Goal: Task Accomplishment & Management: Manage account settings

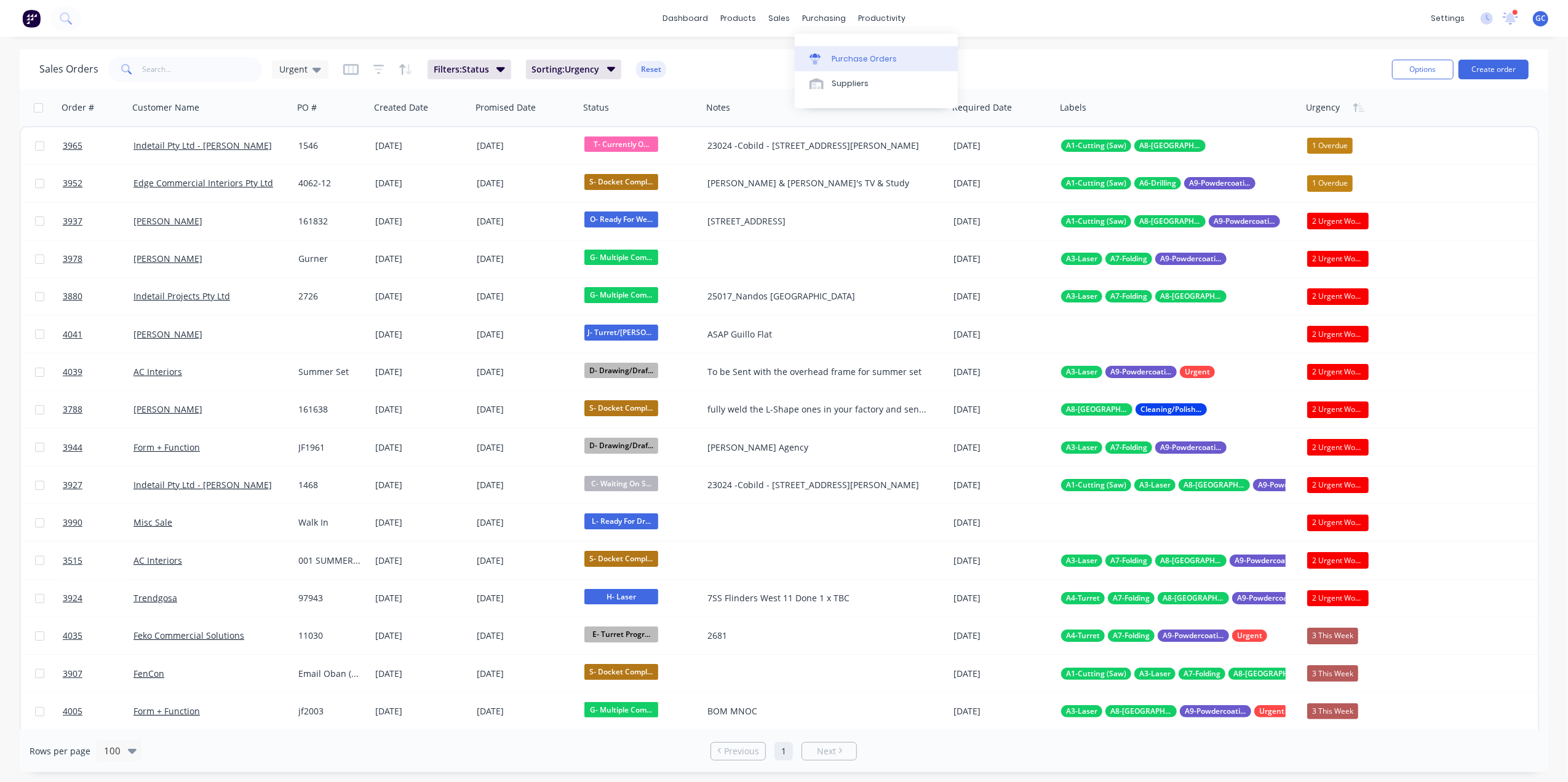
click at [852, 53] on div "Purchase Orders" at bounding box center [864, 59] width 65 height 11
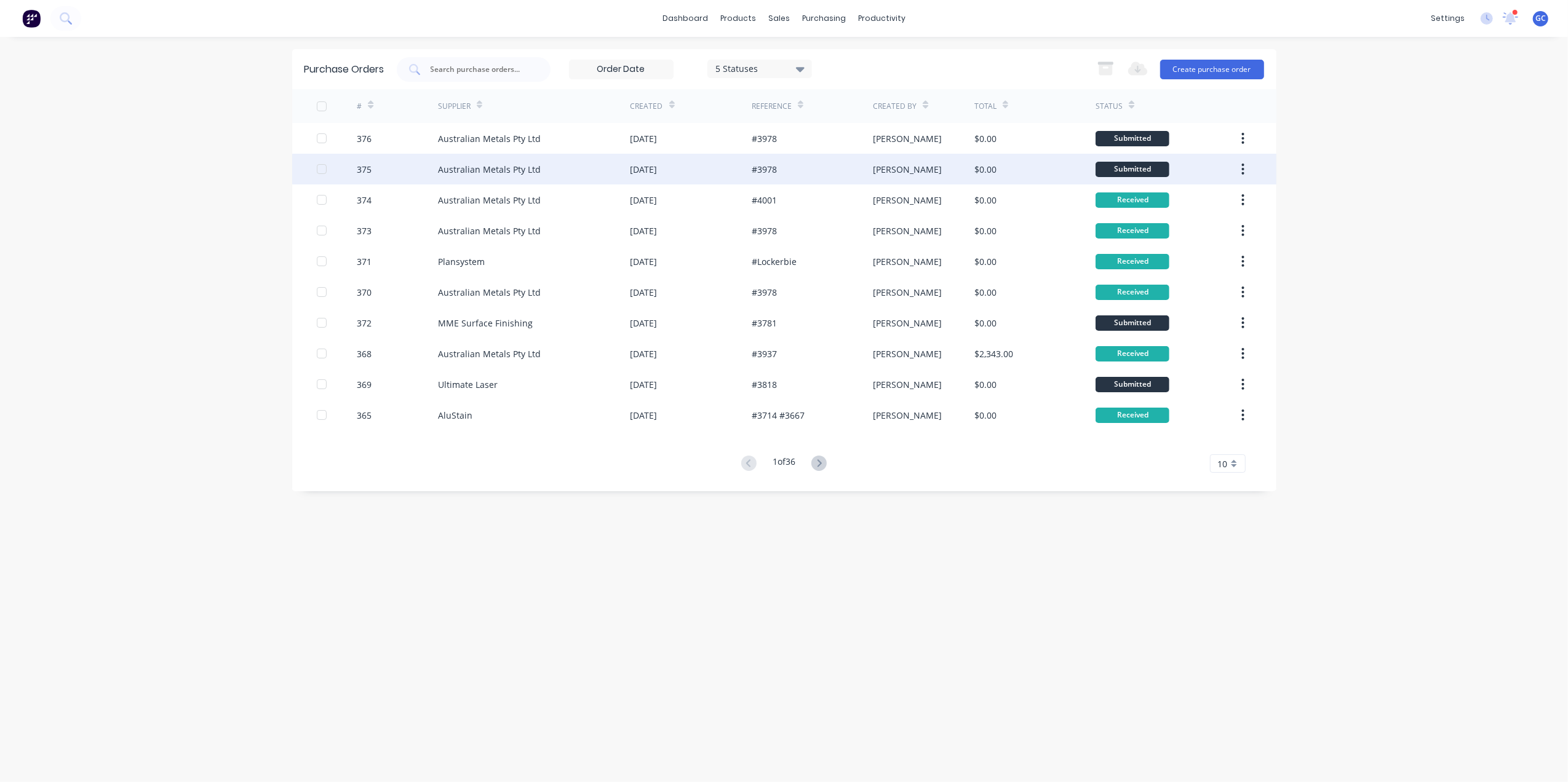
click at [712, 163] on div "[DATE]" at bounding box center [691, 169] width 121 height 31
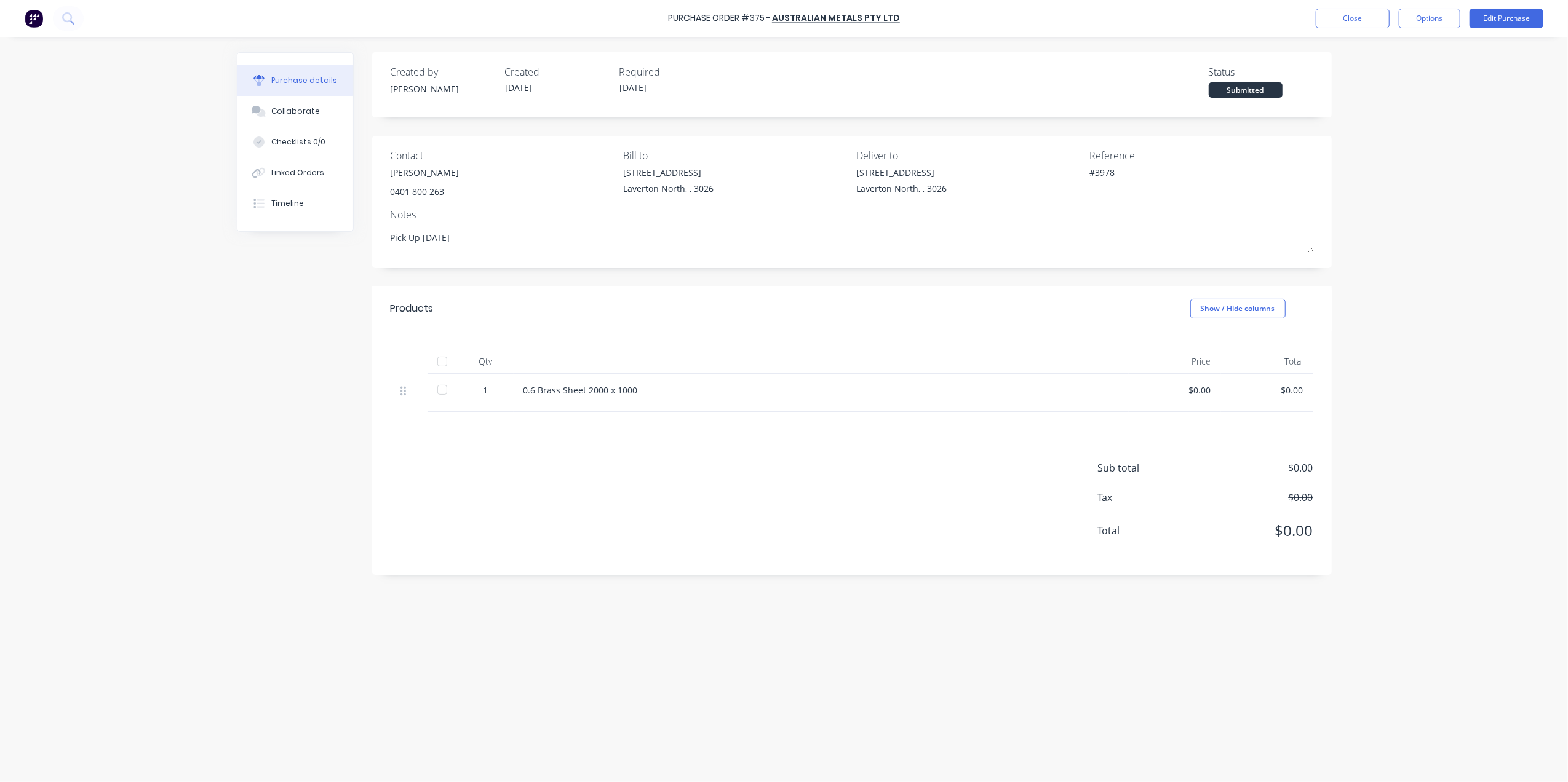
click at [446, 356] on div at bounding box center [442, 361] width 25 height 25
click at [1335, 11] on button "Close" at bounding box center [1353, 18] width 74 height 20
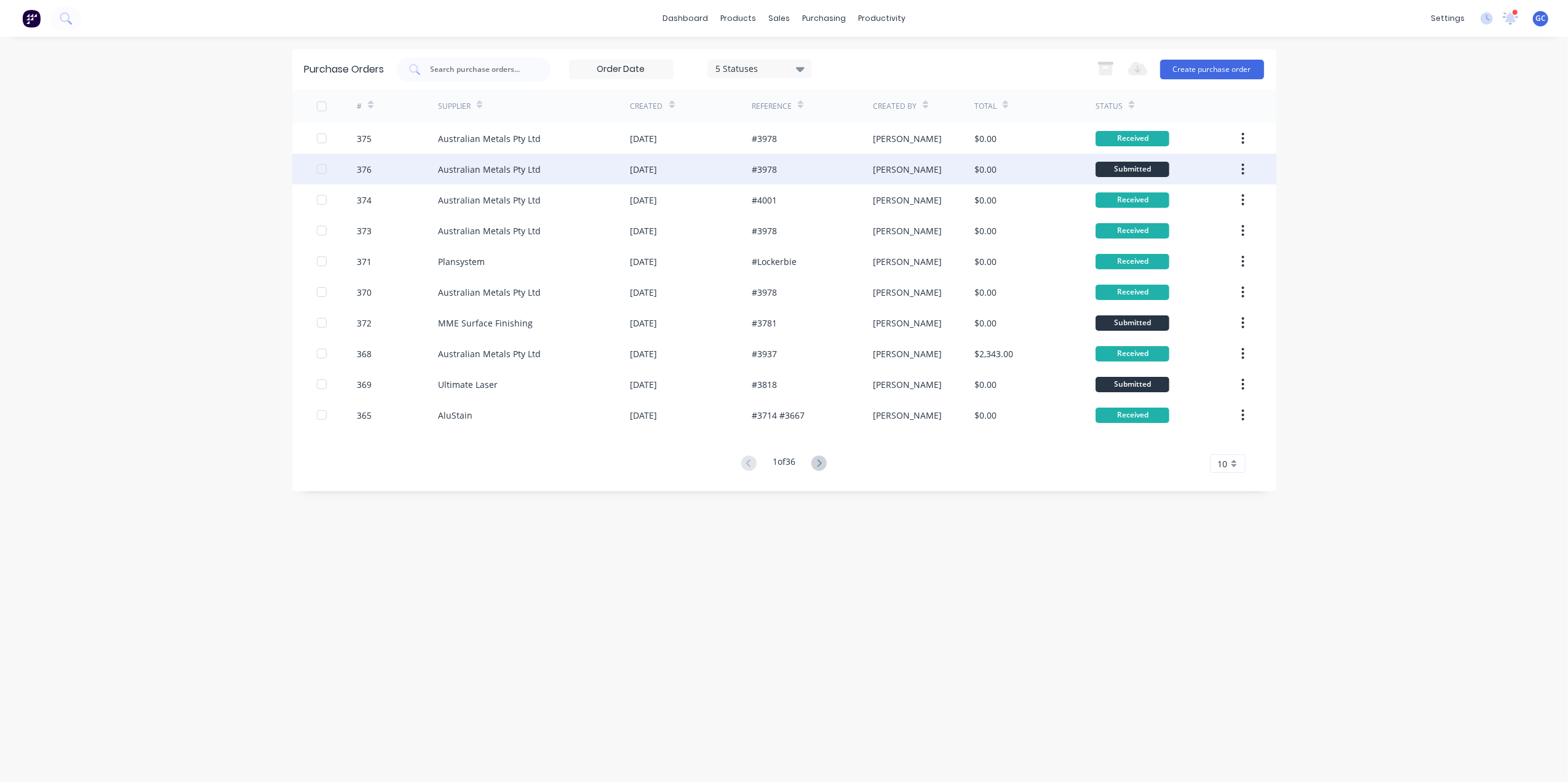
click at [721, 170] on div "13 Oct 2025" at bounding box center [691, 169] width 121 height 31
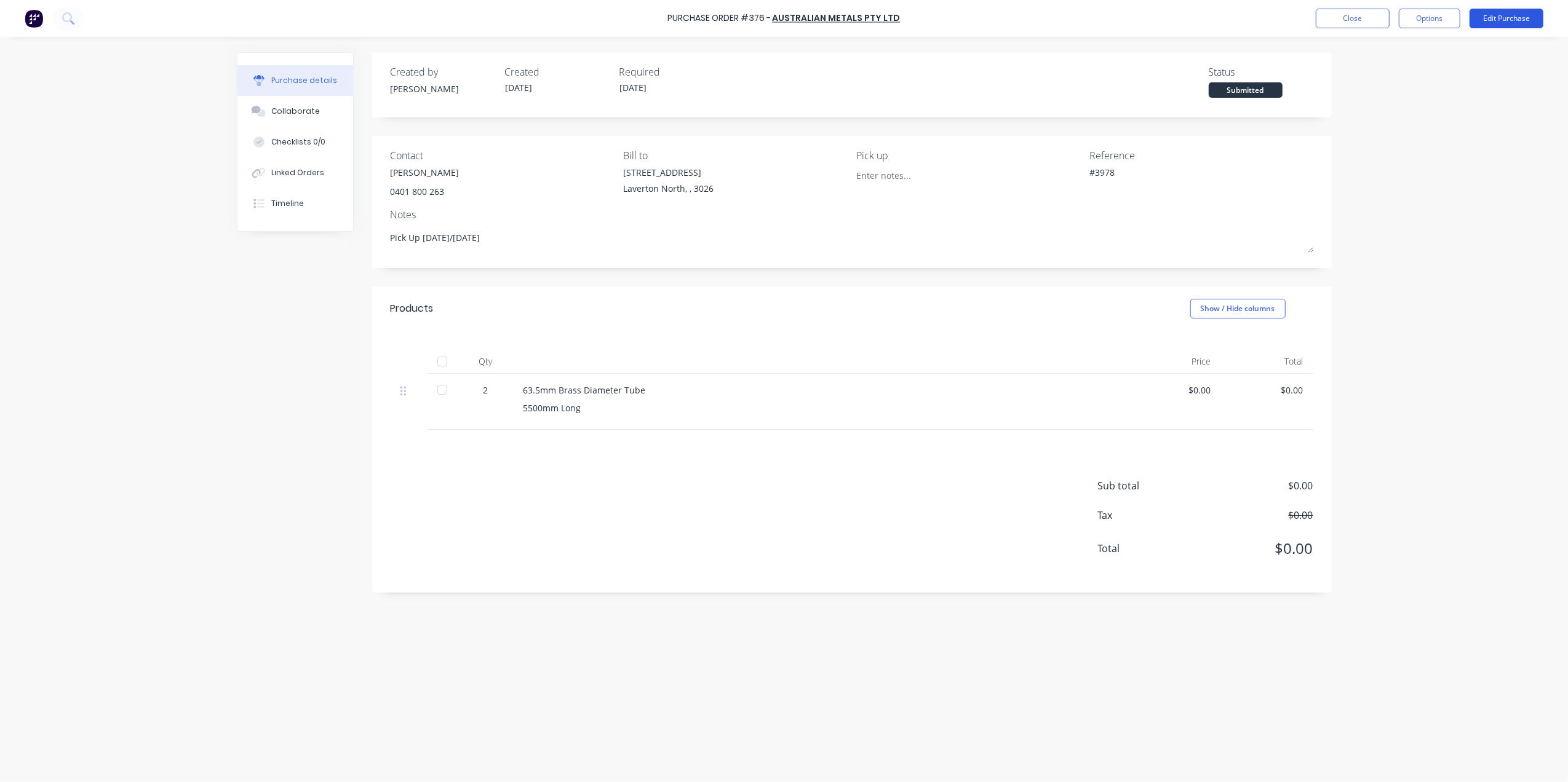
click at [1513, 22] on button "Edit Purchase" at bounding box center [1507, 18] width 74 height 20
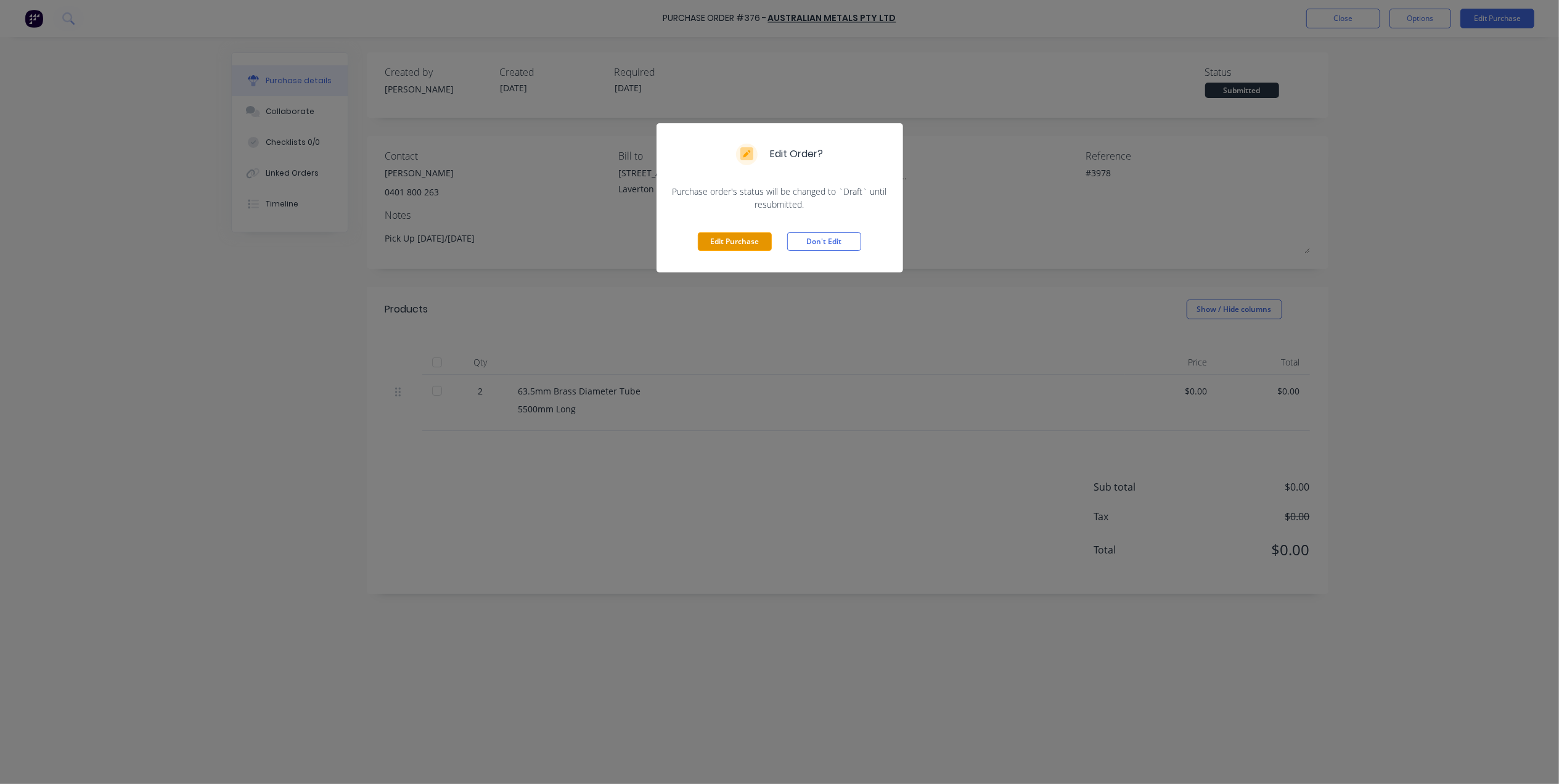
click at [744, 242] on button "Edit Purchase" at bounding box center [735, 241] width 74 height 18
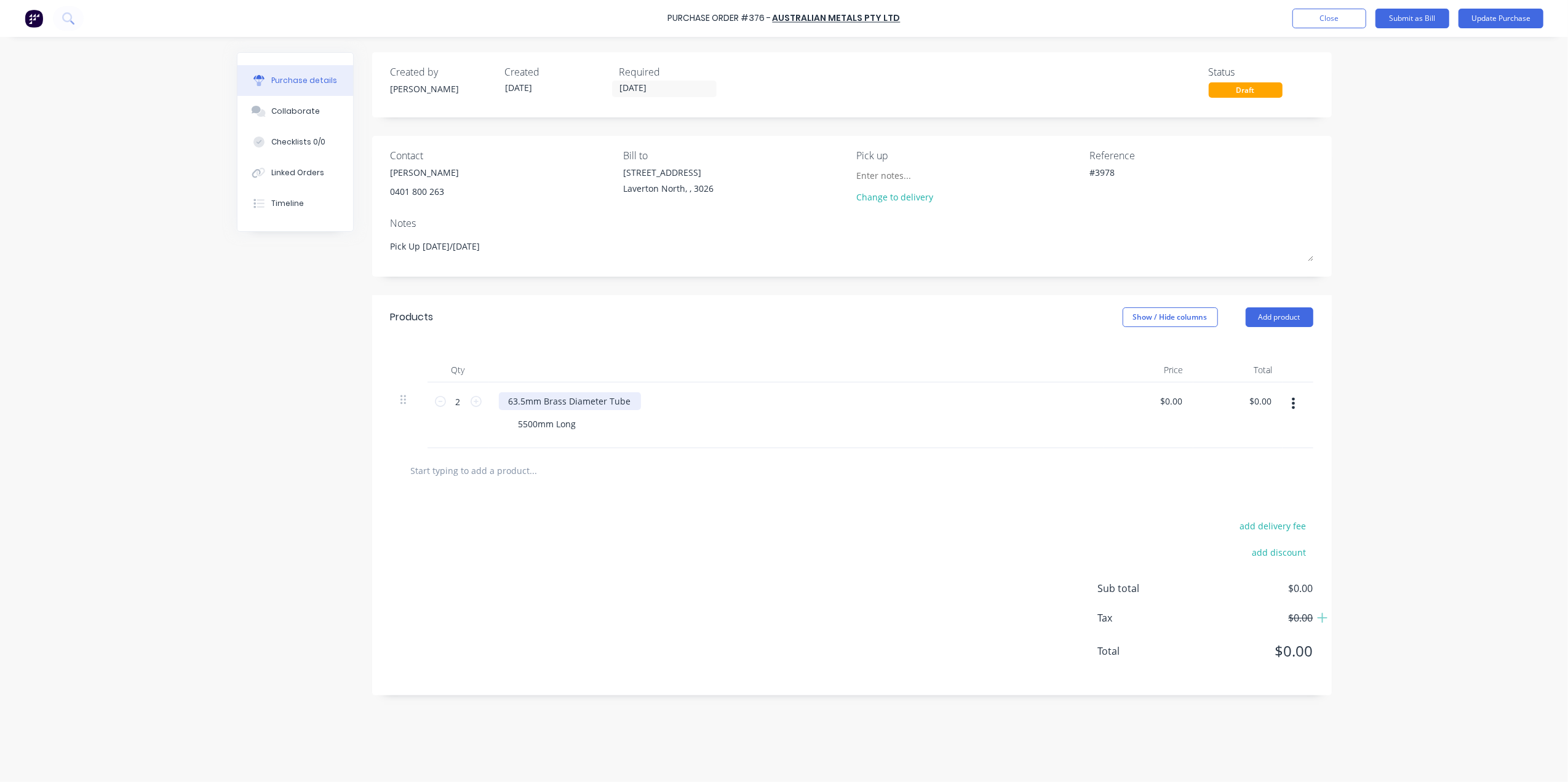
type textarea "x"
click at [525, 401] on div "63.5mm Brass Diameter Tube" at bounding box center [569, 401] width 142 height 18
click at [631, 399] on div "50.8mm Brass Diameter Tube" at bounding box center [569, 401] width 142 height 18
click at [1497, 24] on button "Update Purchase" at bounding box center [1501, 18] width 85 height 20
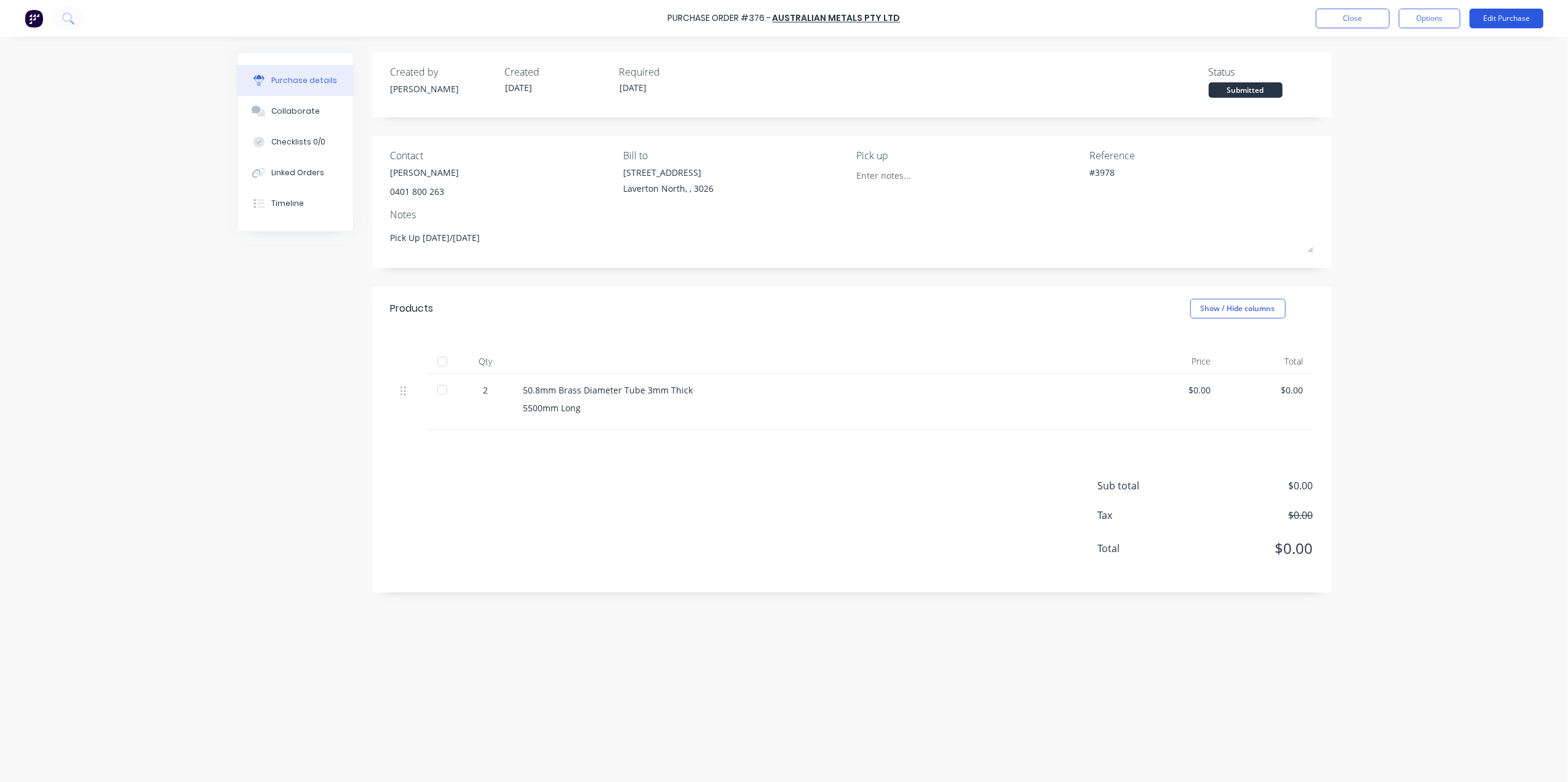
click at [1509, 11] on button "Edit Purchase" at bounding box center [1507, 18] width 74 height 20
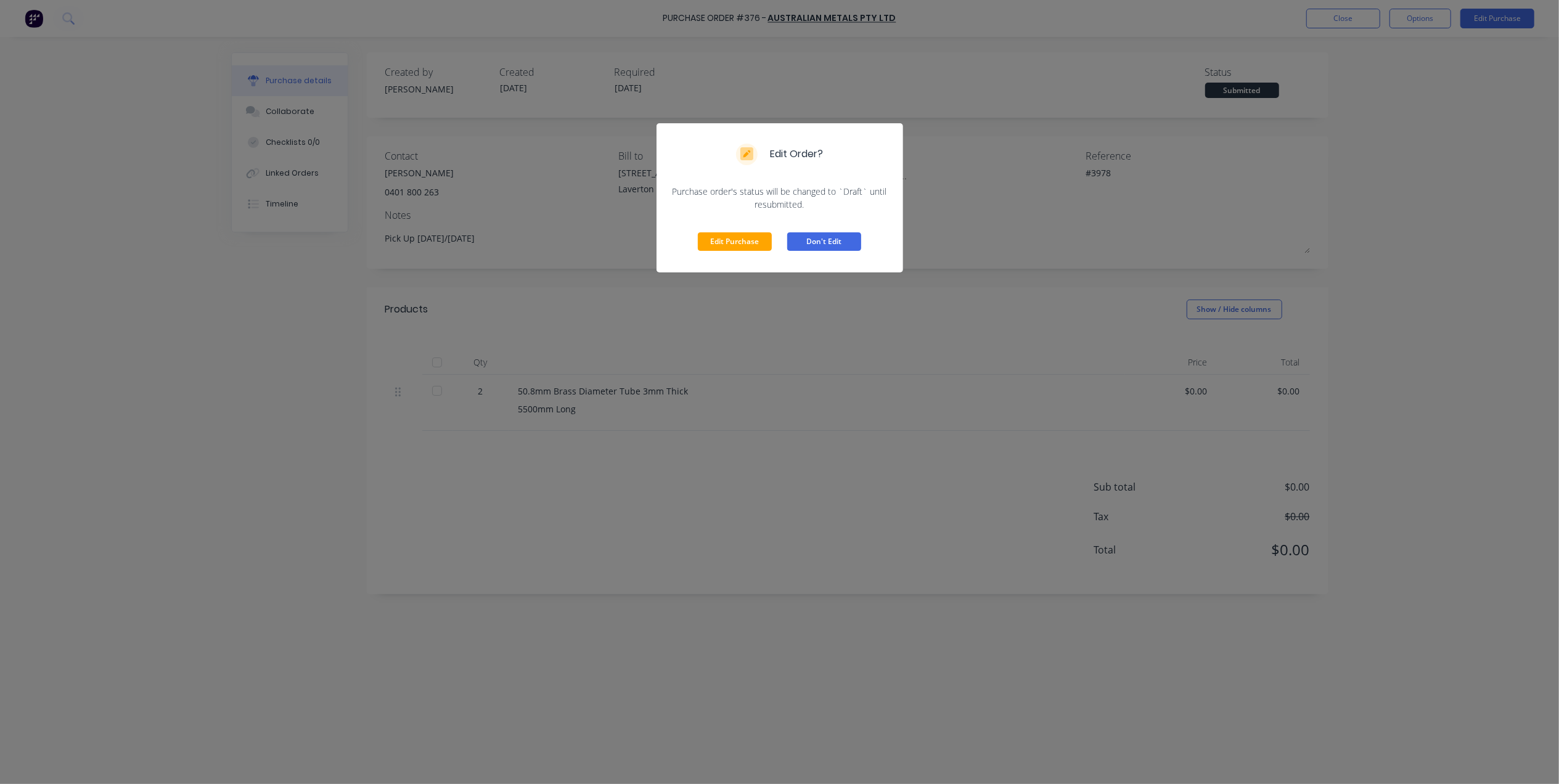
click at [837, 242] on button "Don't Edit" at bounding box center [825, 241] width 74 height 18
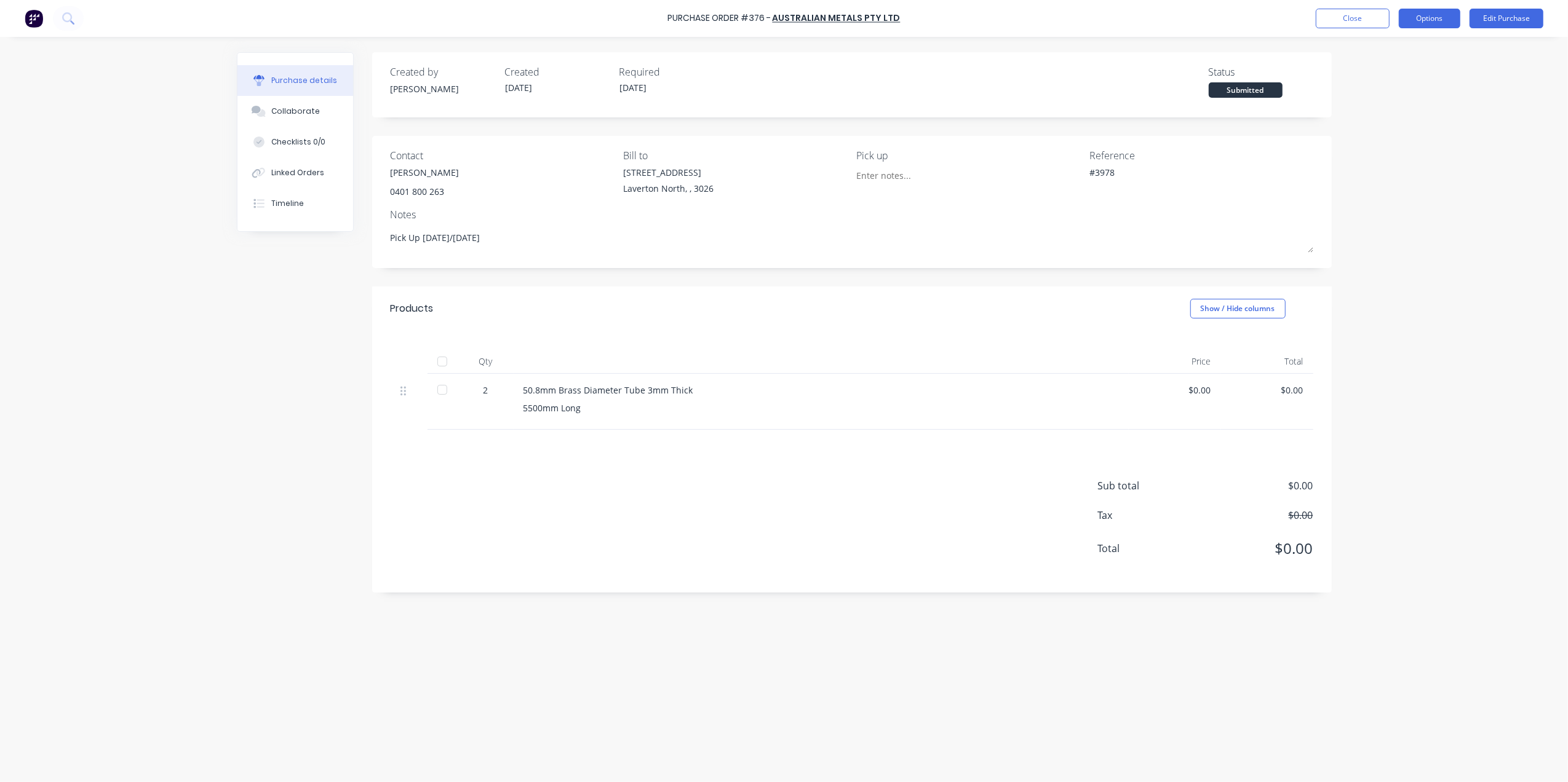
click at [1420, 22] on button "Options" at bounding box center [1429, 18] width 61 height 20
click at [1398, 51] on div "Print / Email" at bounding box center [1402, 50] width 95 height 18
click at [1383, 102] on div "Without pricing" at bounding box center [1402, 99] width 95 height 18
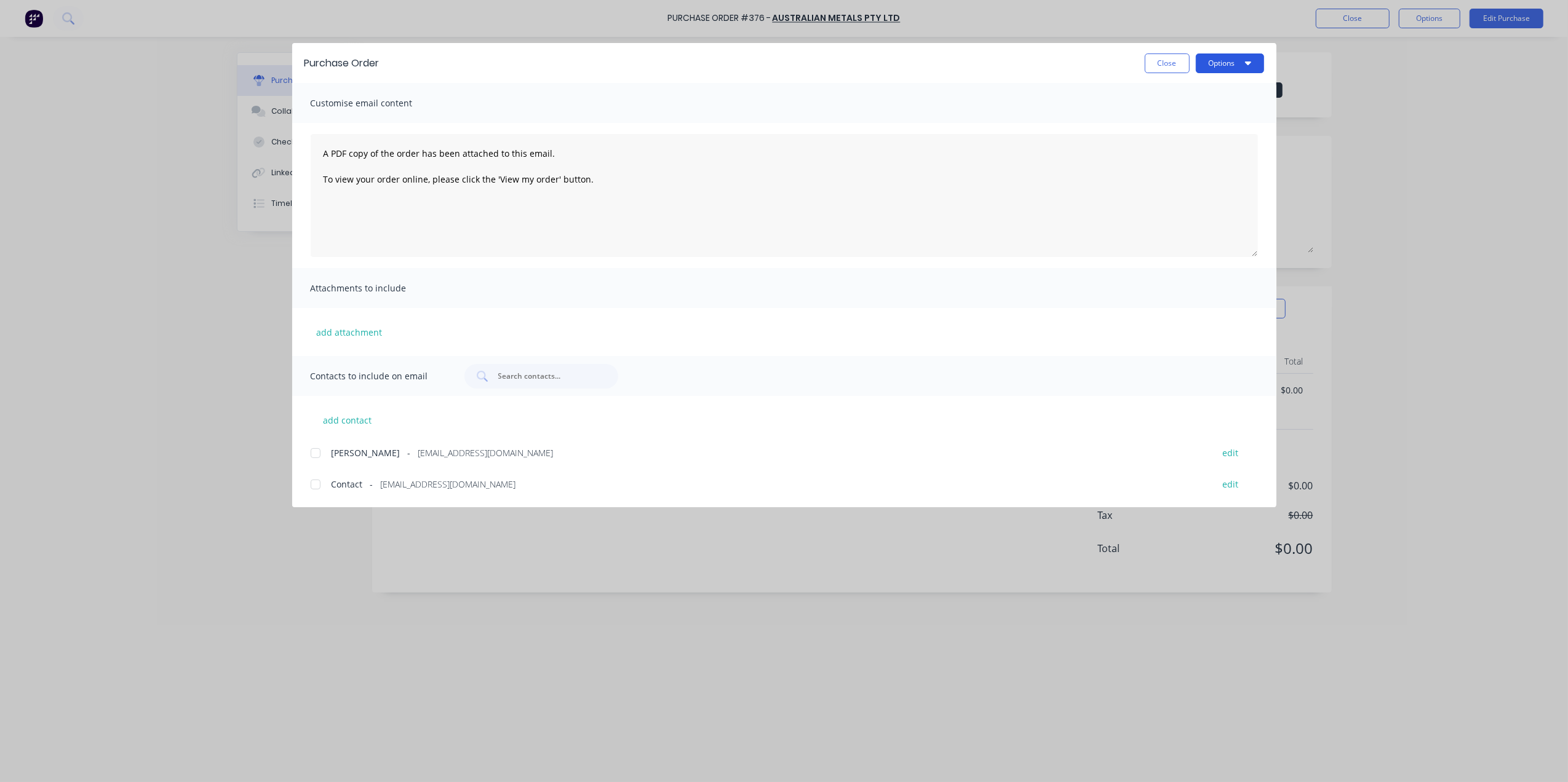
click at [1228, 57] on button "Options" at bounding box center [1230, 63] width 68 height 20
click at [314, 453] on div at bounding box center [315, 453] width 25 height 25
click at [1226, 67] on button "Options" at bounding box center [1230, 63] width 68 height 20
click at [1180, 141] on div "Email" at bounding box center [1205, 143] width 95 height 18
click at [1245, 65] on icon "button" at bounding box center [1248, 63] width 6 height 10
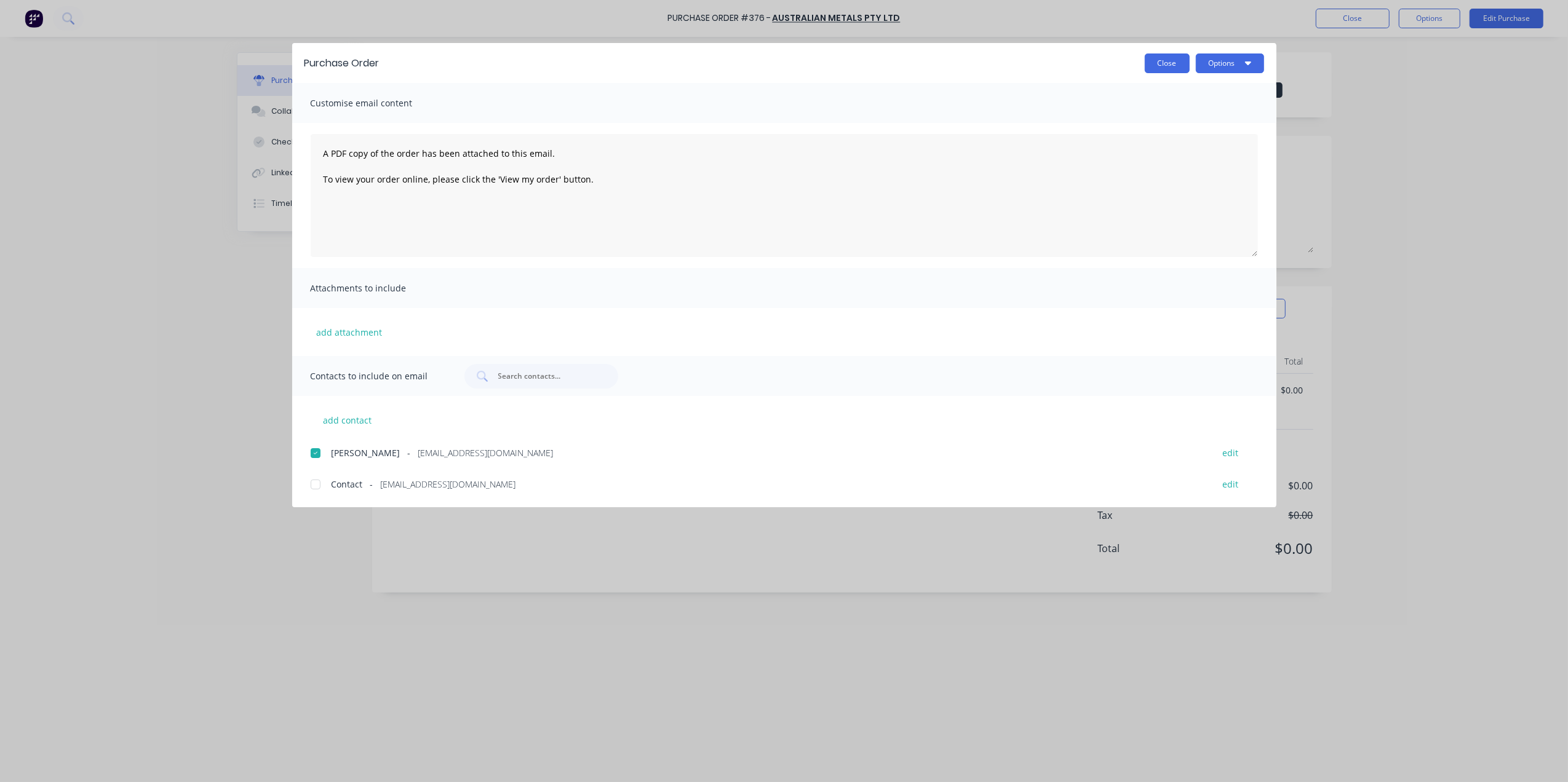
click at [1179, 61] on button "Close" at bounding box center [1167, 63] width 45 height 20
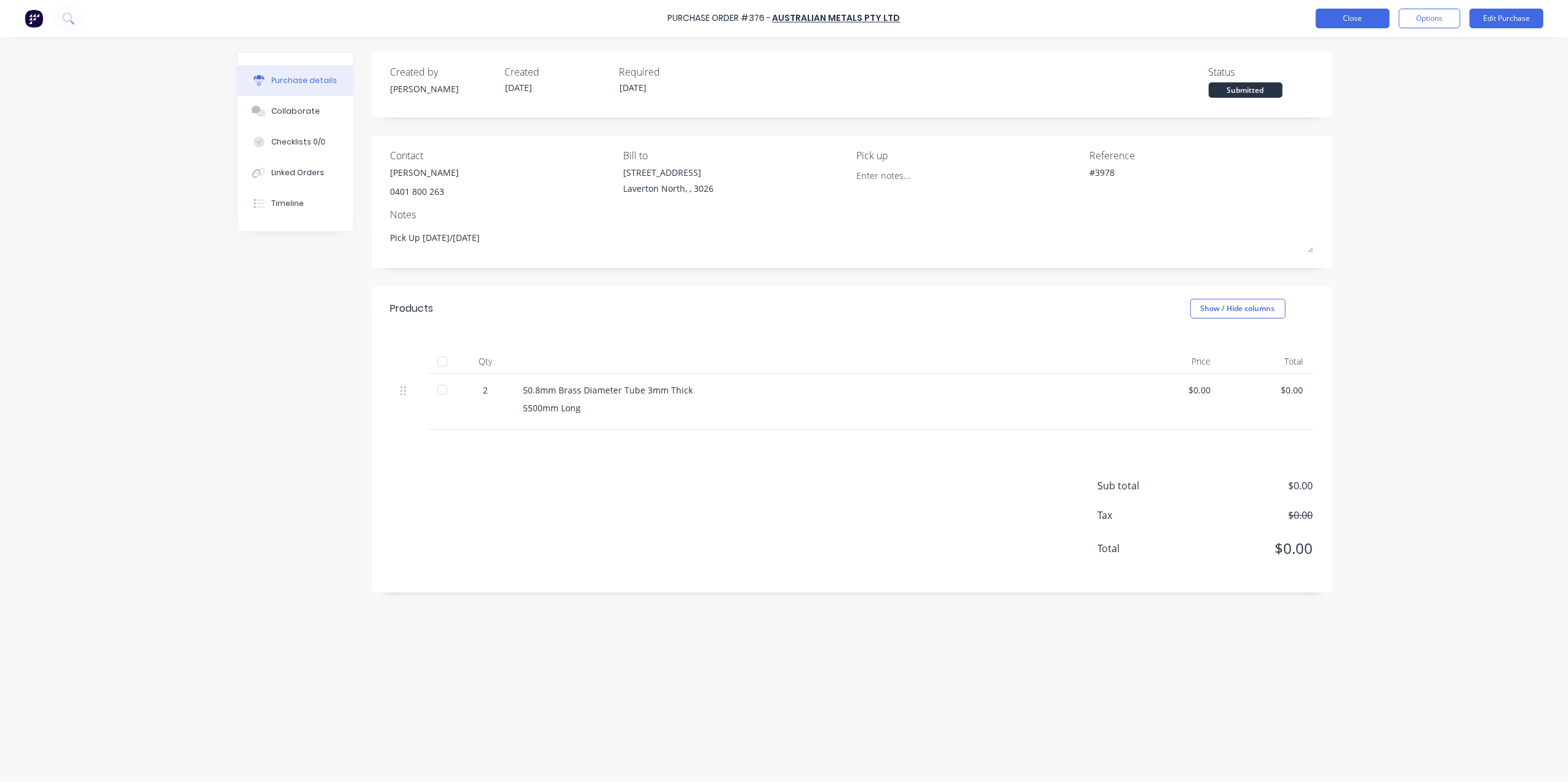
click at [1346, 16] on button "Close" at bounding box center [1353, 18] width 74 height 20
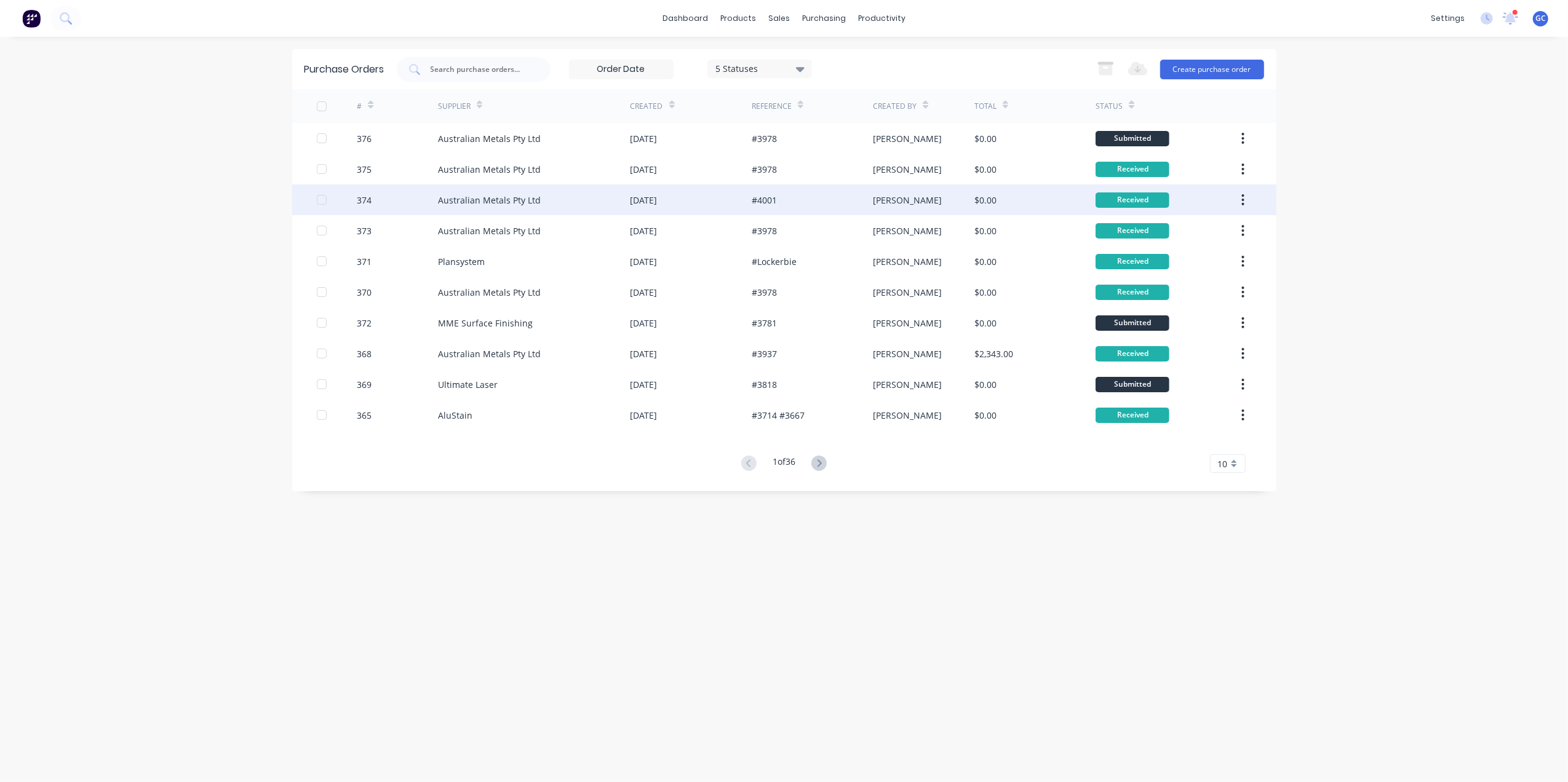
click at [596, 205] on div "Australian Metals Pty Ltd" at bounding box center [534, 200] width 193 height 31
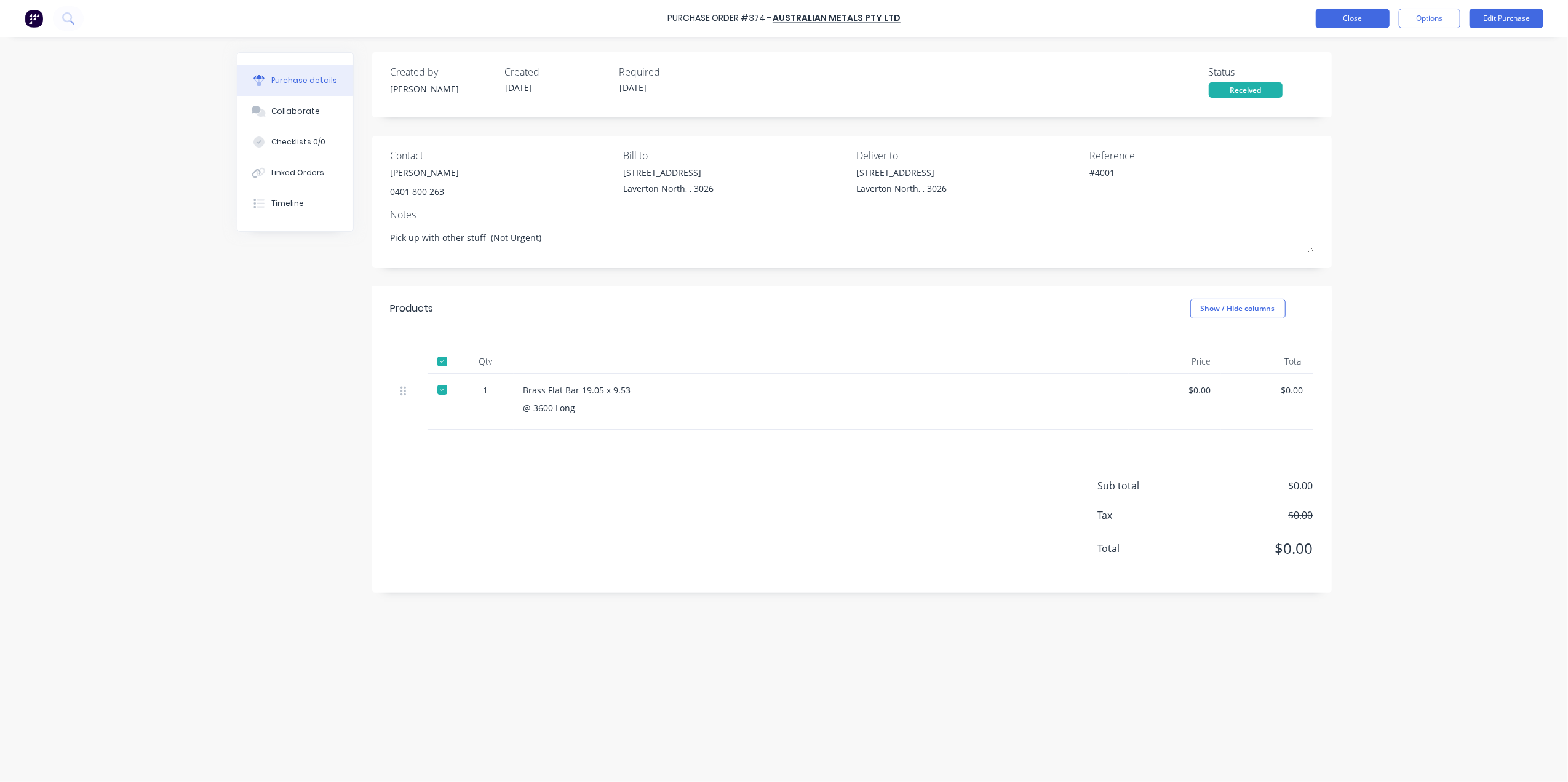
click at [1326, 13] on button "Close" at bounding box center [1353, 18] width 74 height 20
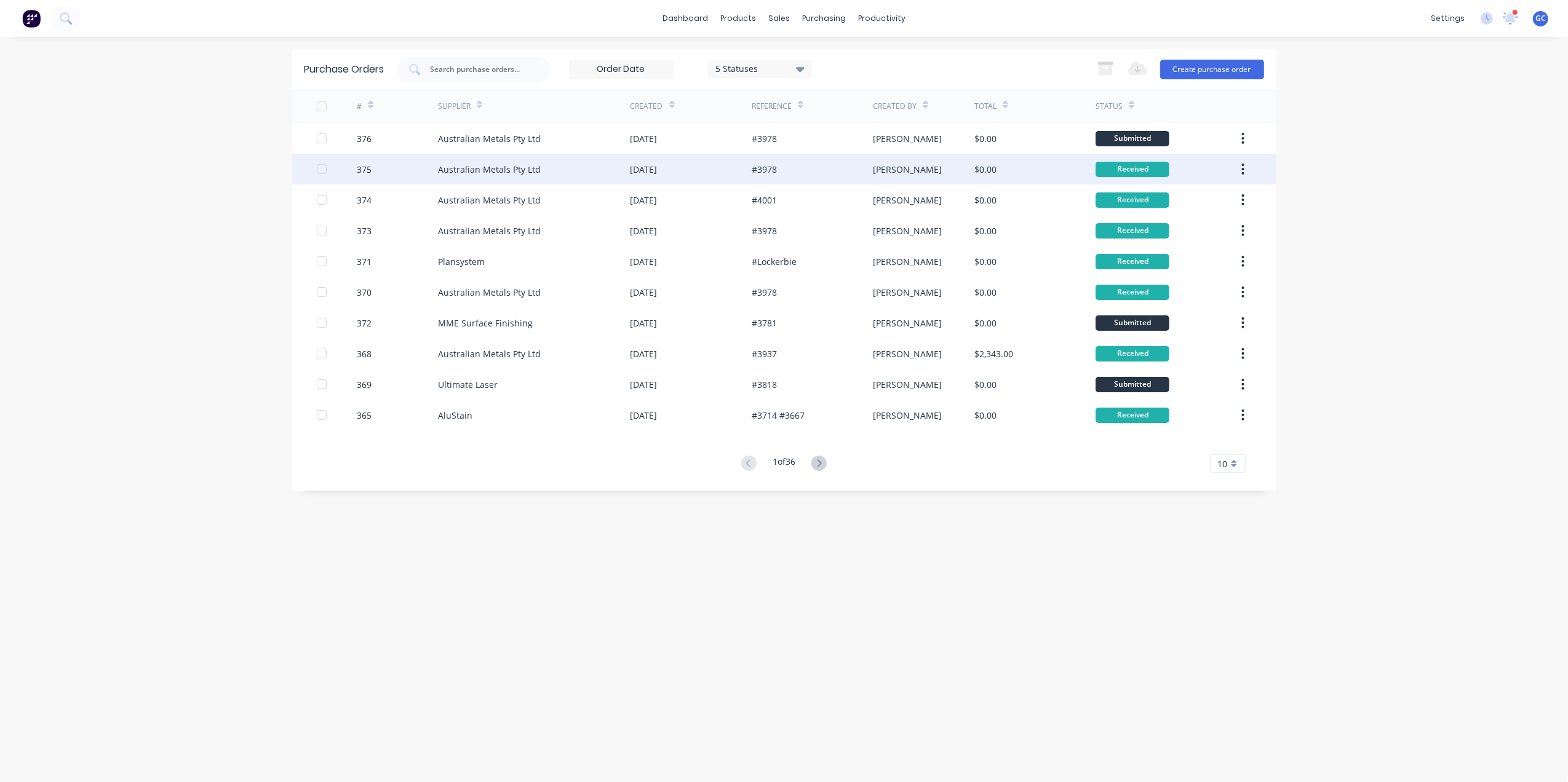
click at [600, 162] on div "Australian Metals Pty Ltd" at bounding box center [534, 169] width 193 height 31
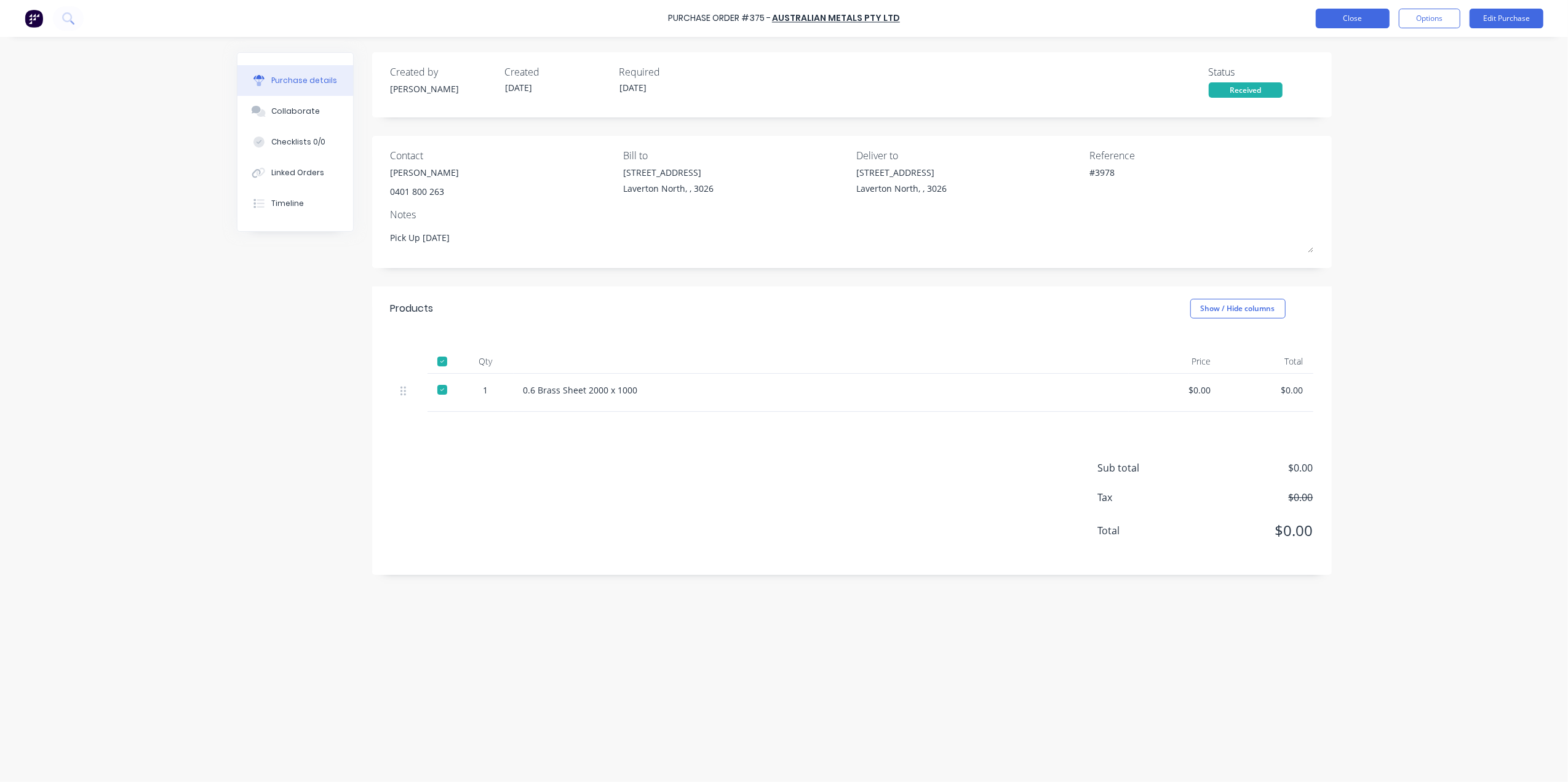
click at [1379, 25] on button "Close" at bounding box center [1353, 18] width 74 height 20
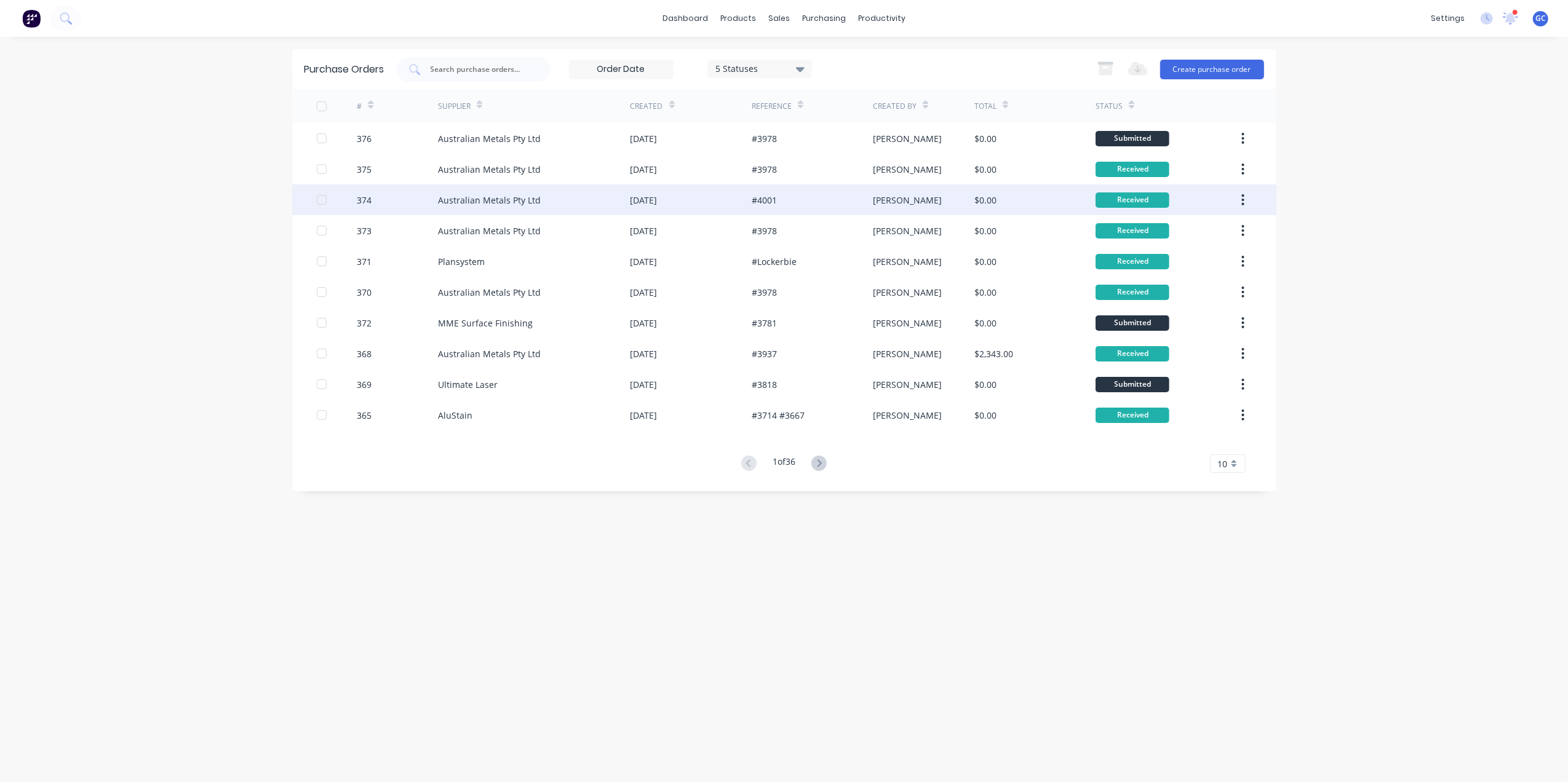
click at [573, 199] on div "Australian Metals Pty Ltd" at bounding box center [534, 200] width 193 height 31
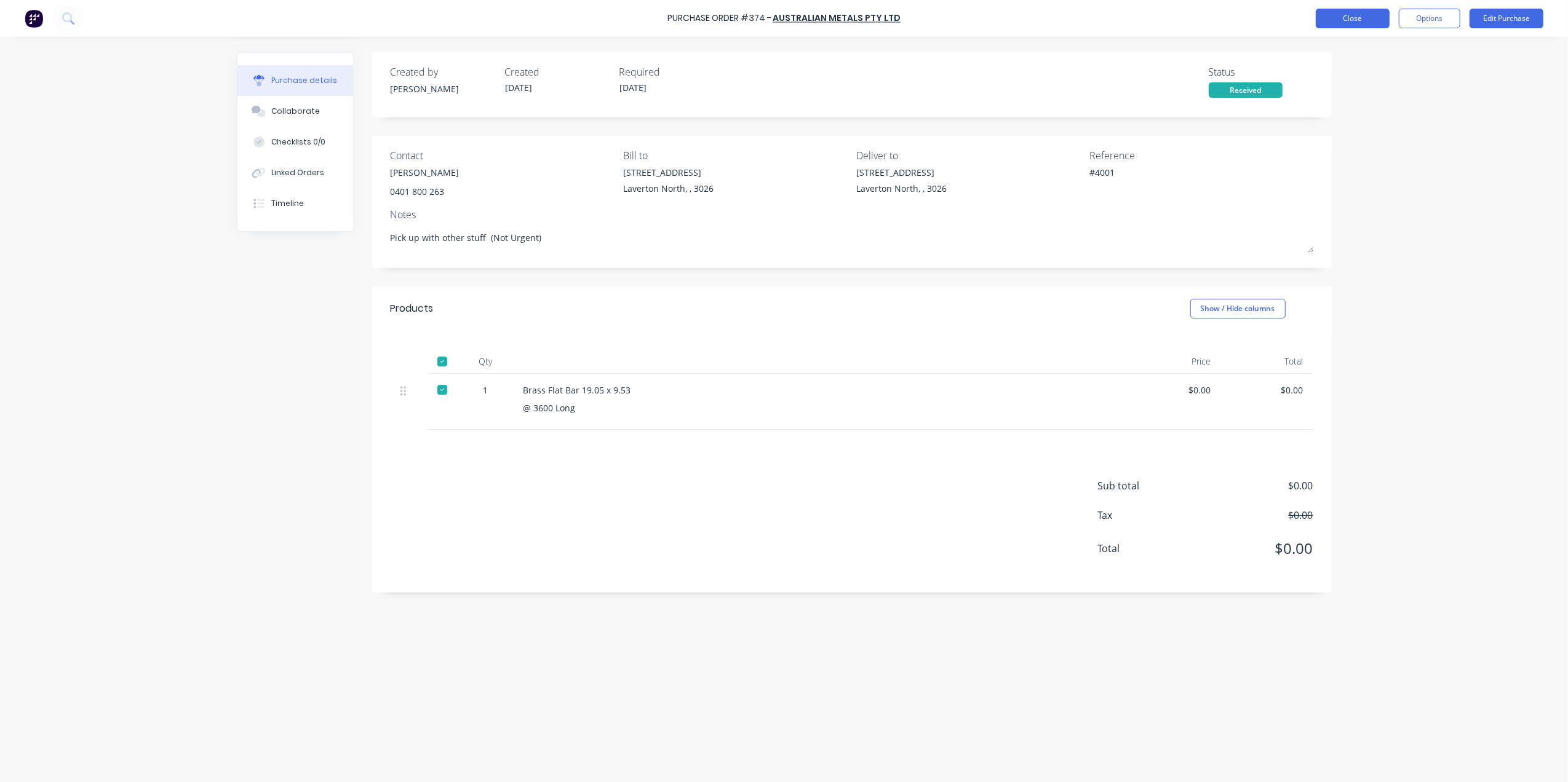
click at [1350, 18] on button "Close" at bounding box center [1353, 18] width 74 height 20
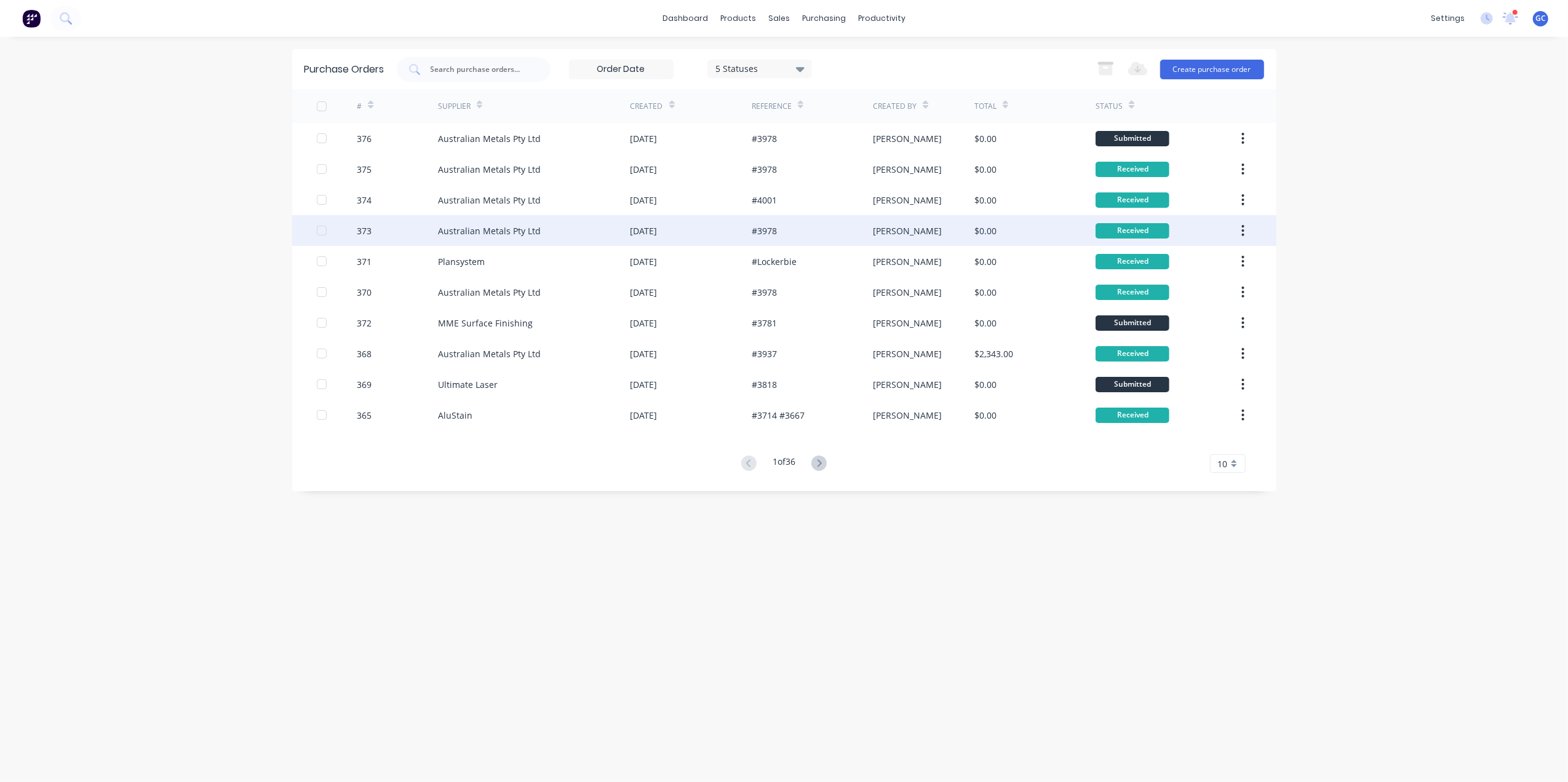
click at [574, 235] on div "Australian Metals Pty Ltd" at bounding box center [534, 230] width 193 height 31
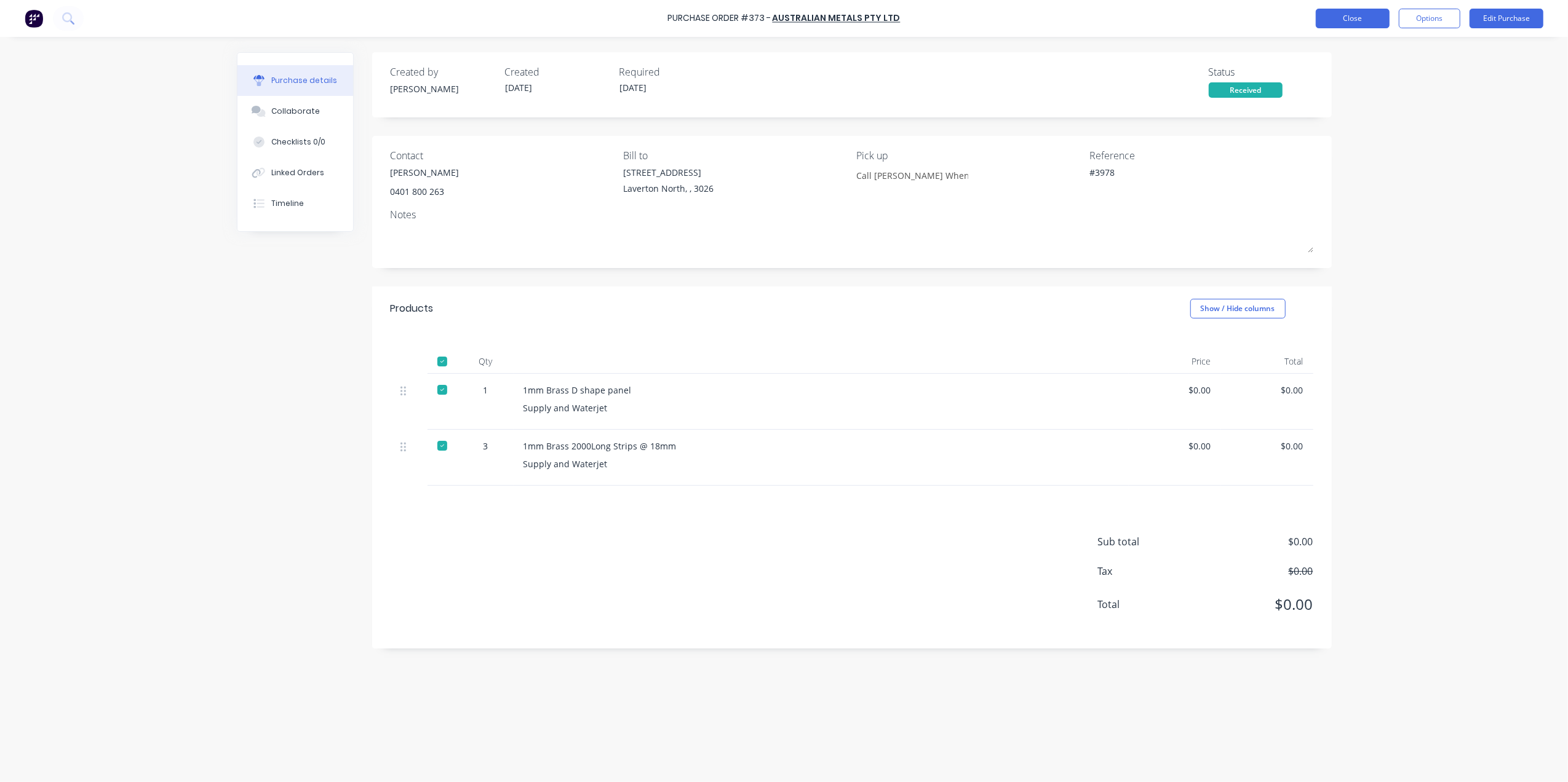
click at [1348, 15] on button "Close" at bounding box center [1353, 18] width 74 height 20
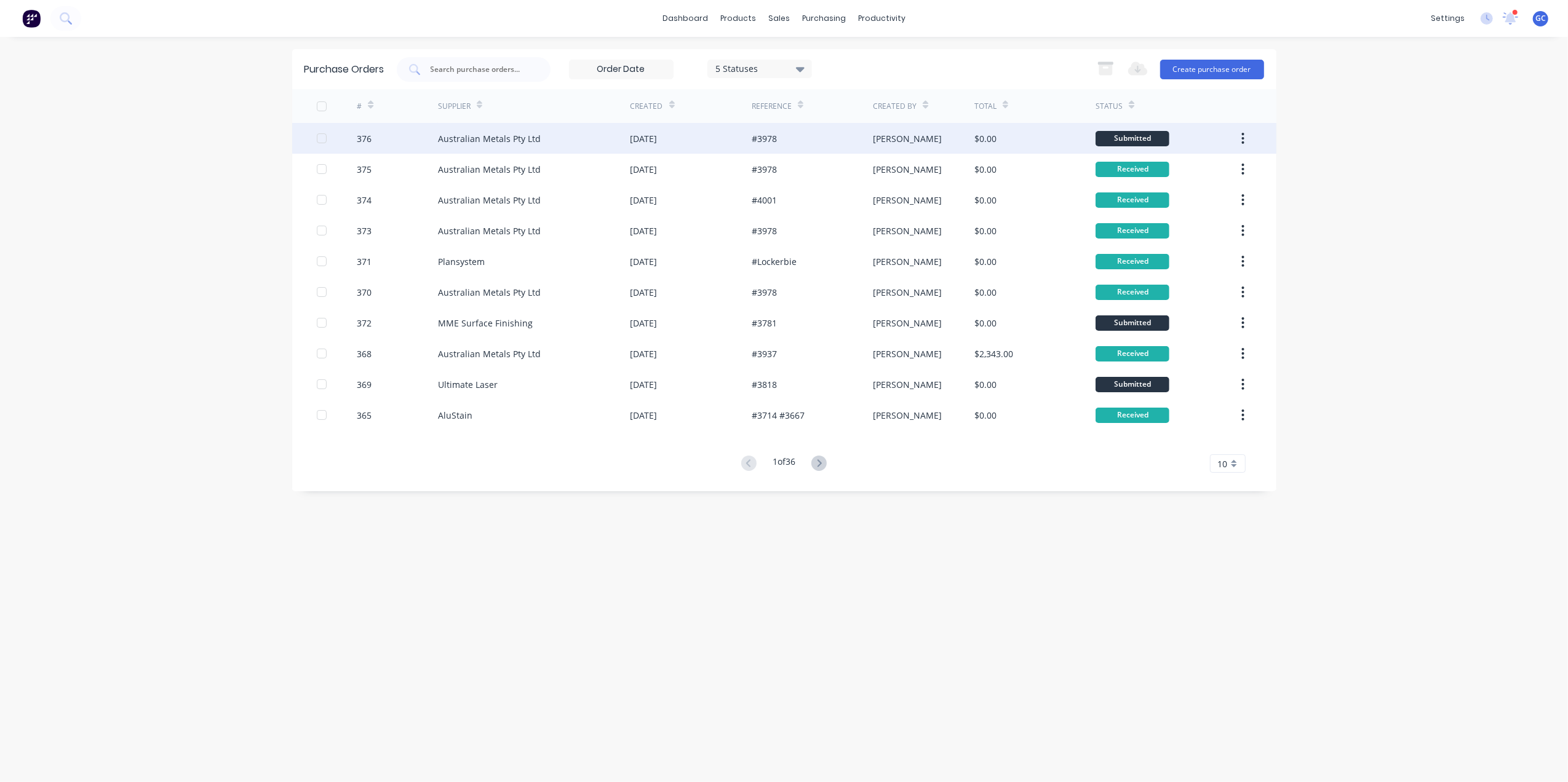
click at [609, 143] on div "Australian Metals Pty Ltd" at bounding box center [534, 139] width 193 height 31
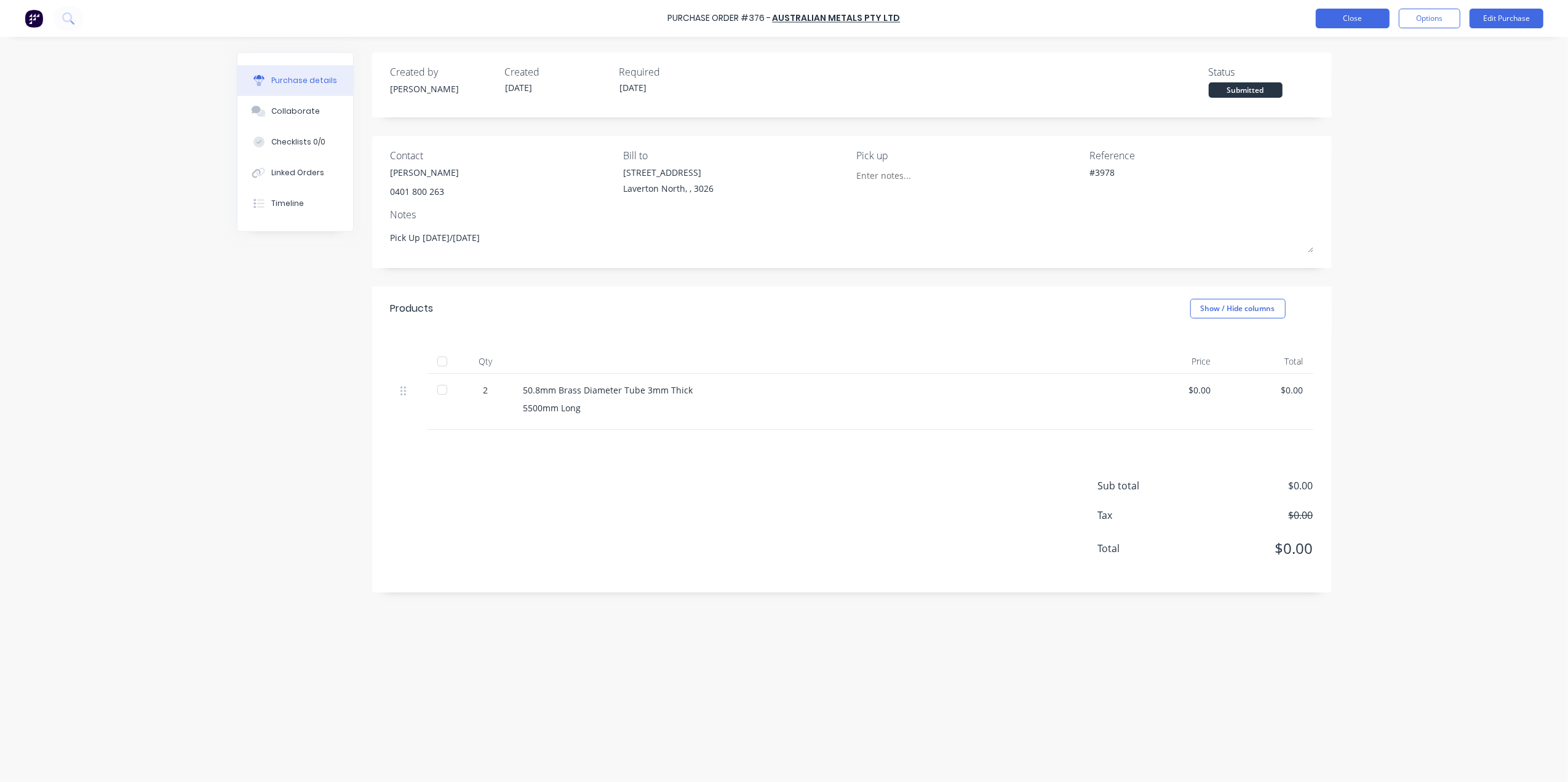
click at [1357, 15] on button "Close" at bounding box center [1353, 18] width 74 height 20
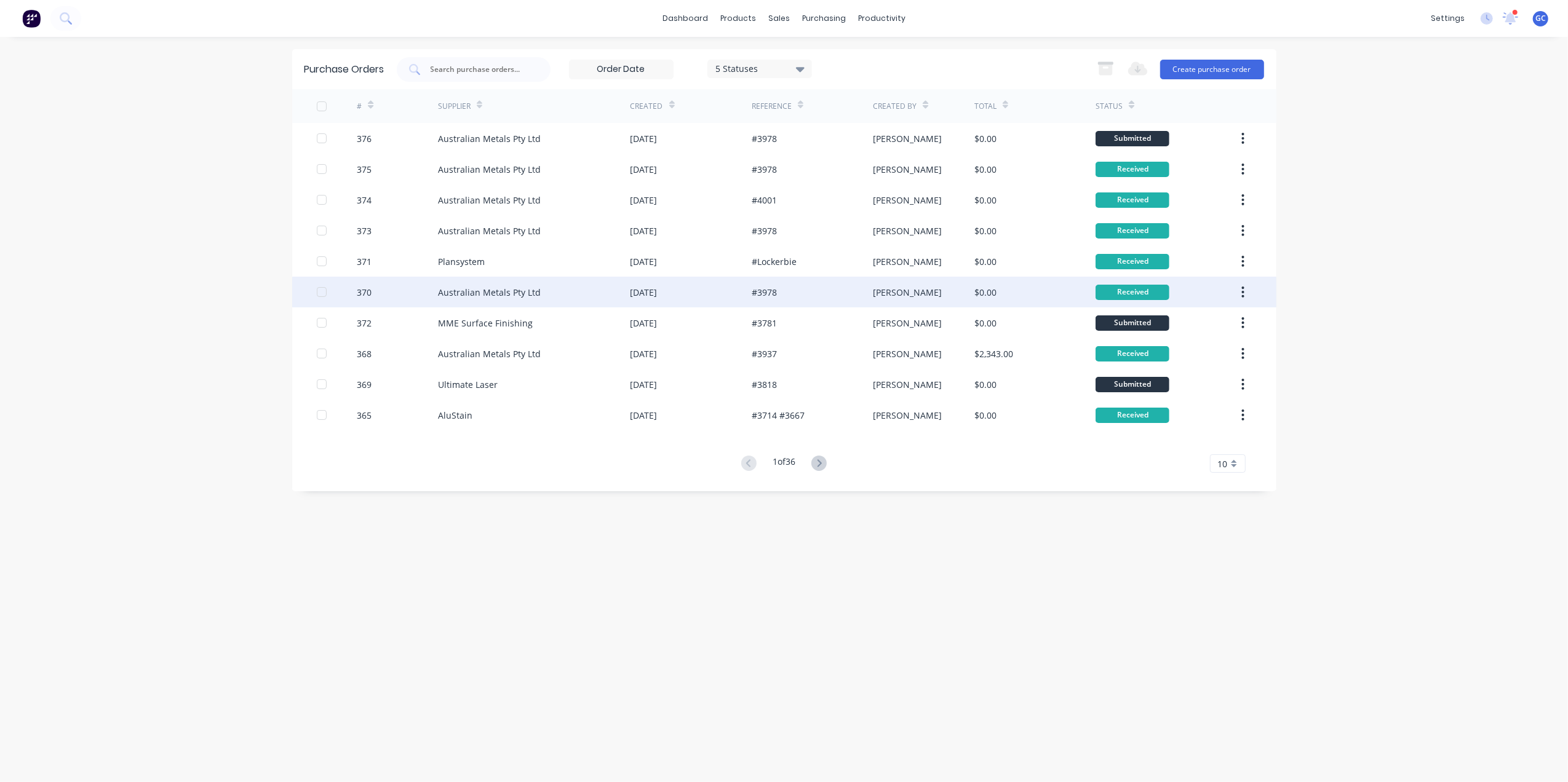
click at [576, 286] on div "Australian Metals Pty Ltd" at bounding box center [534, 292] width 193 height 31
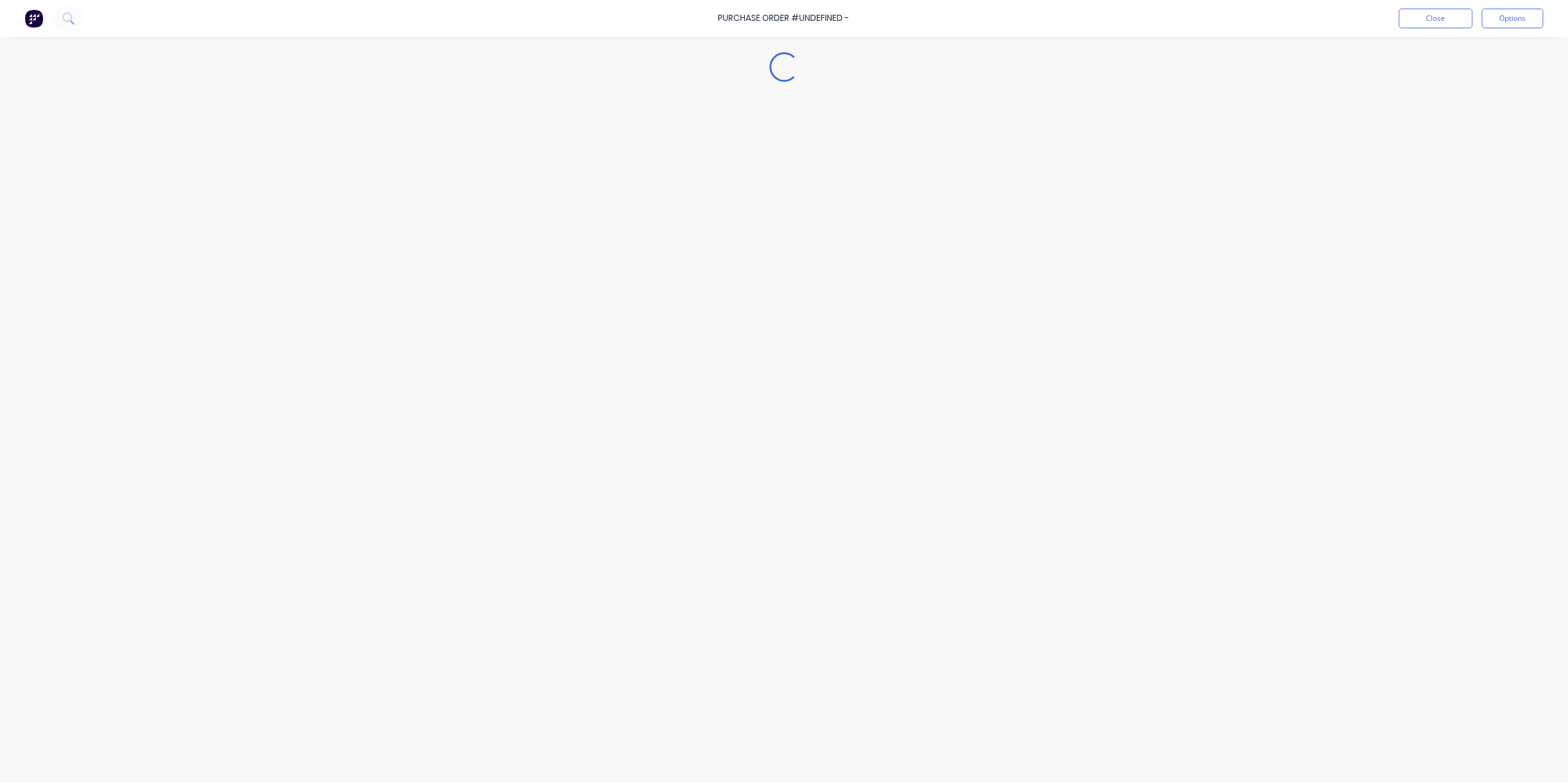
type textarea "x"
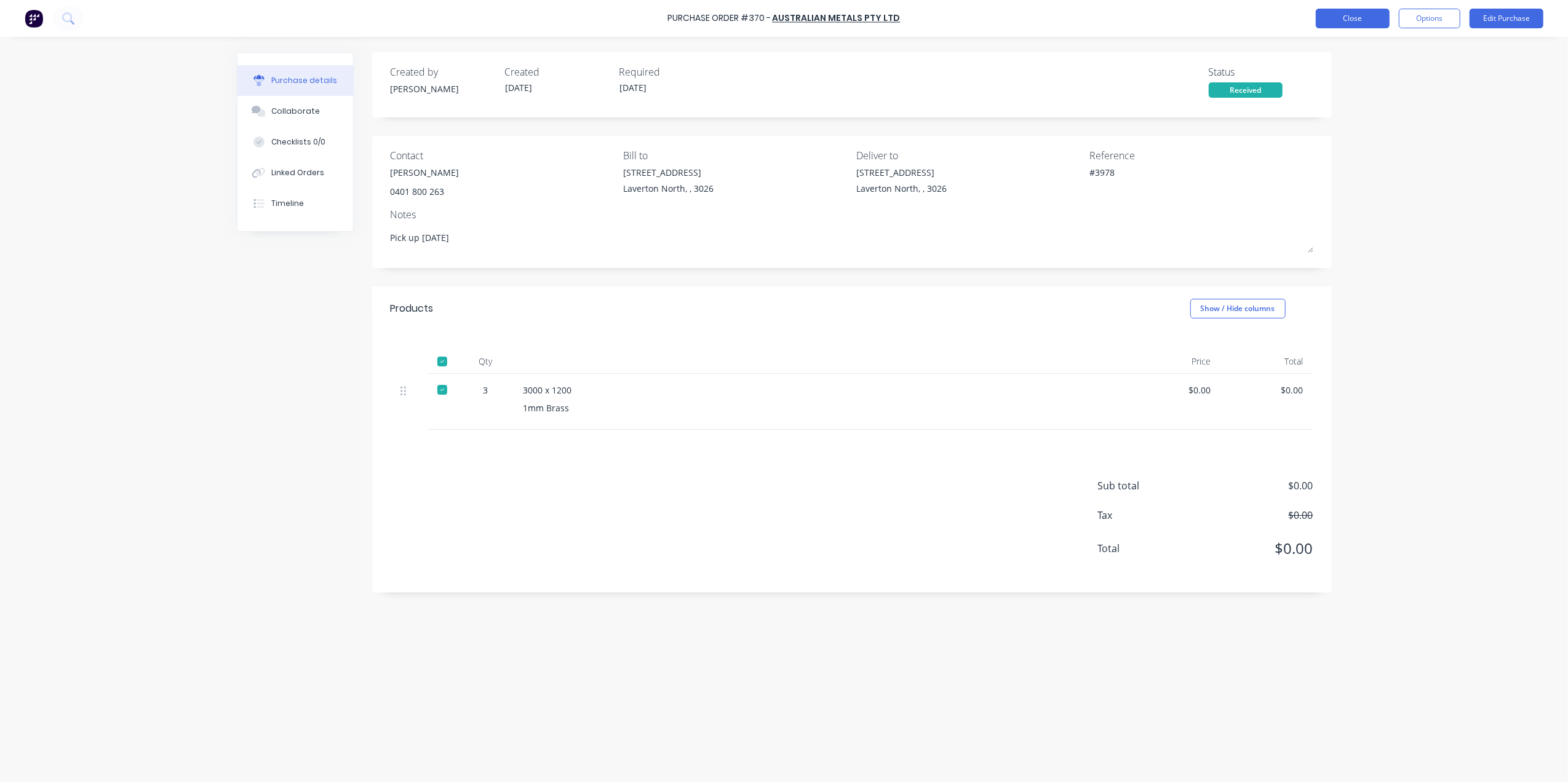
click at [1346, 12] on button "Close" at bounding box center [1353, 18] width 74 height 20
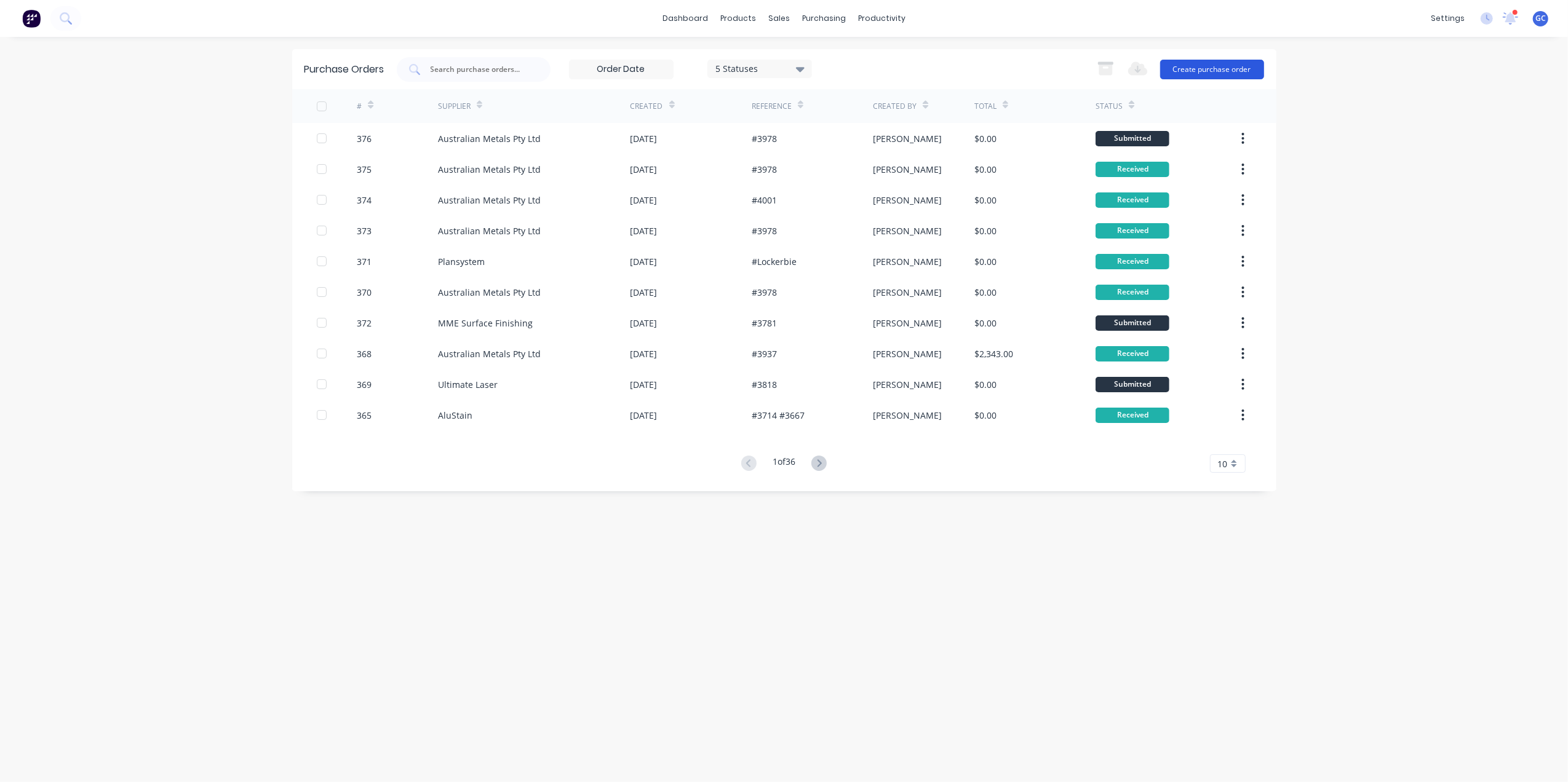
click at [1172, 63] on button "Create purchase order" at bounding box center [1212, 69] width 104 height 20
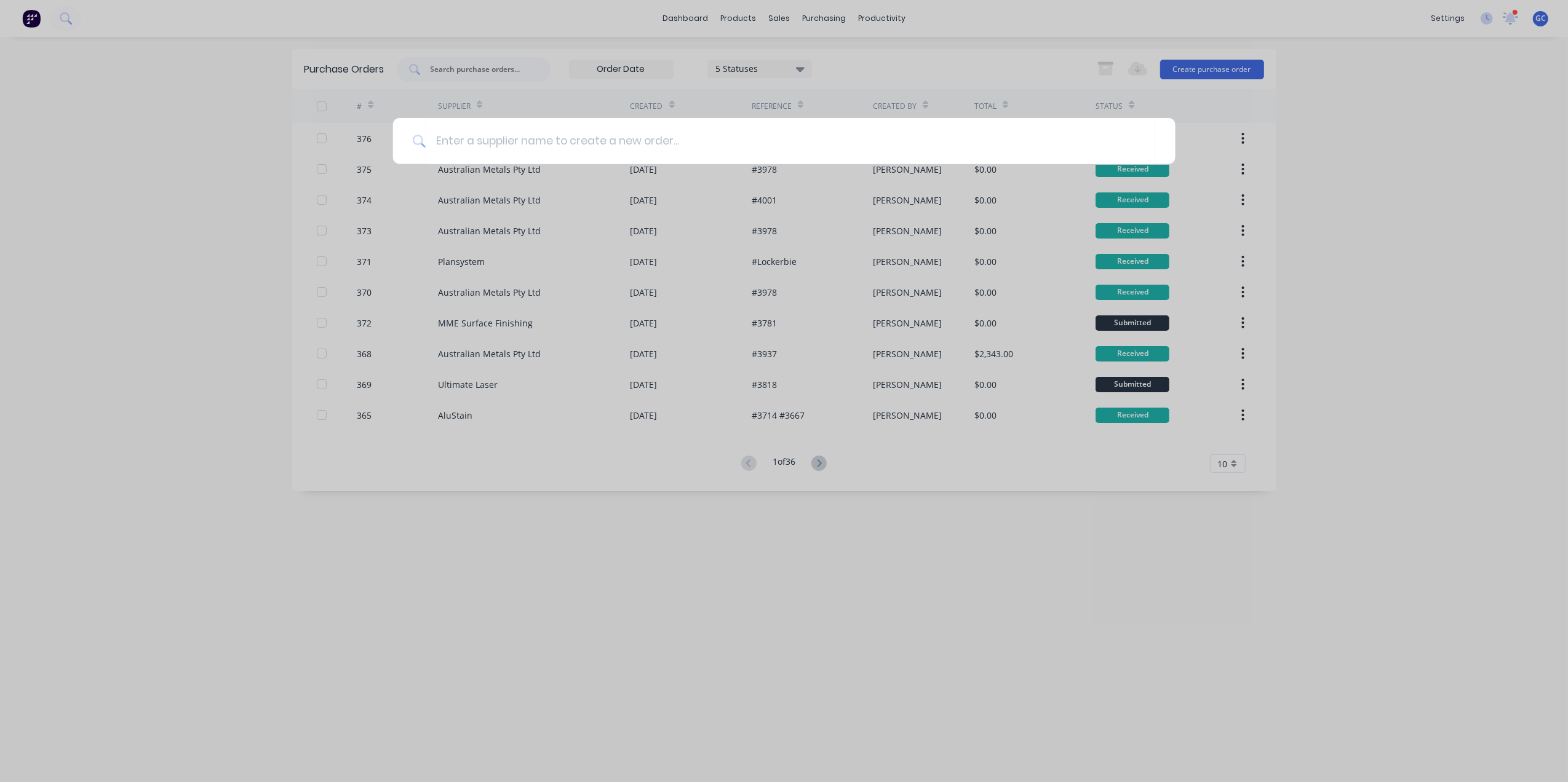
click at [780, 566] on div at bounding box center [784, 391] width 1568 height 782
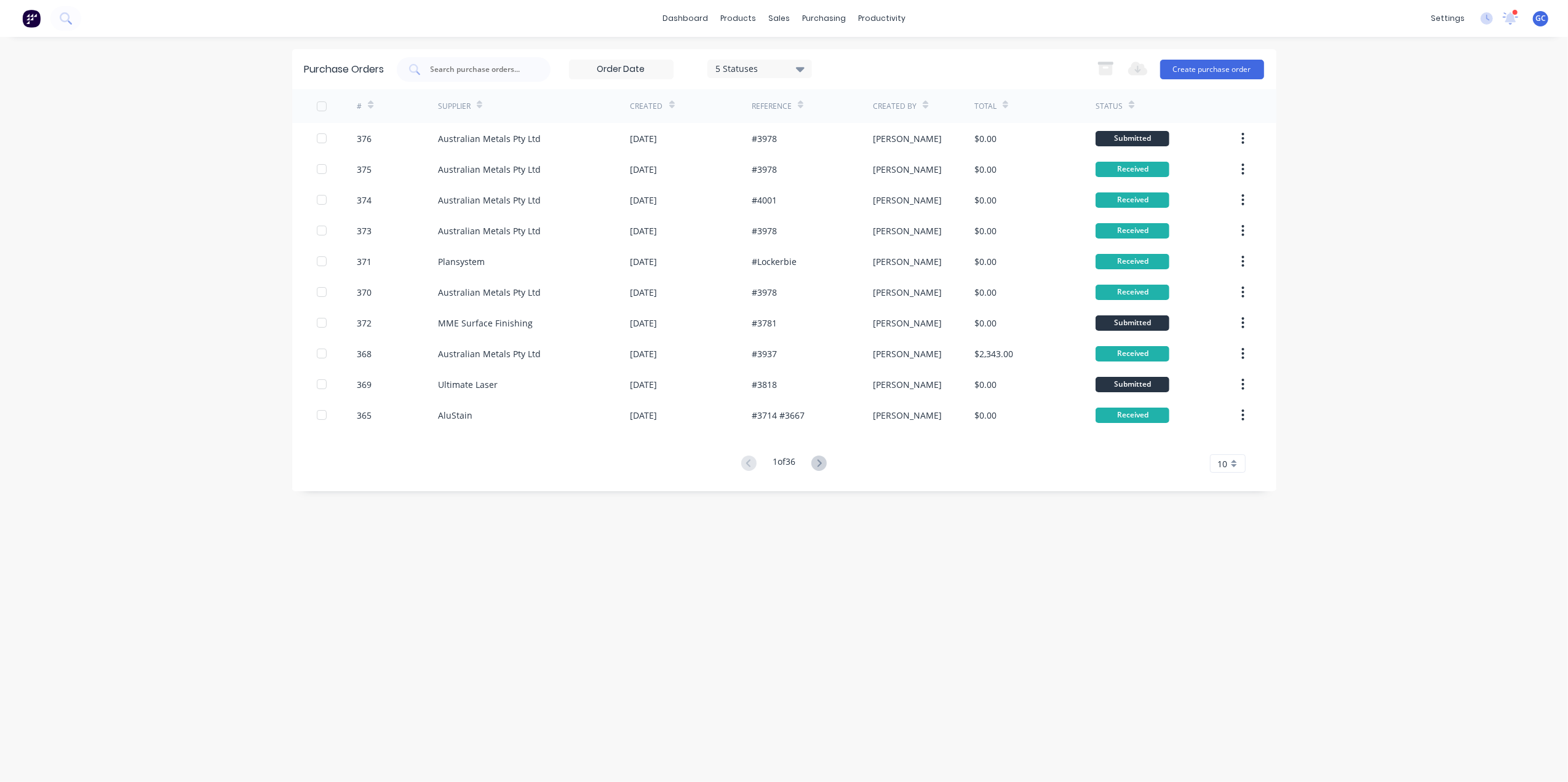
click at [660, 639] on div "Purchase Orders 5 Statuses 5 Statuses Export to Excel (XLSX) Create purchase or…" at bounding box center [784, 410] width 984 height 721
click at [1199, 73] on button "Create purchase order" at bounding box center [1212, 69] width 104 height 20
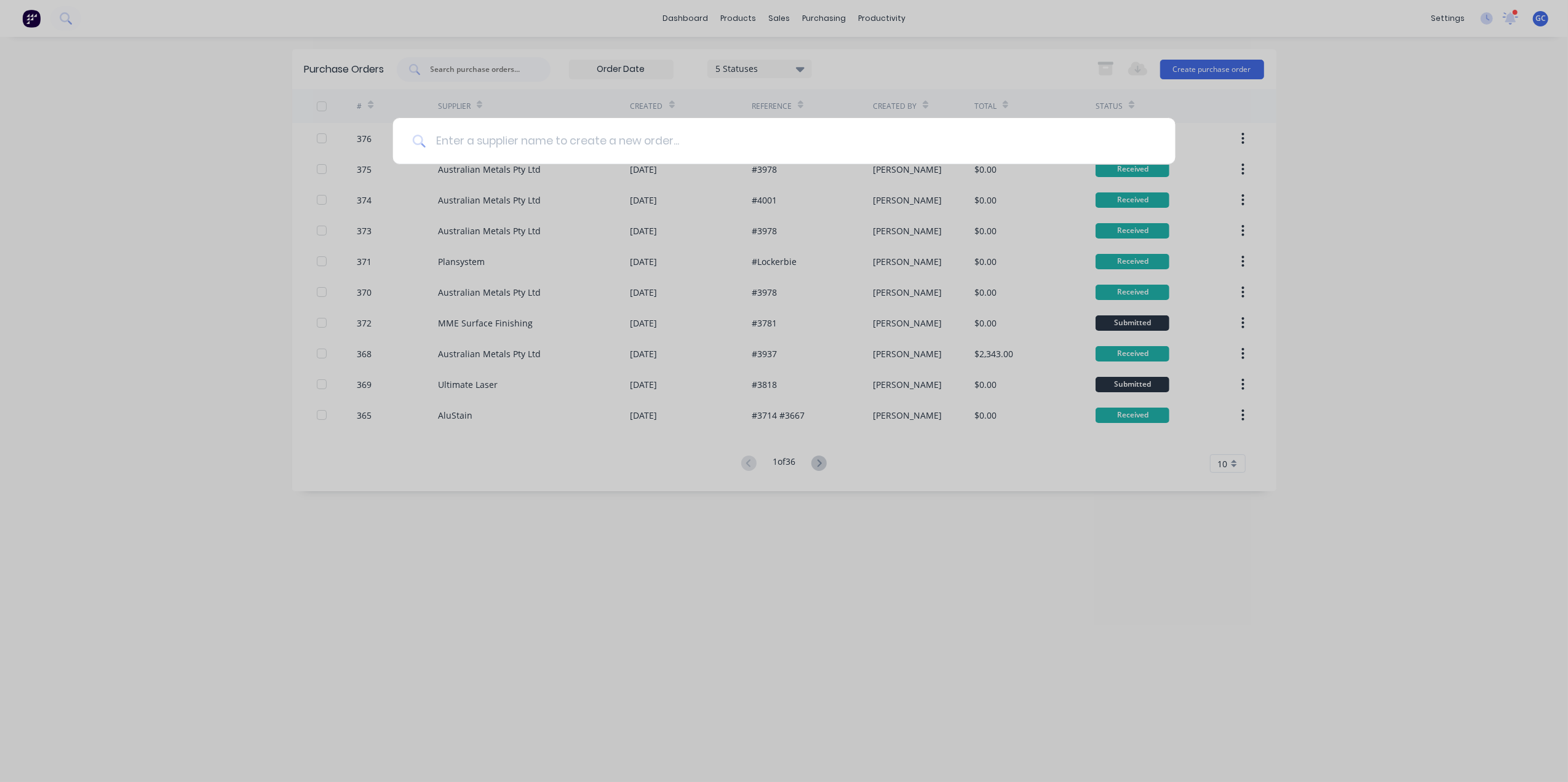
click at [522, 121] on input at bounding box center [791, 141] width 730 height 46
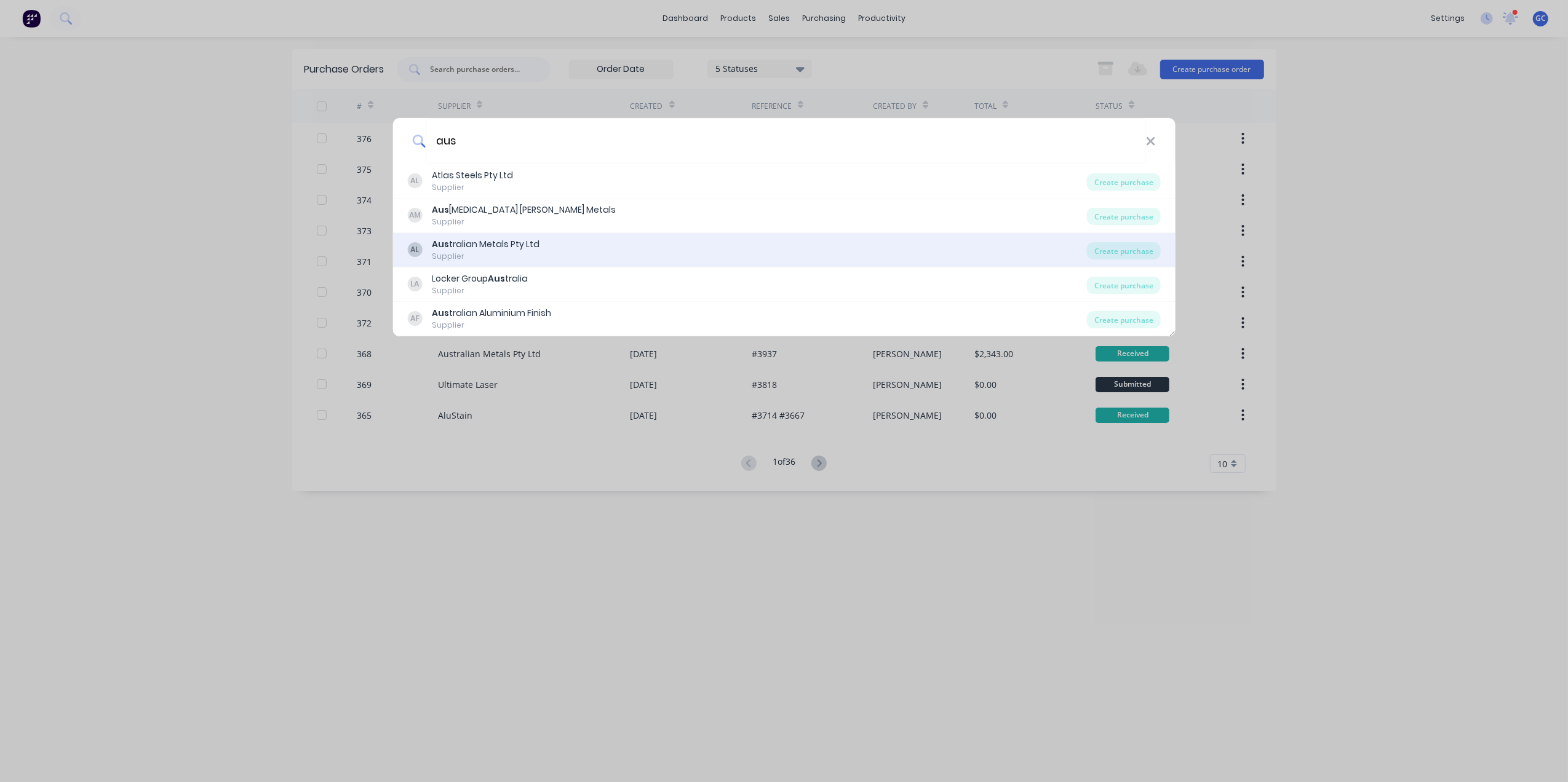
type input "aus"
click at [520, 251] on div "Aus tralian Metals Pty Ltd" at bounding box center [486, 244] width 108 height 13
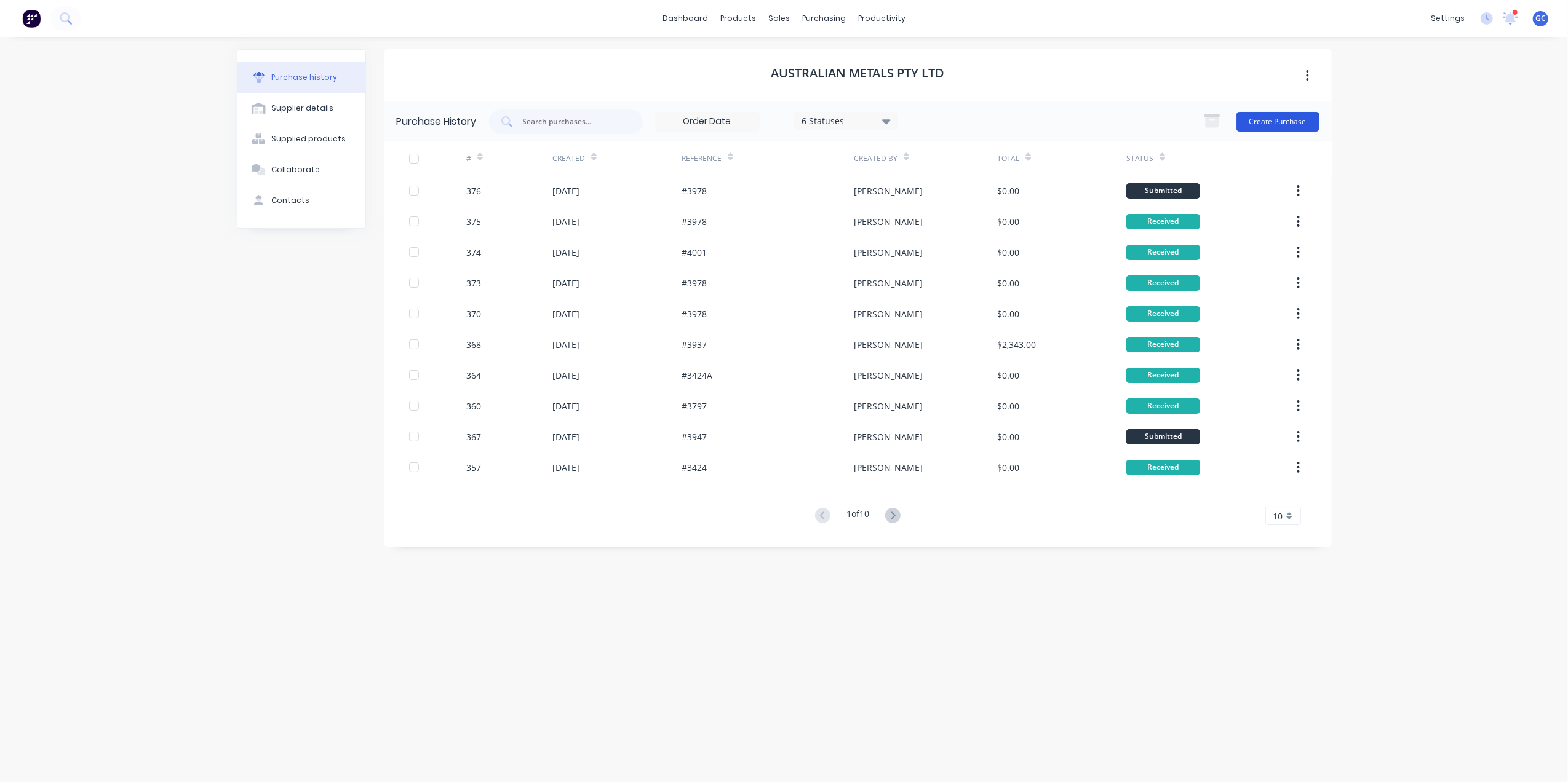
click at [1287, 115] on button "Create Purchase" at bounding box center [1278, 121] width 83 height 20
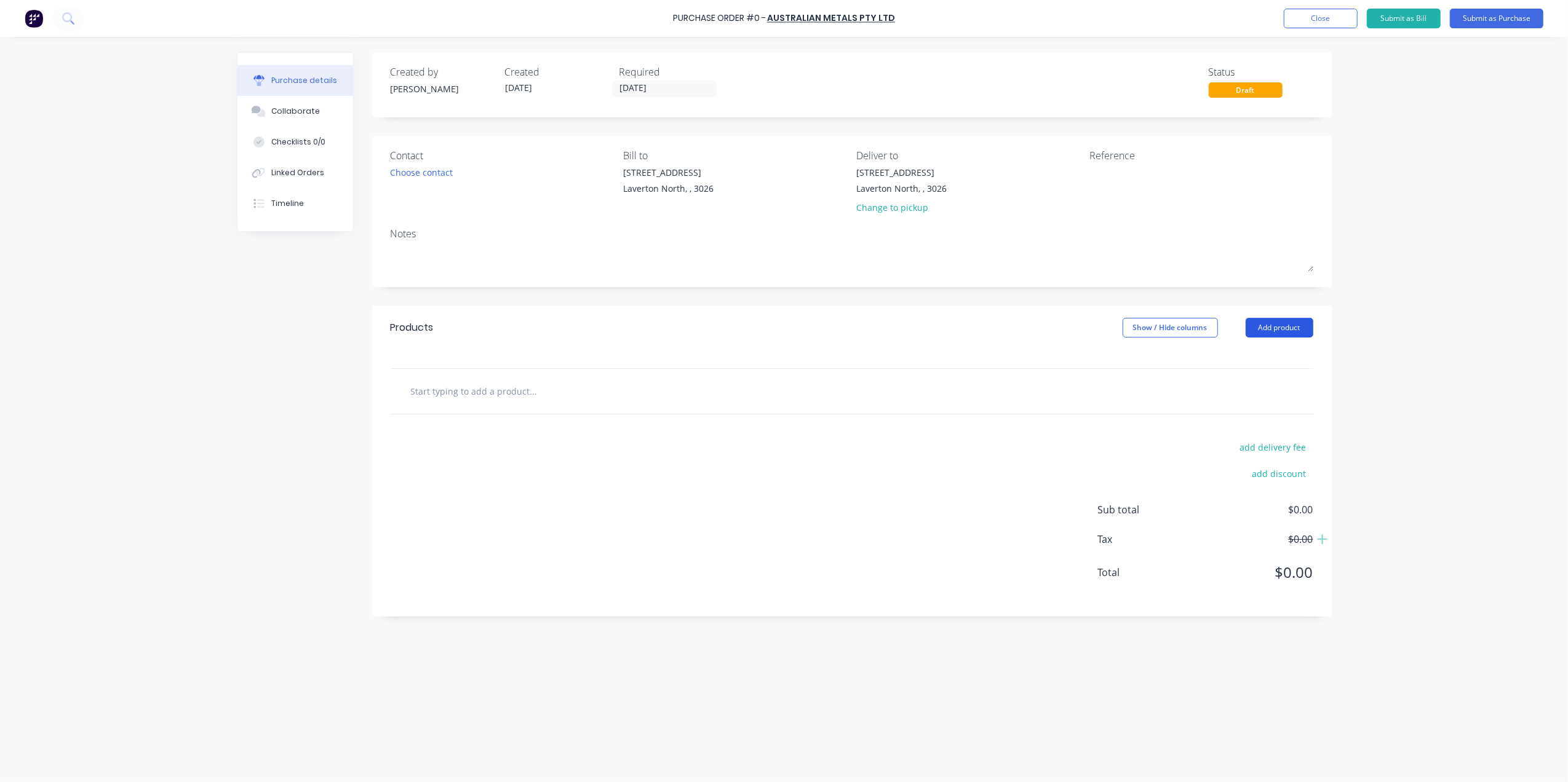
click at [1278, 335] on button "Add product" at bounding box center [1279, 327] width 67 height 20
click at [1241, 389] on div "Basic product" at bounding box center [1255, 384] width 95 height 18
click at [557, 404] on div at bounding box center [550, 412] width 102 height 18
click at [474, 412] on icon at bounding box center [476, 412] width 11 height 11
type input "2"
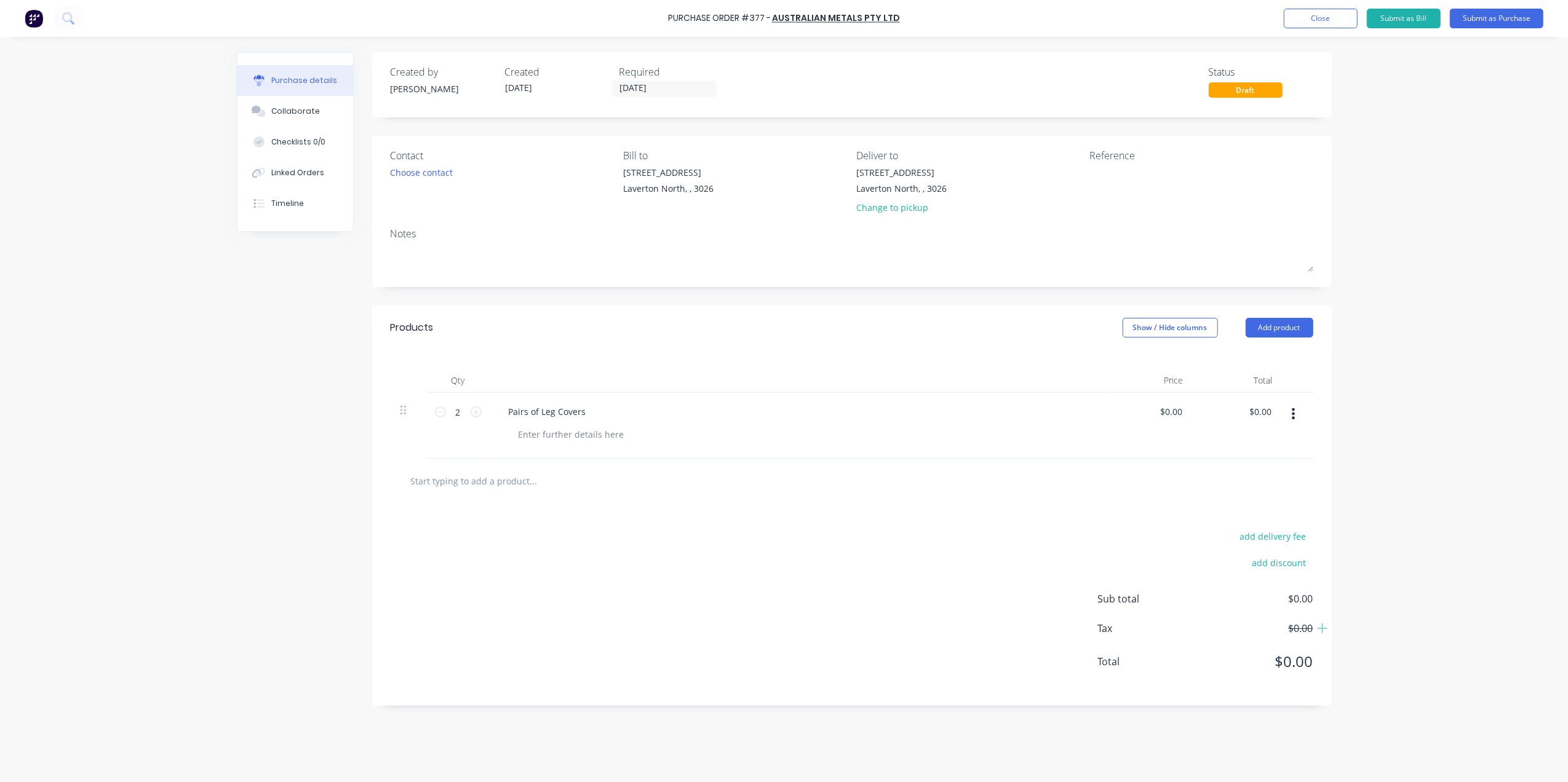
click at [559, 445] on div "Pairs of Leg Covers" at bounding box center [796, 426] width 615 height 66
click at [562, 441] on div at bounding box center [571, 434] width 125 height 18
click at [582, 411] on div "Pairs of Leg Covers" at bounding box center [547, 412] width 97 height 18
click at [586, 413] on div "Pairs of Leg Covers" at bounding box center [547, 412] width 97 height 18
click at [603, 311] on div "Products Show / Hide columns Add product" at bounding box center [852, 328] width 960 height 44
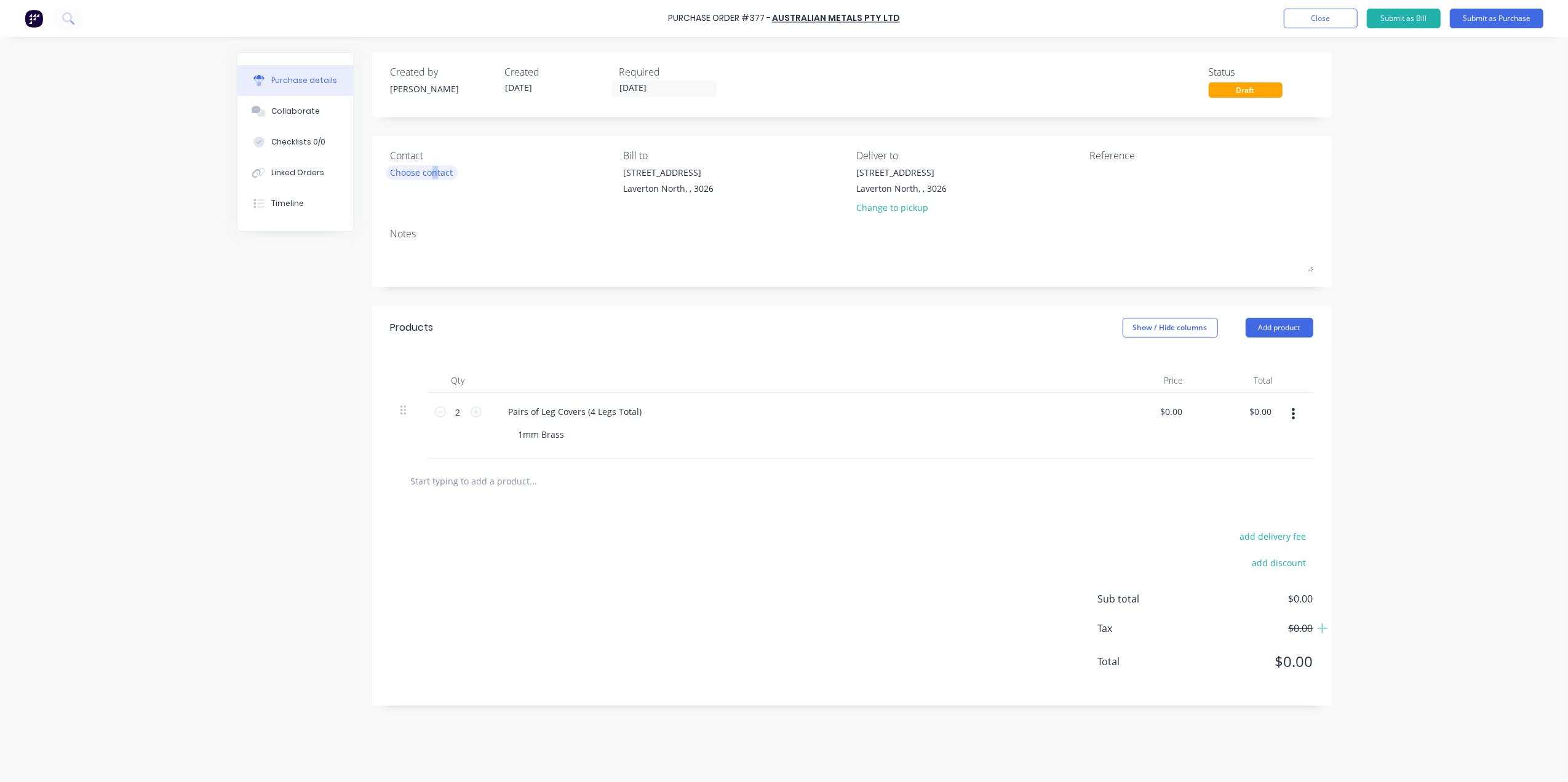
click at [434, 178] on div "Choose contact" at bounding box center [422, 172] width 63 height 13
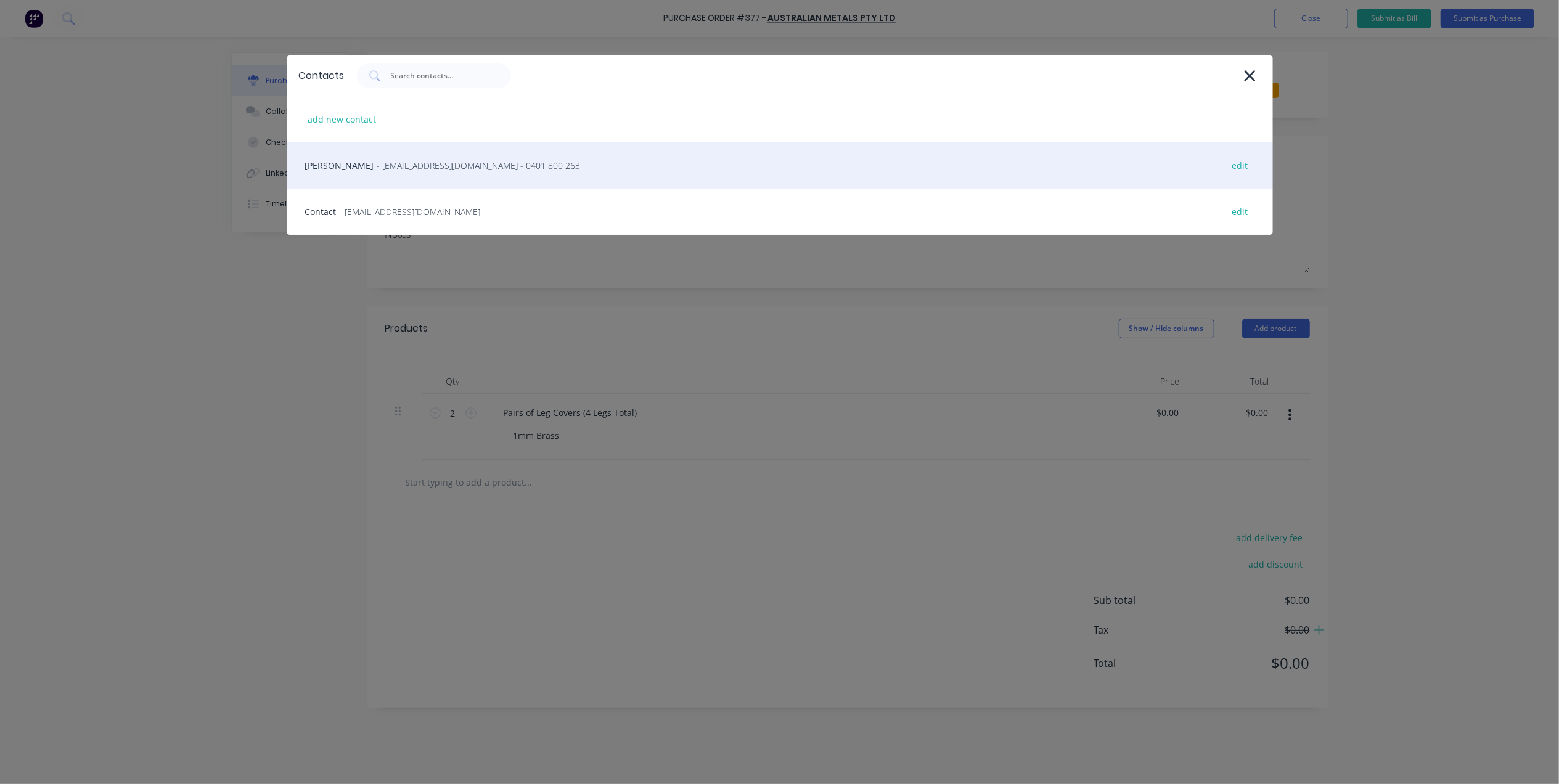
click at [449, 172] on span "- sales@australianmetals.com.au - 0401 800 263" at bounding box center [479, 165] width 203 height 13
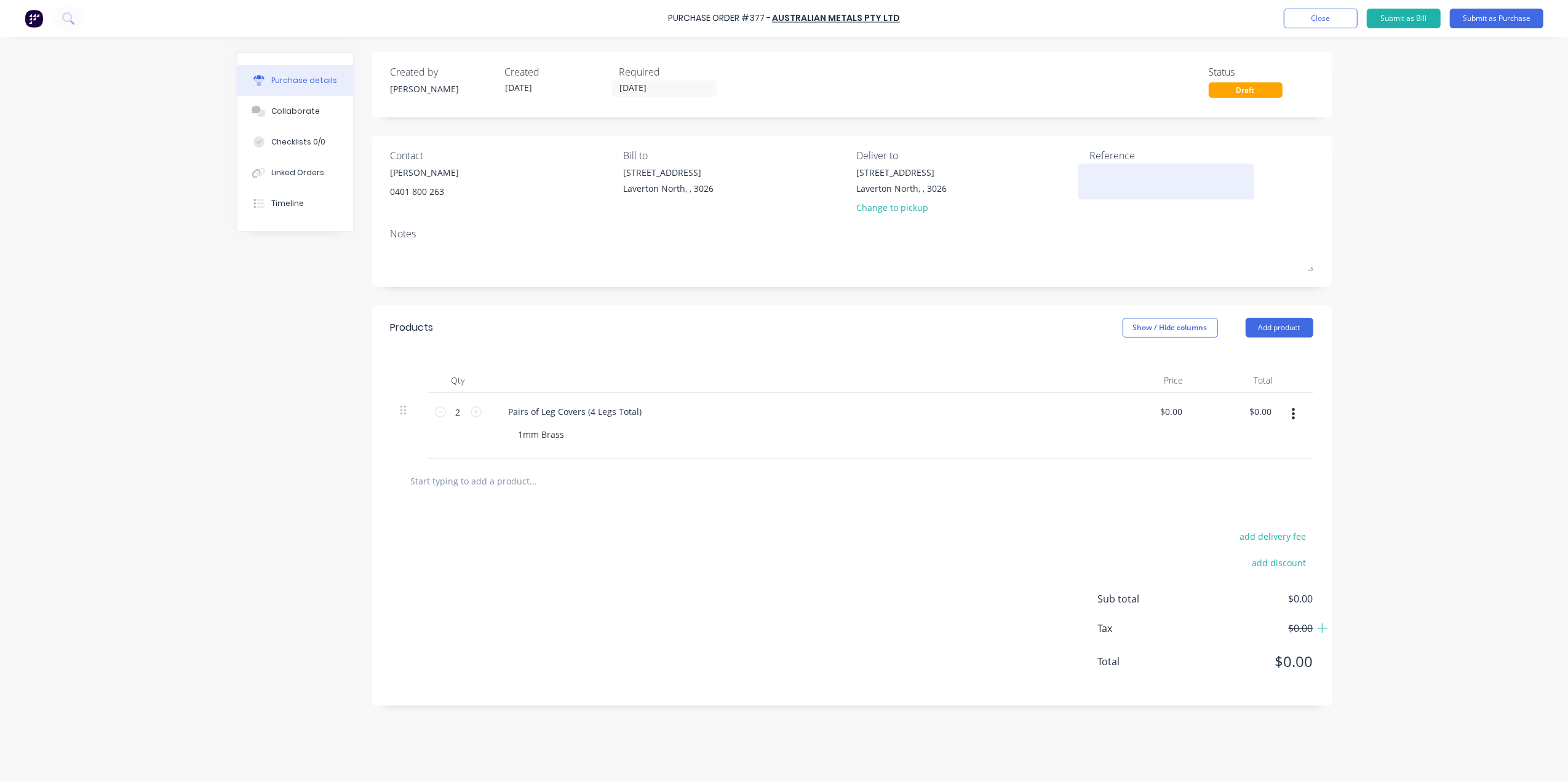
click at [1146, 180] on textarea at bounding box center [1166, 179] width 154 height 28
type textarea "x"
type textarea "#"
type textarea "x"
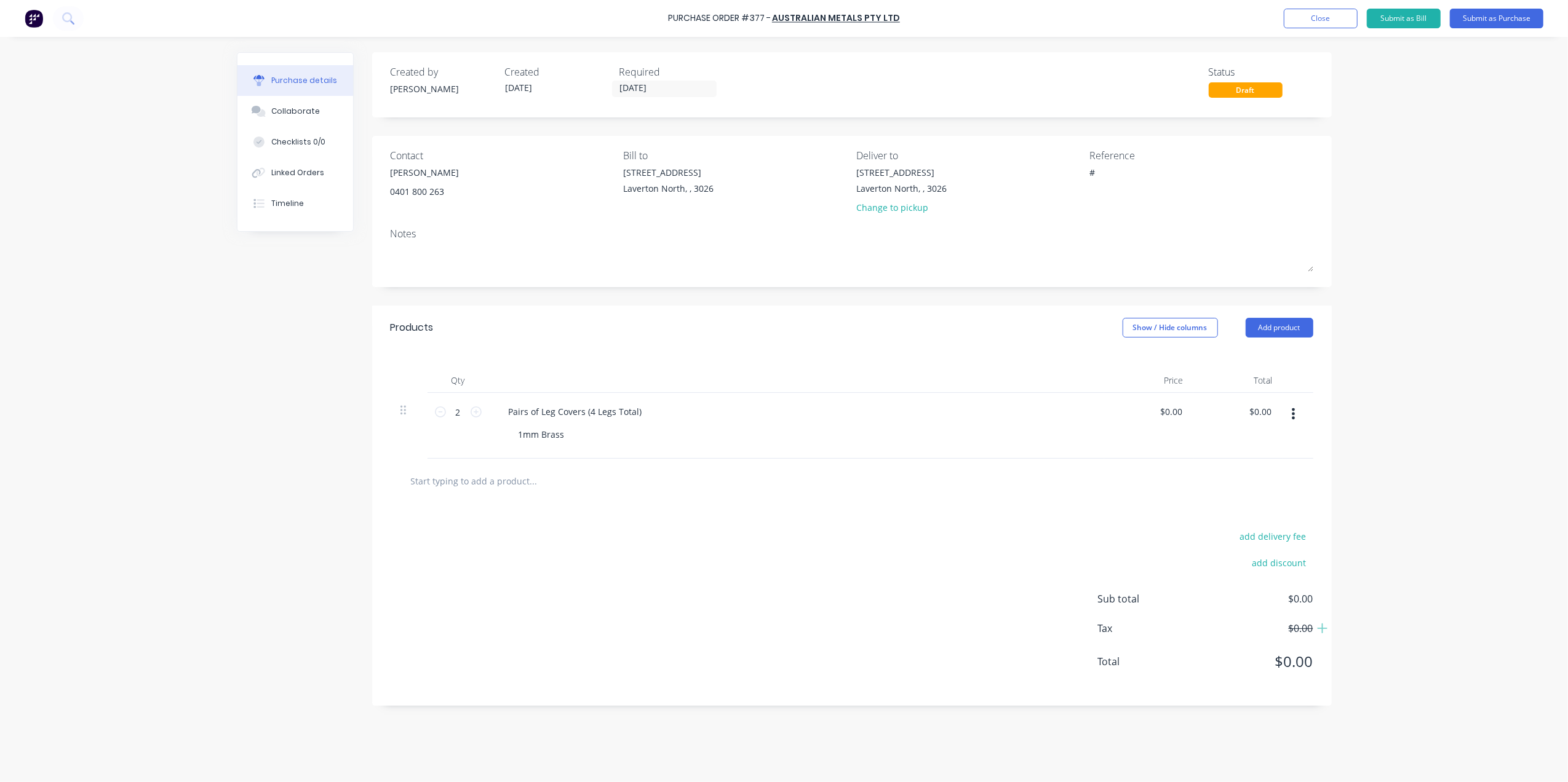
type textarea "#"
click at [1095, 173] on textarea "#" at bounding box center [1166, 179] width 154 height 28
click at [1115, 177] on textarea "#" at bounding box center [1166, 179] width 154 height 28
type textarea "x"
type textarea "#3"
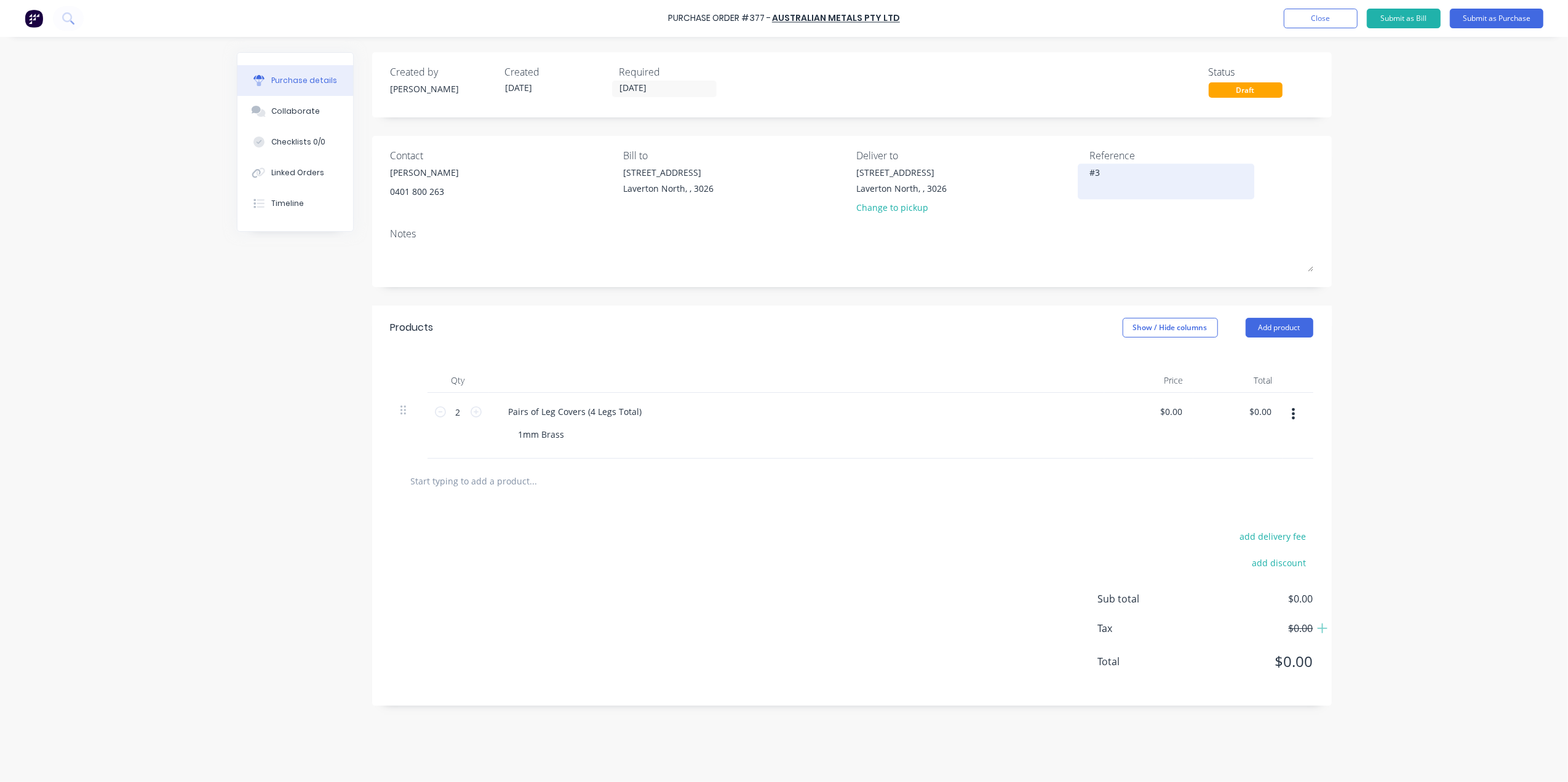
type textarea "x"
type textarea "#39"
type textarea "x"
type textarea "#396"
type textarea "x"
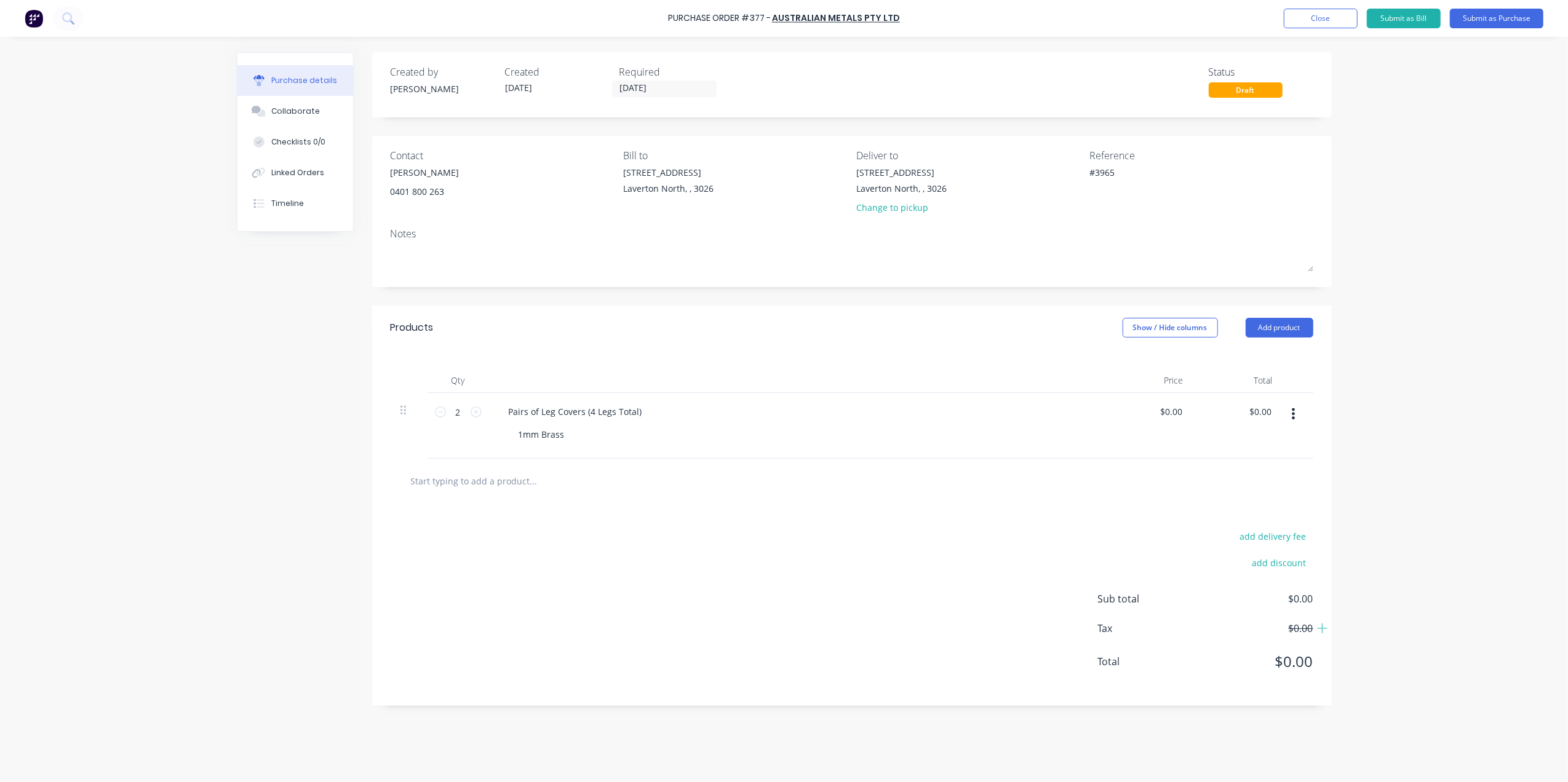
type textarea "#3965"
type textarea "x"
type textarea "#3965"
click at [802, 556] on div "add delivery fee add discount Sub total $0.00 Tax $0.00 Total $0.00" at bounding box center [852, 605] width 960 height 202
click at [650, 92] on input "14/10/25" at bounding box center [664, 88] width 103 height 15
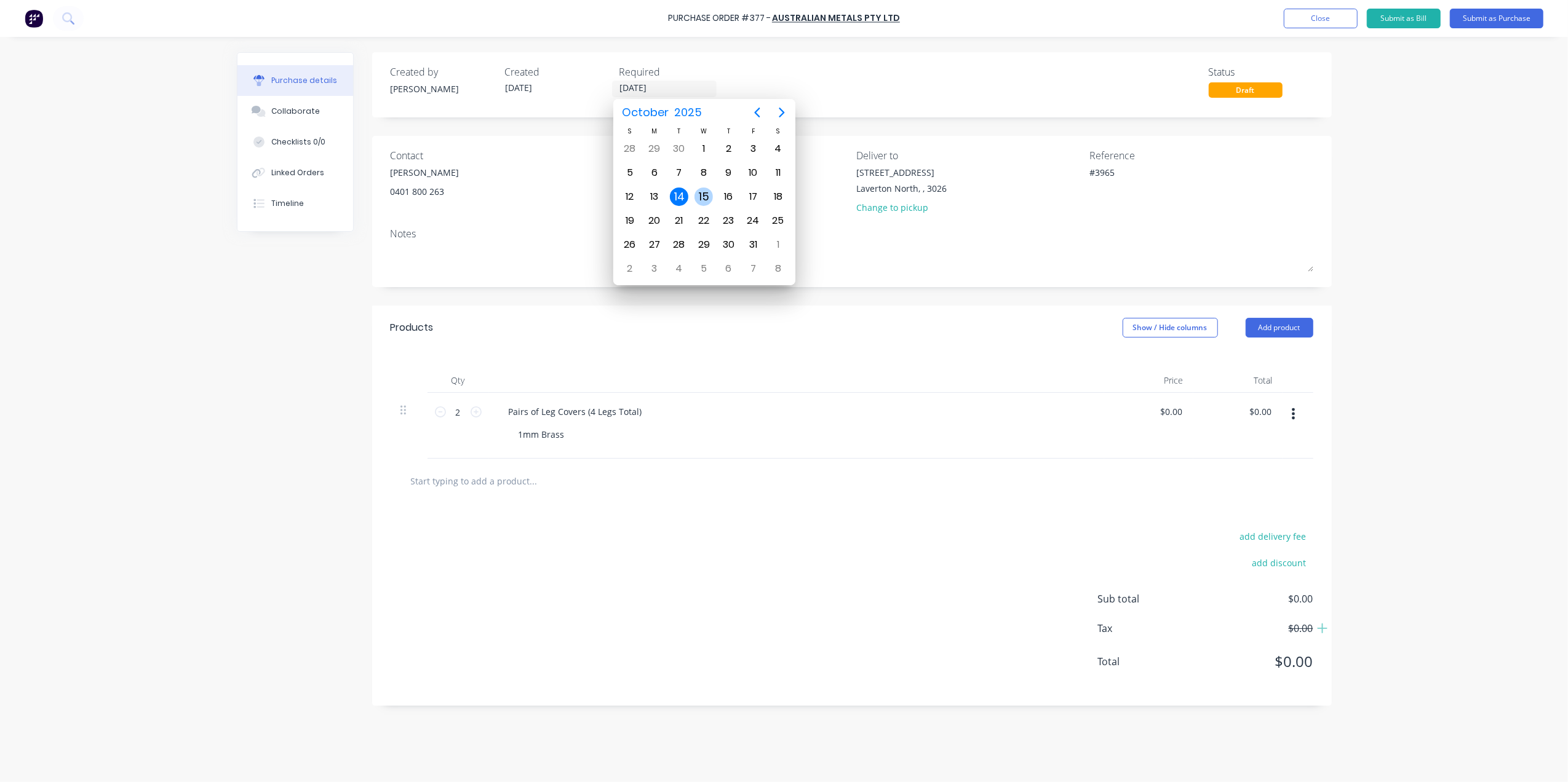
click at [706, 195] on div "15" at bounding box center [703, 196] width 18 height 18
type textarea "x"
type input "15/10/25"
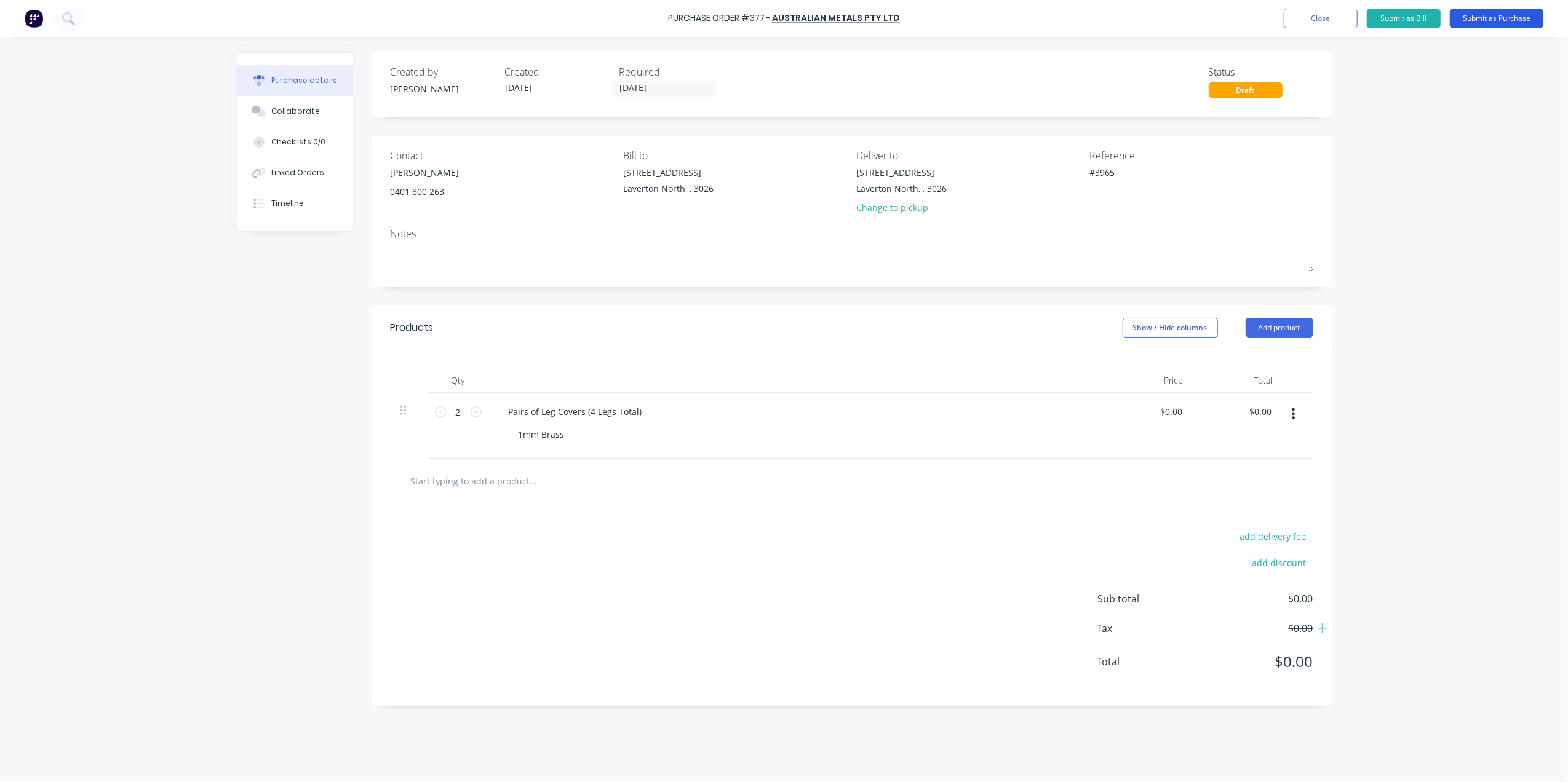
click at [1486, 25] on button "Submit as Purchase" at bounding box center [1496, 18] width 94 height 20
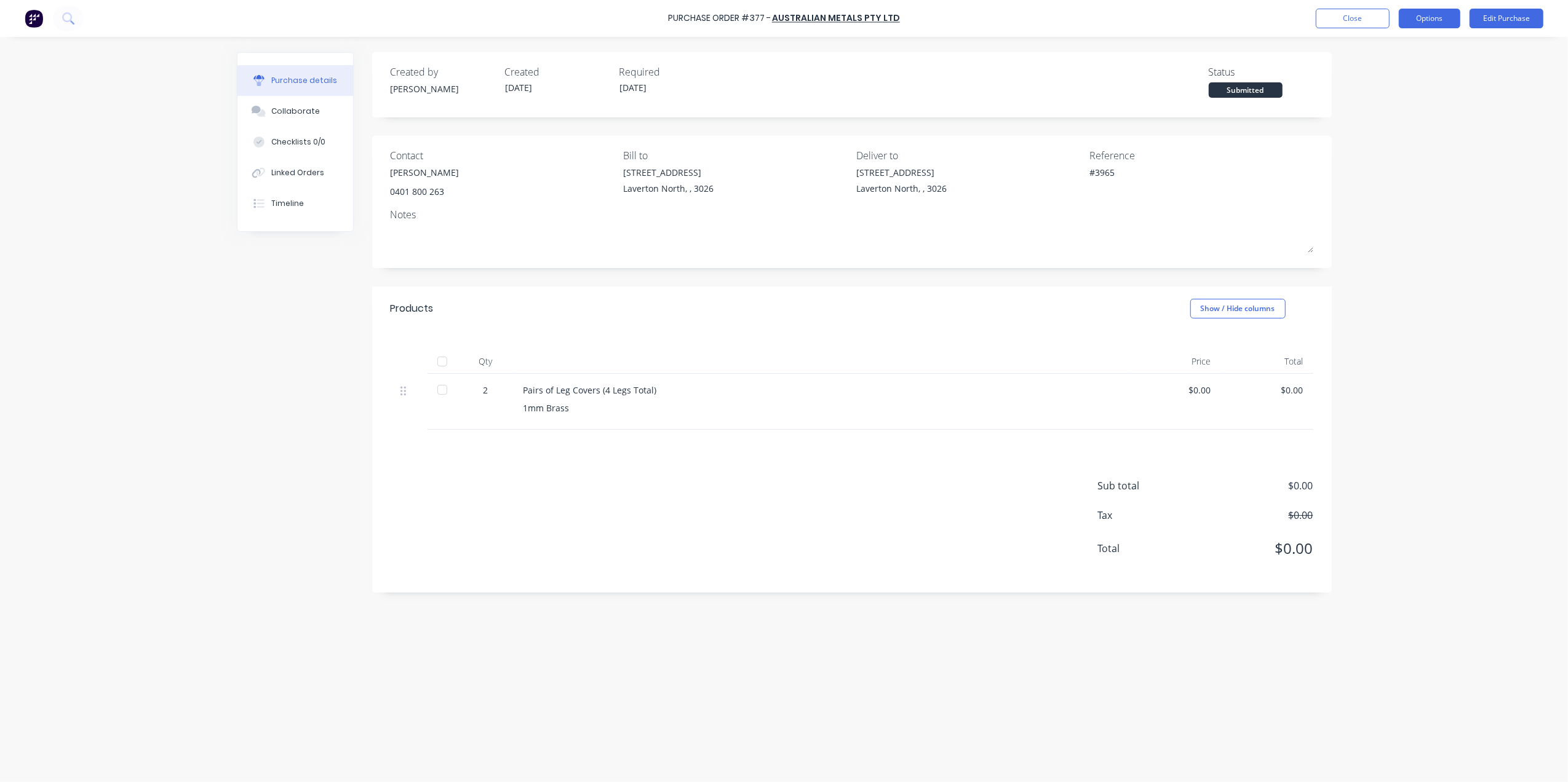
click at [1444, 13] on button "Options" at bounding box center [1429, 18] width 61 height 20
click at [1386, 44] on div "Print / Email" at bounding box center [1402, 50] width 95 height 18
click at [1388, 96] on div "Without pricing" at bounding box center [1402, 99] width 95 height 18
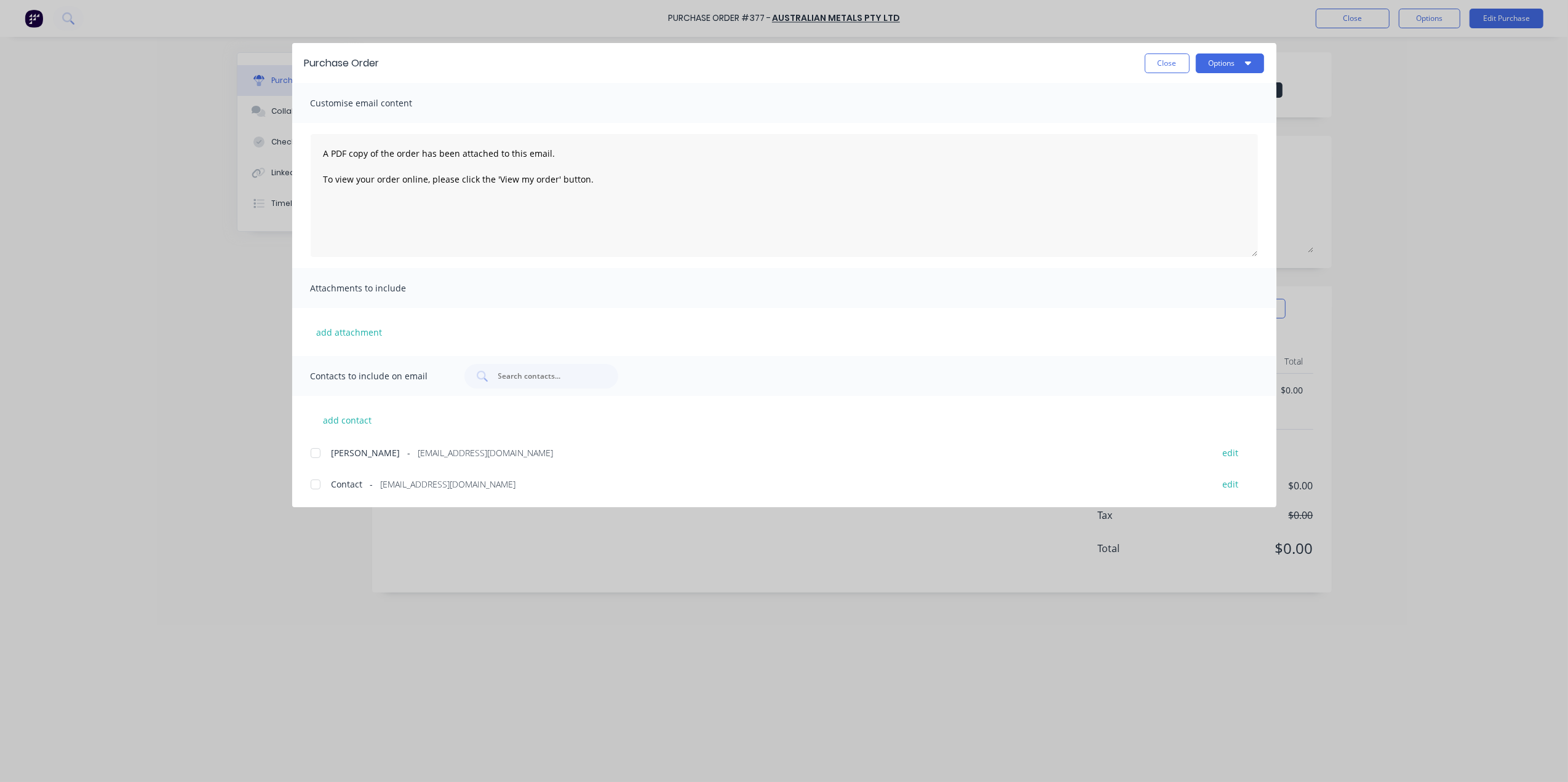
click at [313, 441] on div at bounding box center [315, 453] width 25 height 25
click at [1248, 55] on button "Options" at bounding box center [1230, 63] width 68 height 20
click at [1186, 146] on div "Email" at bounding box center [1205, 143] width 95 height 18
click at [1165, 55] on button "Close" at bounding box center [1167, 63] width 45 height 20
type textarea "x"
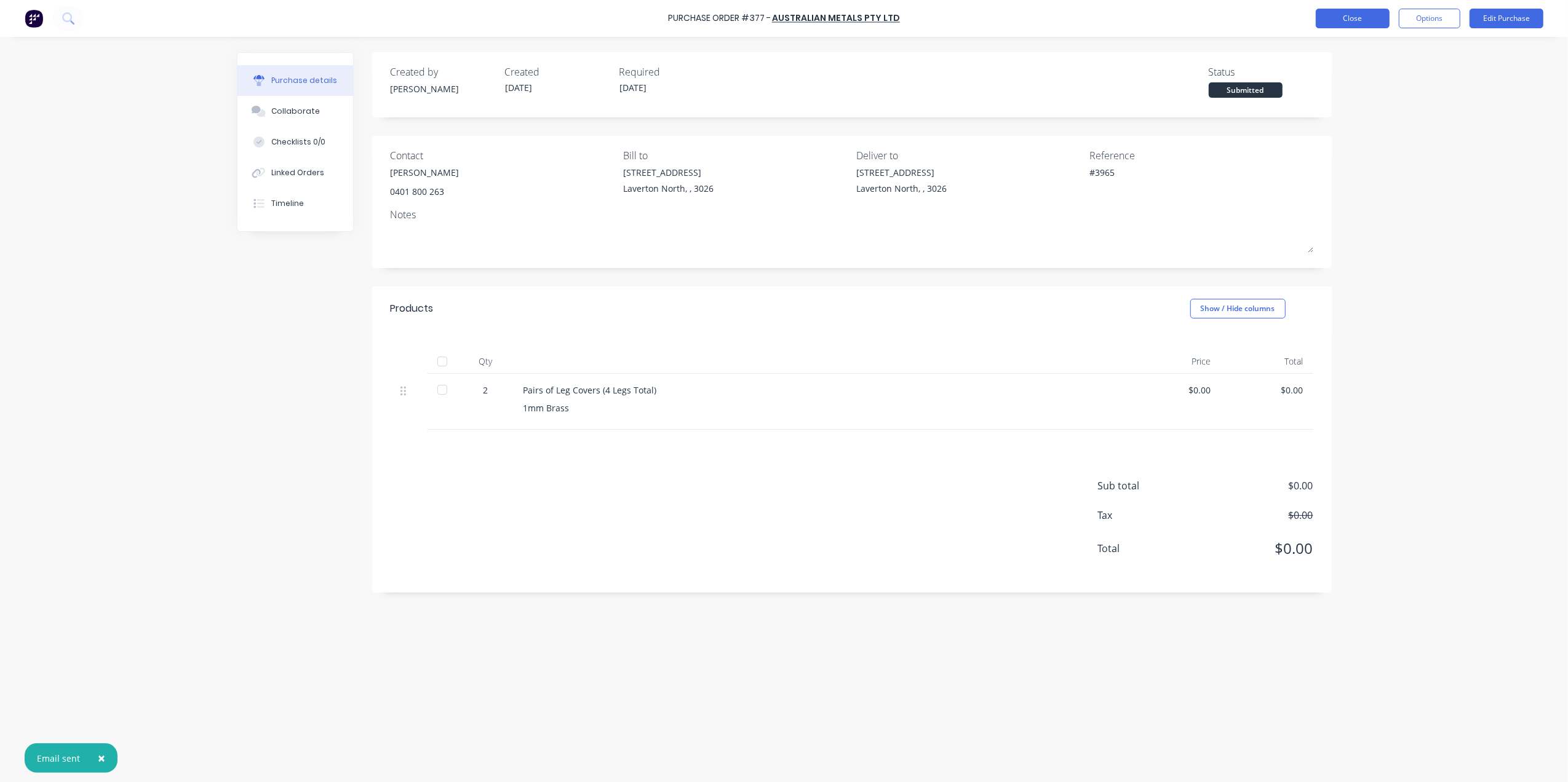
click at [1357, 18] on button "Close" at bounding box center [1353, 18] width 74 height 20
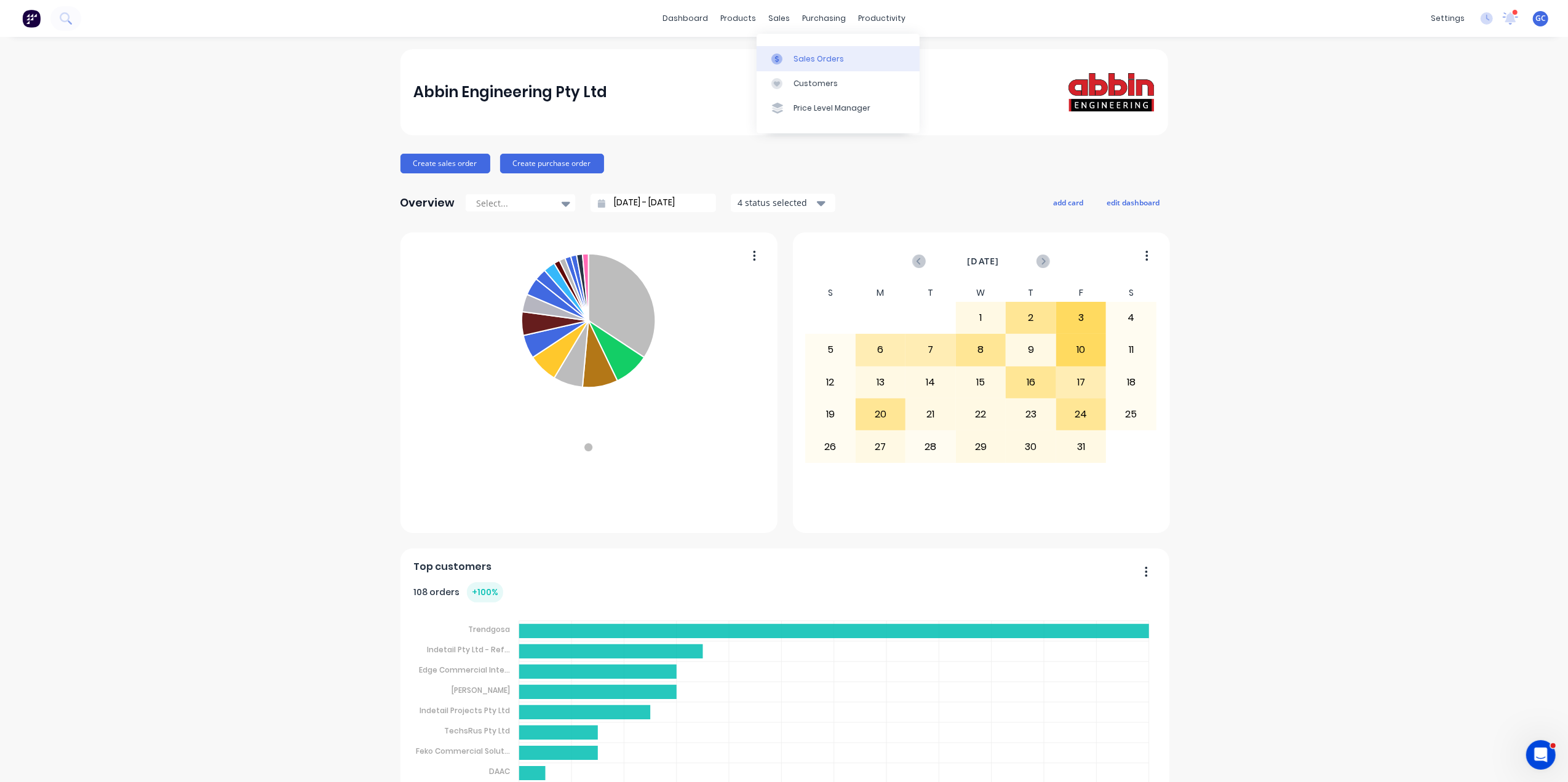
click at [802, 62] on div "Sales Orders" at bounding box center [819, 59] width 51 height 11
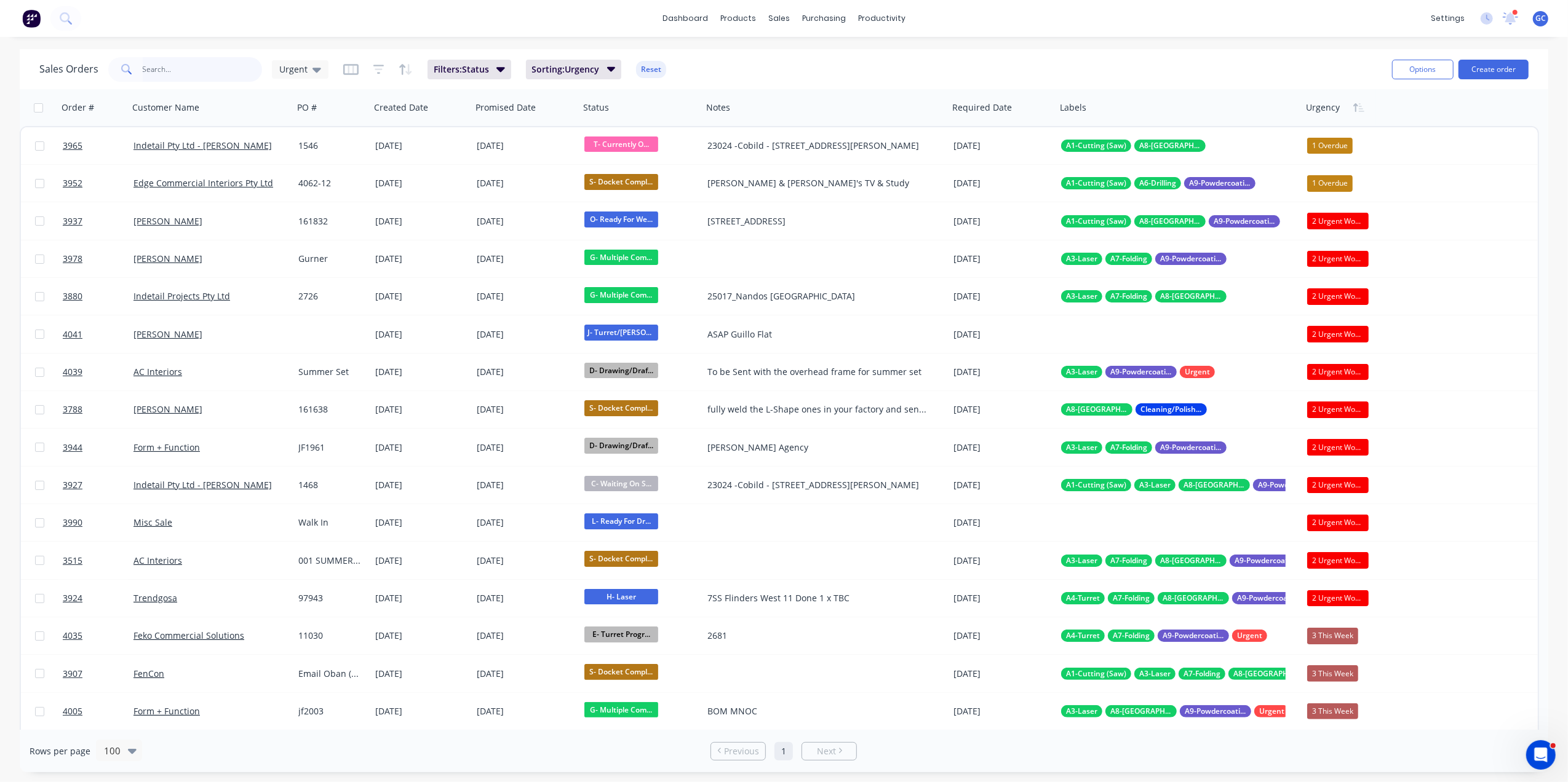
click at [197, 72] on input "text" at bounding box center [203, 69] width 120 height 25
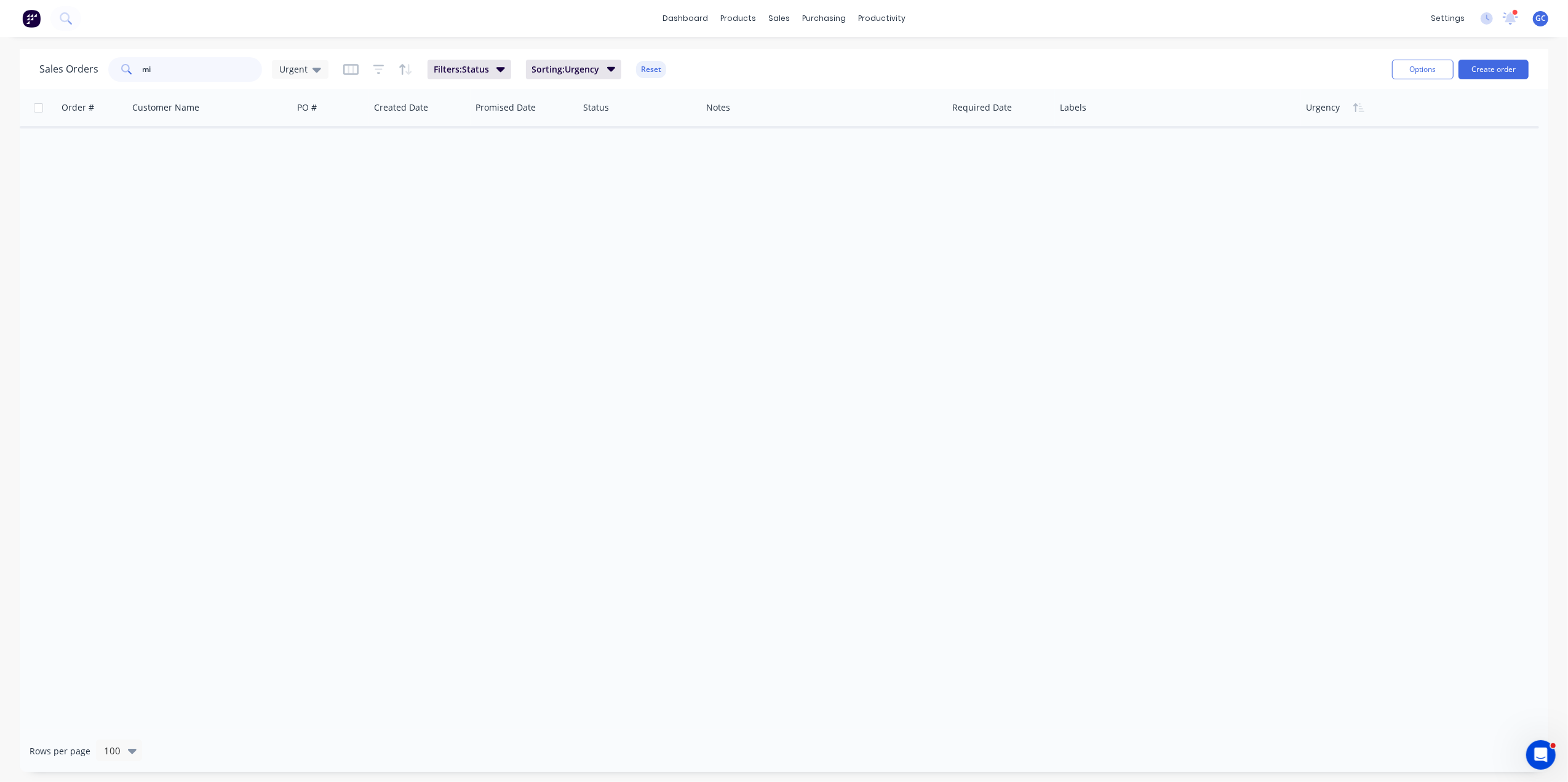
type input "m"
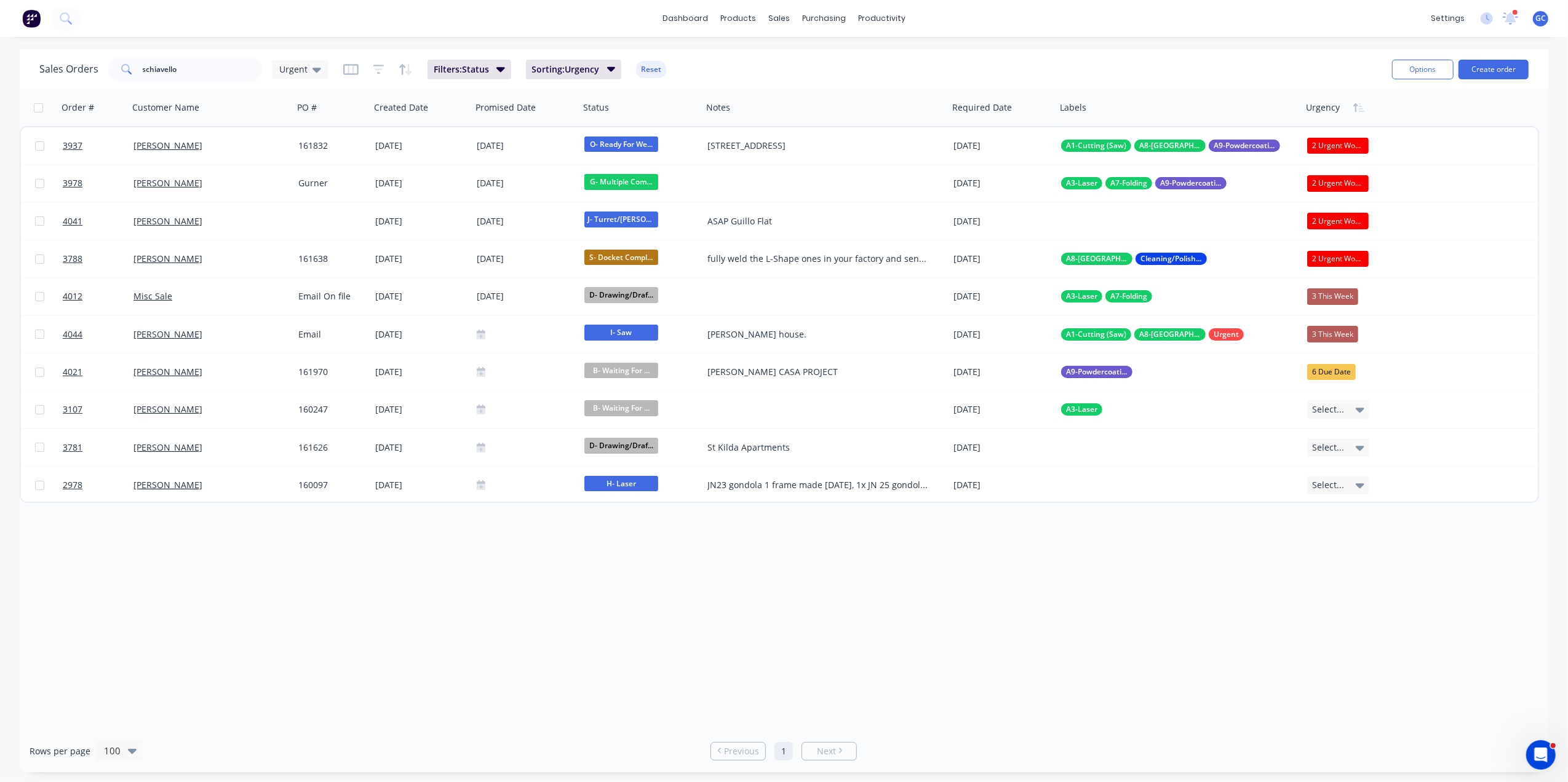
click at [458, 608] on div "Order # Customer Name PO # Created Date Promised Date Status Notes Required Dat…" at bounding box center [784, 409] width 1528 height 641
click at [234, 62] on input "schiavello" at bounding box center [203, 69] width 120 height 25
click at [313, 609] on div "Order # Customer Name PO # Created Date Promised Date Status Notes Required Dat…" at bounding box center [784, 409] width 1528 height 641
drag, startPoint x: 200, startPoint y: 77, endPoint x: 36, endPoint y: 74, distance: 164.0
click at [36, 74] on div "Sales Orders schiavello Urgent Filters: Status Sorting: Urgency Reset Options C…" at bounding box center [784, 69] width 1528 height 40
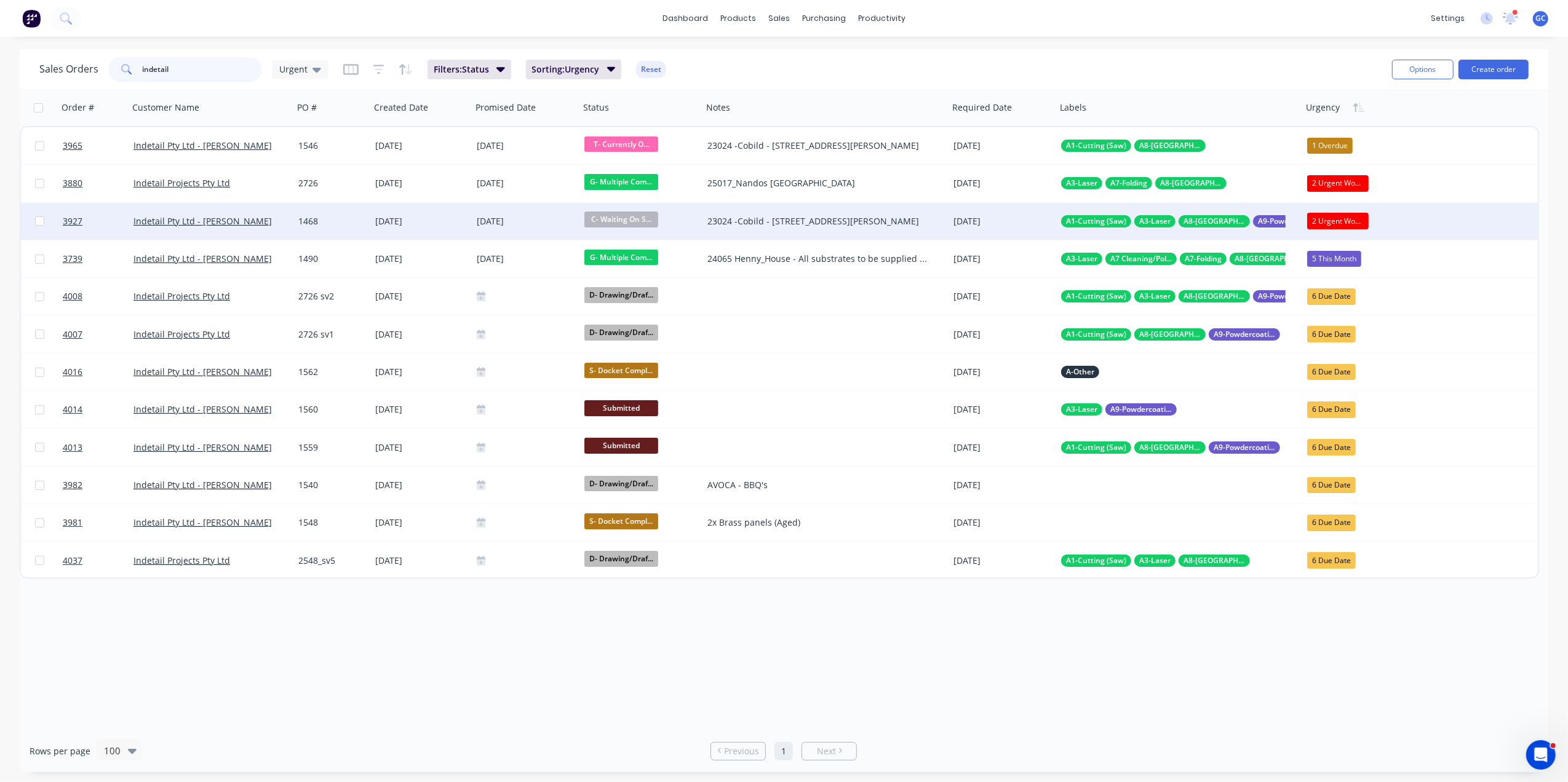
type input "indetail"
click at [340, 224] on div "1468" at bounding box center [330, 221] width 64 height 12
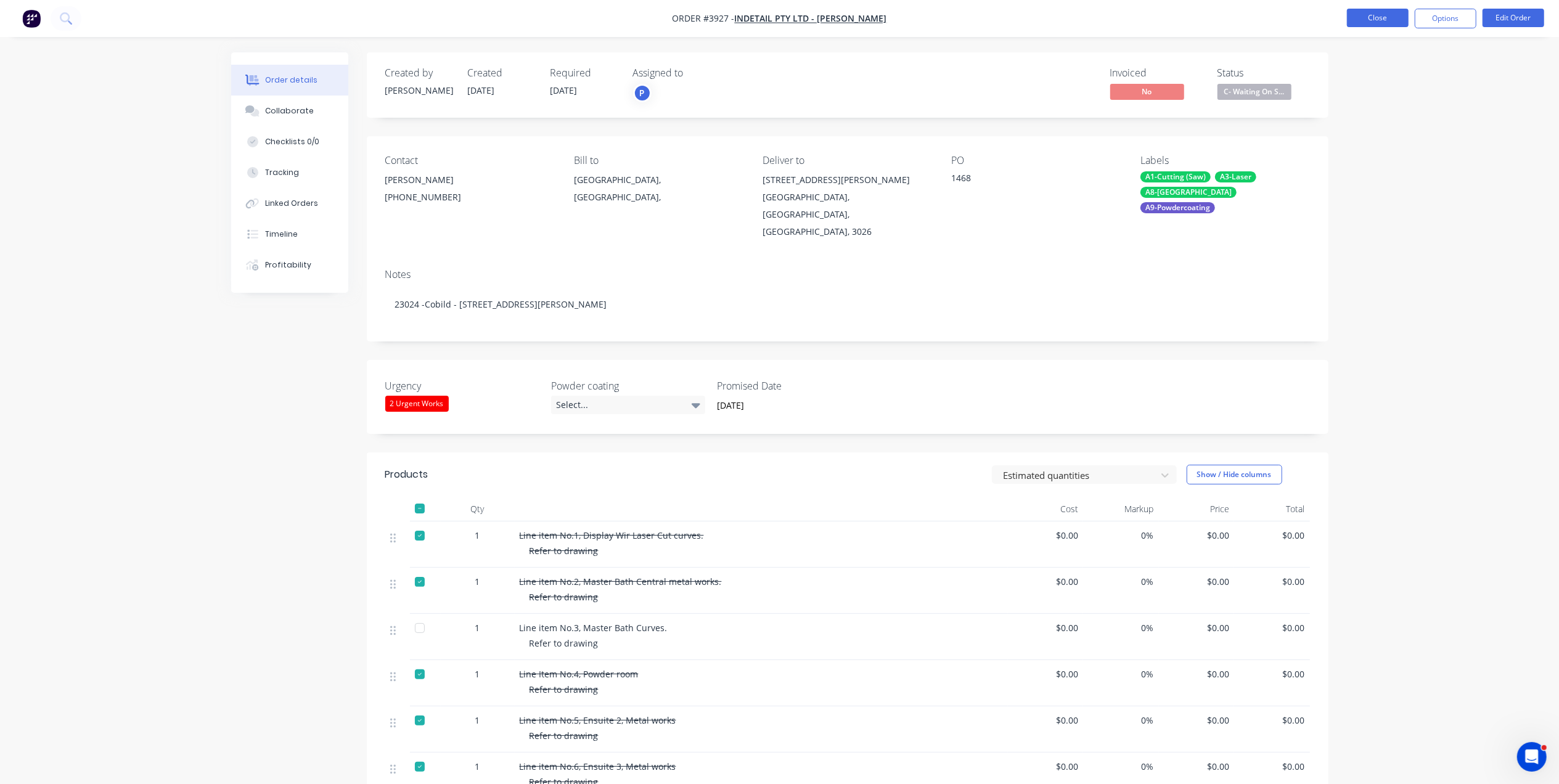
click at [1364, 9] on button "Close" at bounding box center [1377, 18] width 61 height 18
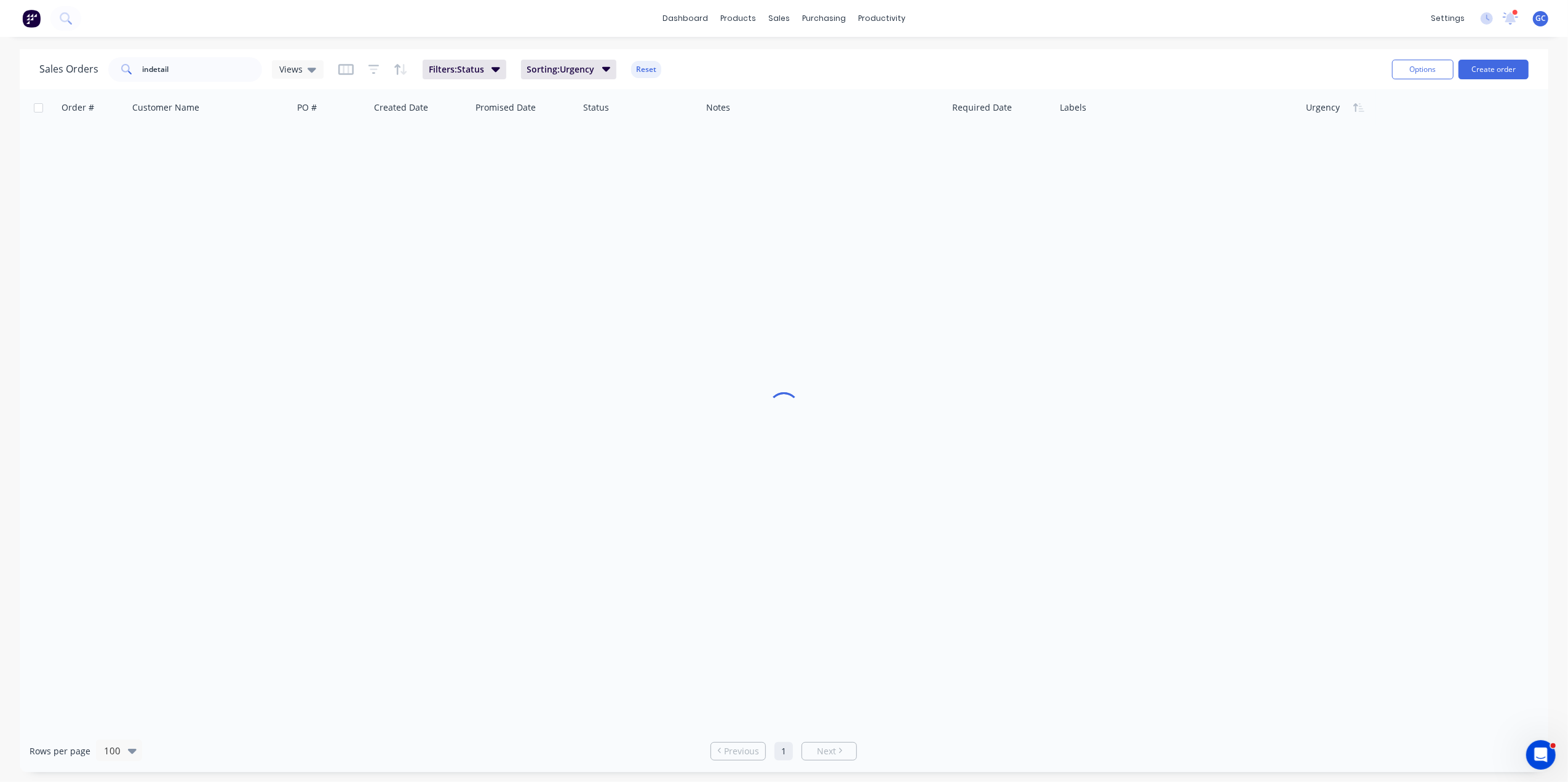
click at [1360, 11] on div "dashboard products sales purchasing productivity dashboard products Product Cat…" at bounding box center [784, 18] width 1568 height 37
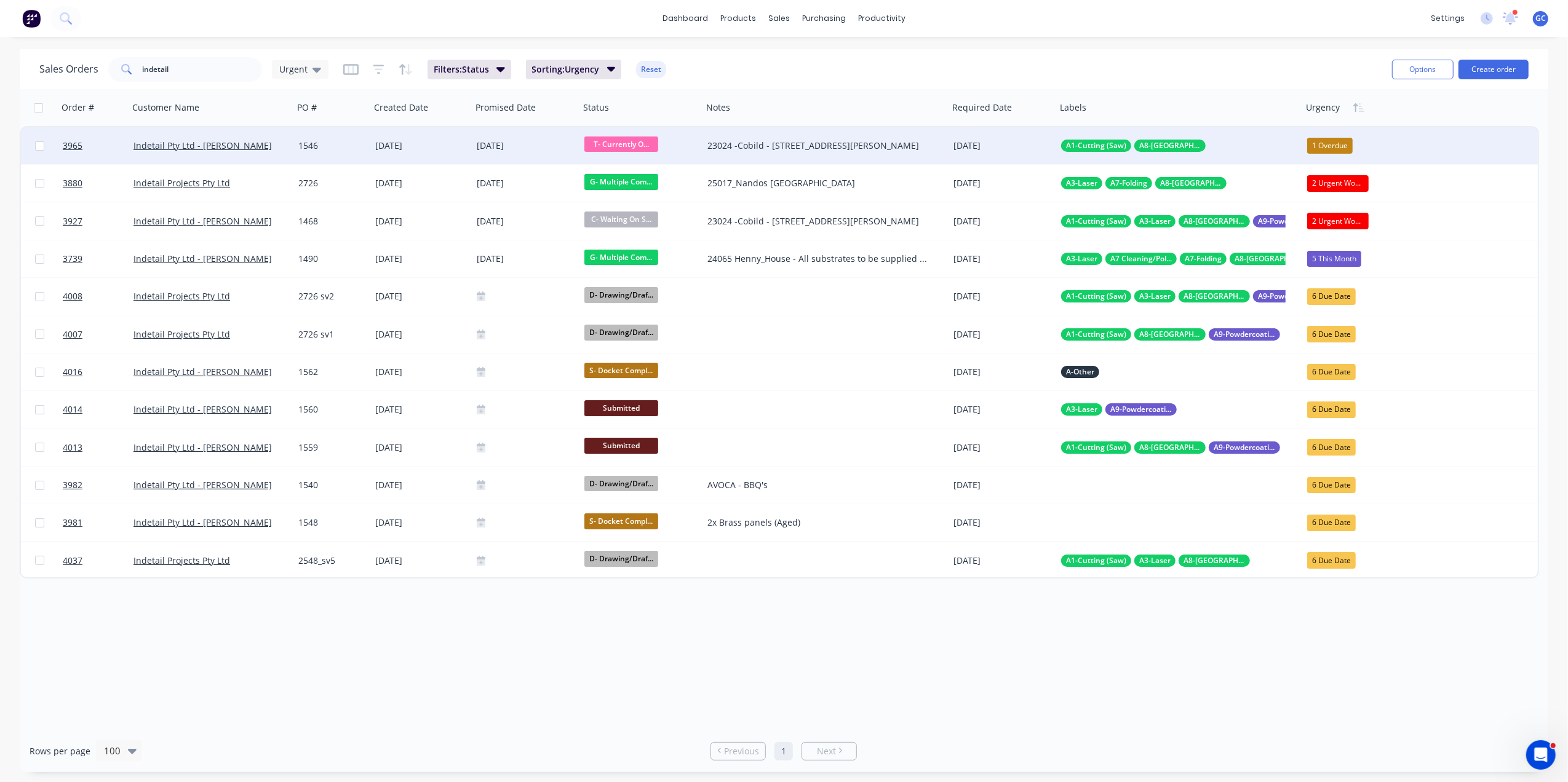
click at [330, 139] on div "1546" at bounding box center [330, 145] width 64 height 12
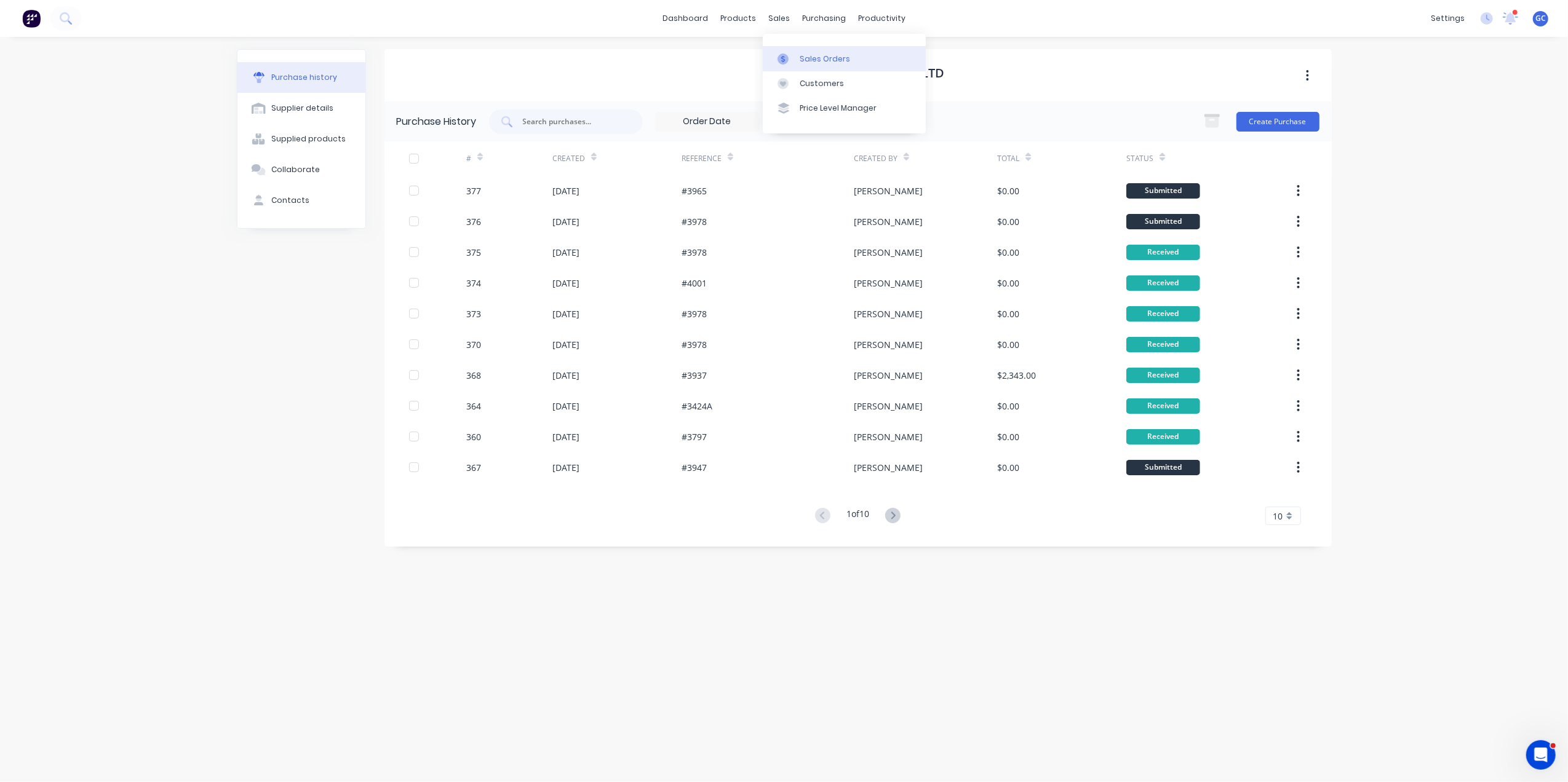
click at [807, 52] on link "Sales Orders" at bounding box center [844, 58] width 163 height 25
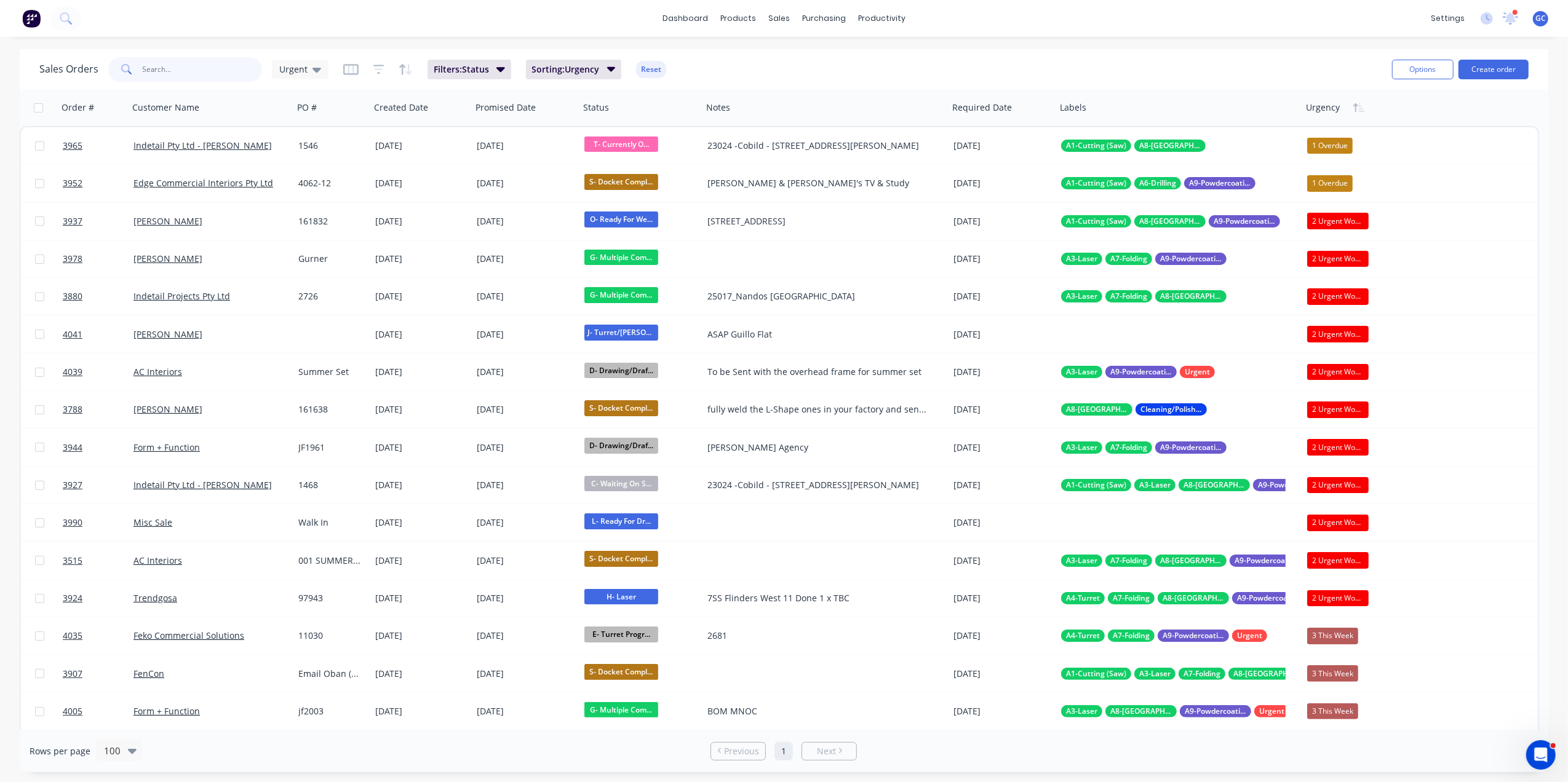
click at [249, 60] on input "text" at bounding box center [203, 69] width 120 height 25
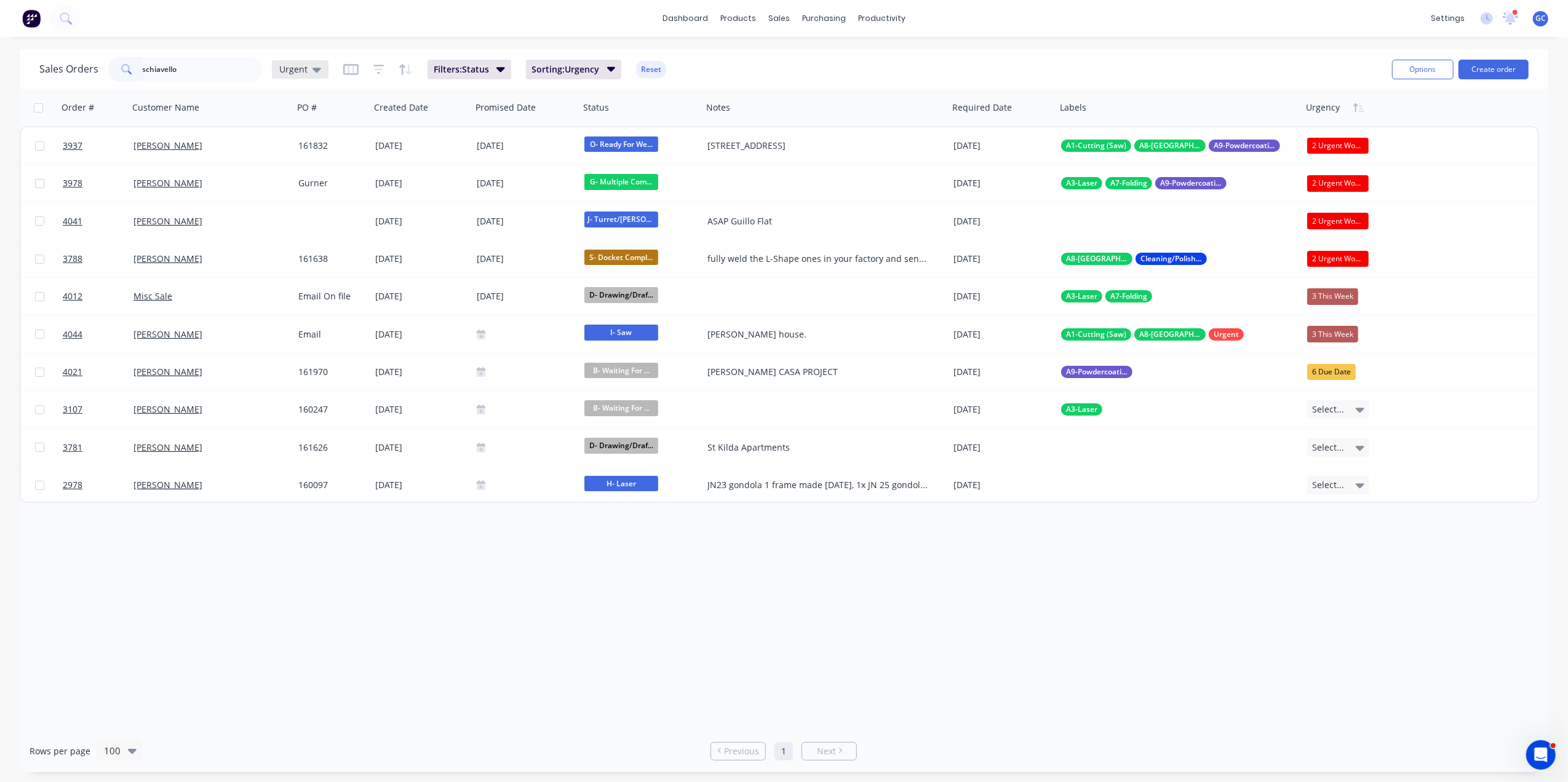
click at [299, 73] on span "Urgent" at bounding box center [293, 69] width 28 height 13
click at [306, 292] on button "[PERSON_NAME]" at bounding box center [346, 296] width 140 height 14
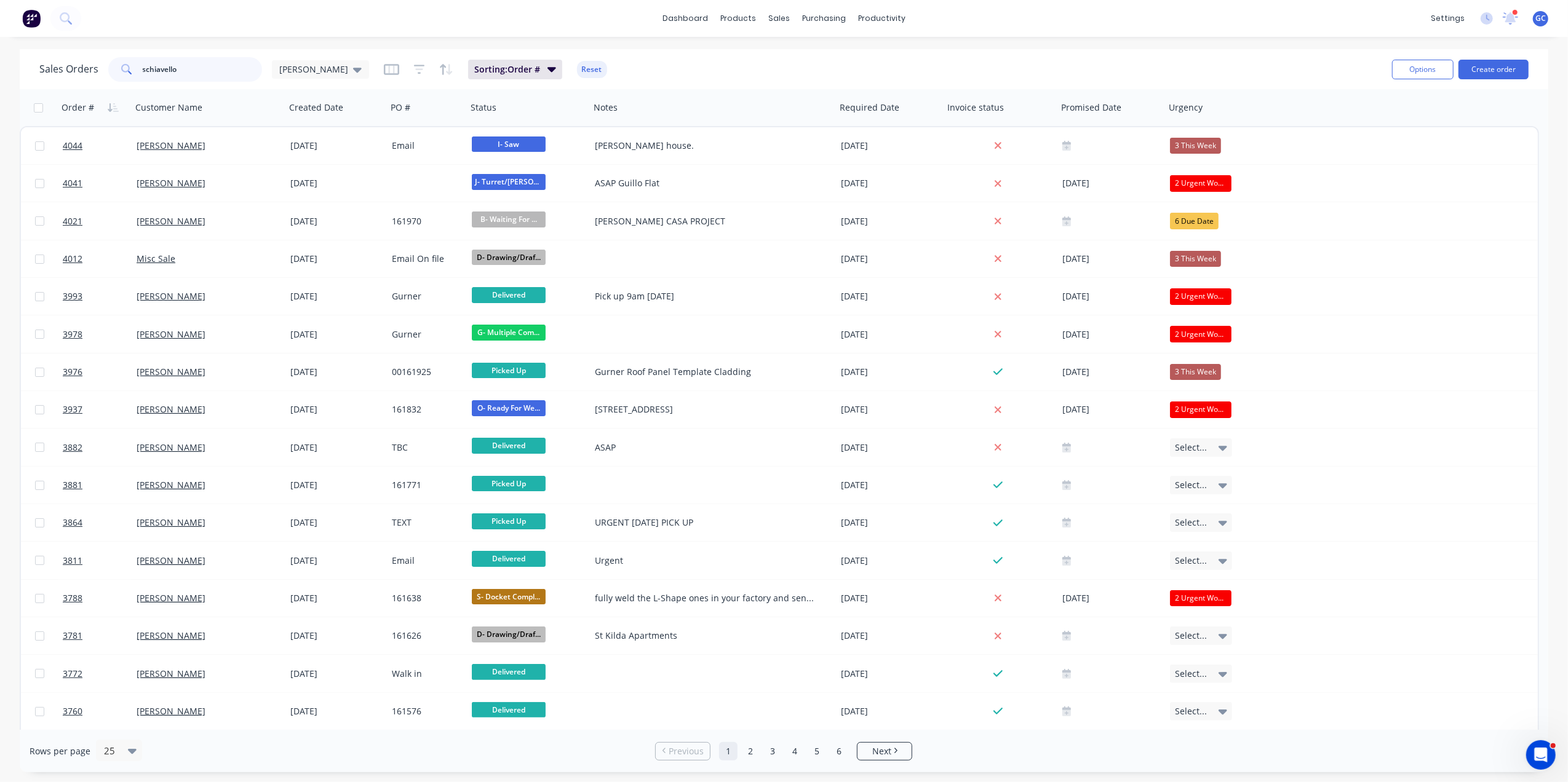
drag, startPoint x: 201, startPoint y: 63, endPoint x: 0, endPoint y: 65, distance: 201.0
click at [0, 65] on html "dashboard products sales purchasing productivity dashboard products Product Cat…" at bounding box center [784, 391] width 1568 height 782
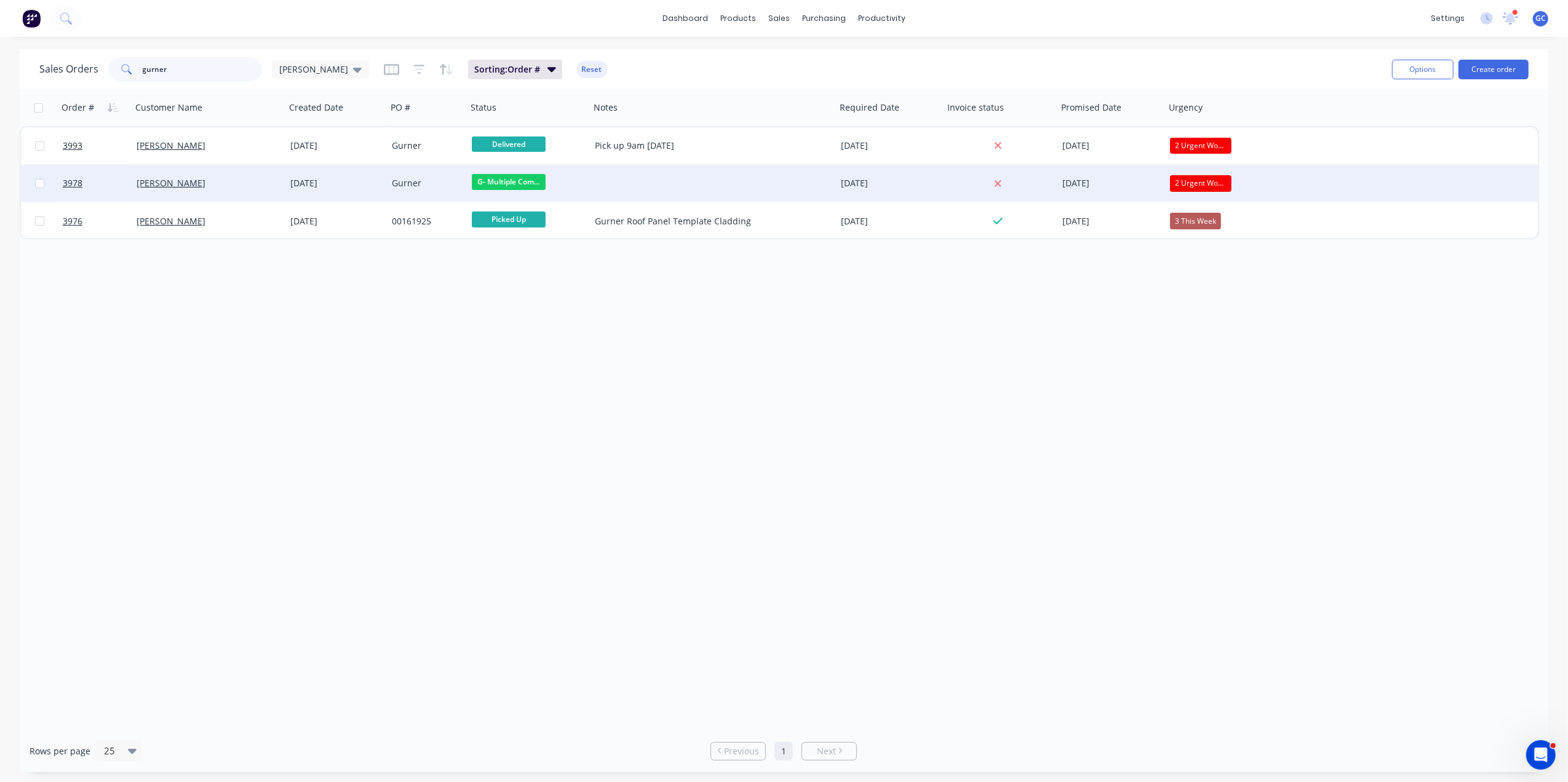
type input "gurner"
click at [254, 178] on div "[PERSON_NAME]" at bounding box center [205, 183] width 137 height 12
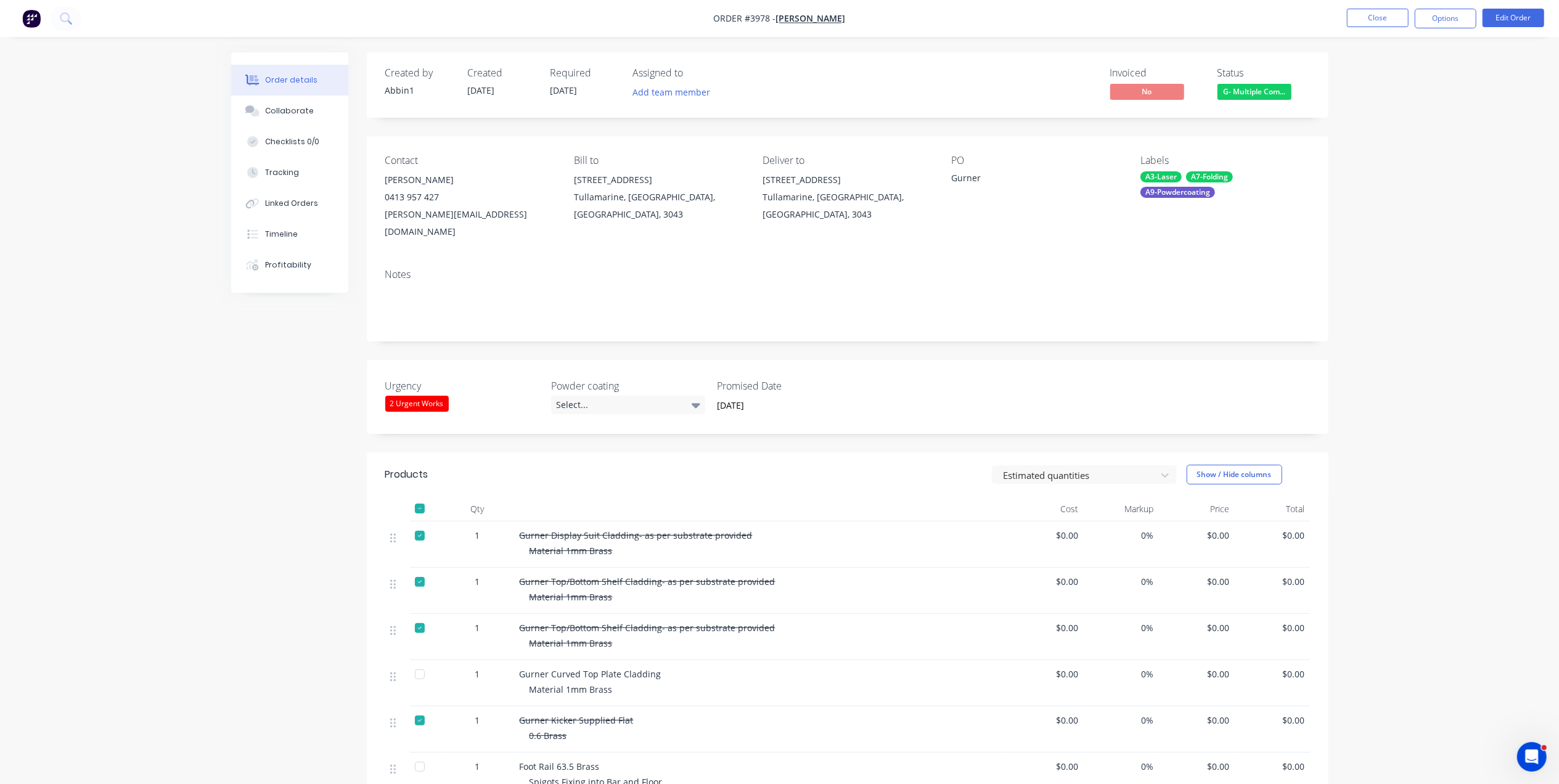
click at [1411, 6] on nav "Order #3978 - Michael Schiavello Close Options Edit Order" at bounding box center [780, 18] width 1559 height 37
click at [1400, 11] on button "Close" at bounding box center [1377, 18] width 61 height 18
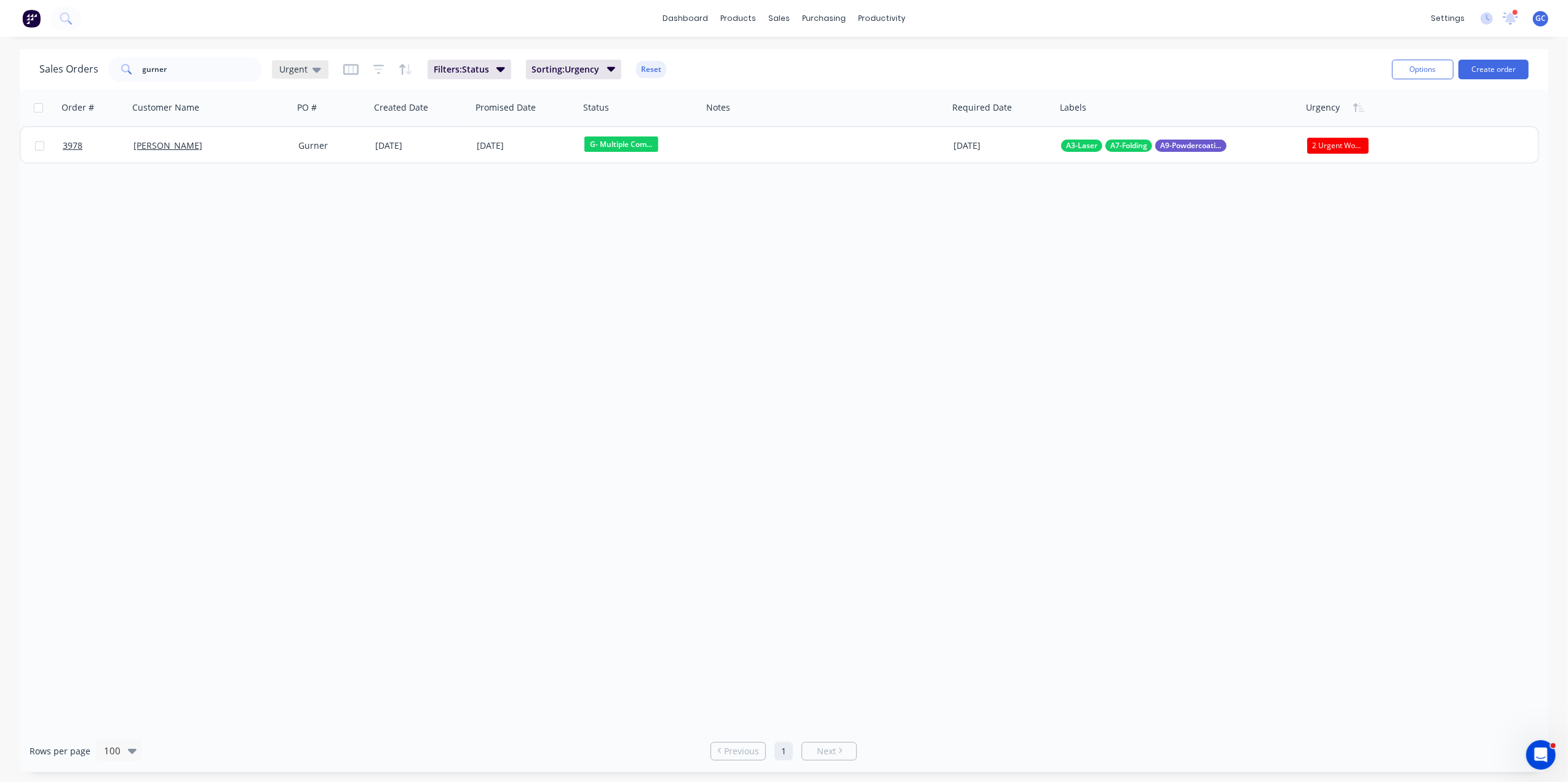
click at [304, 60] on div "Urgent" at bounding box center [300, 69] width 57 height 18
click at [289, 296] on button "[PERSON_NAME]" at bounding box center [346, 296] width 140 height 14
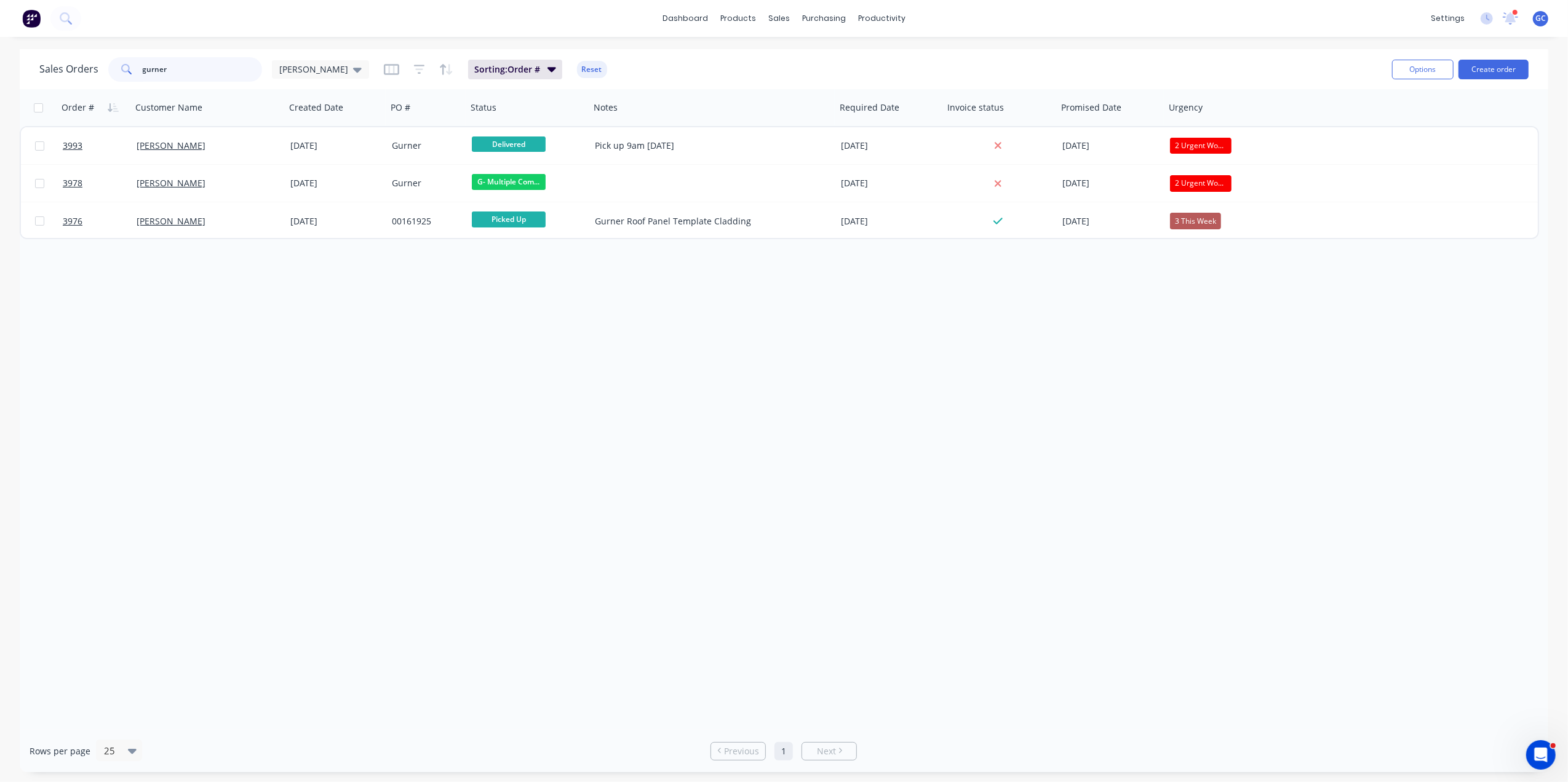
drag, startPoint x: 193, startPoint y: 65, endPoint x: 96, endPoint y: 67, distance: 97.0
click at [96, 67] on div "Sales Orders gurner Gino" at bounding box center [203, 69] width 330 height 25
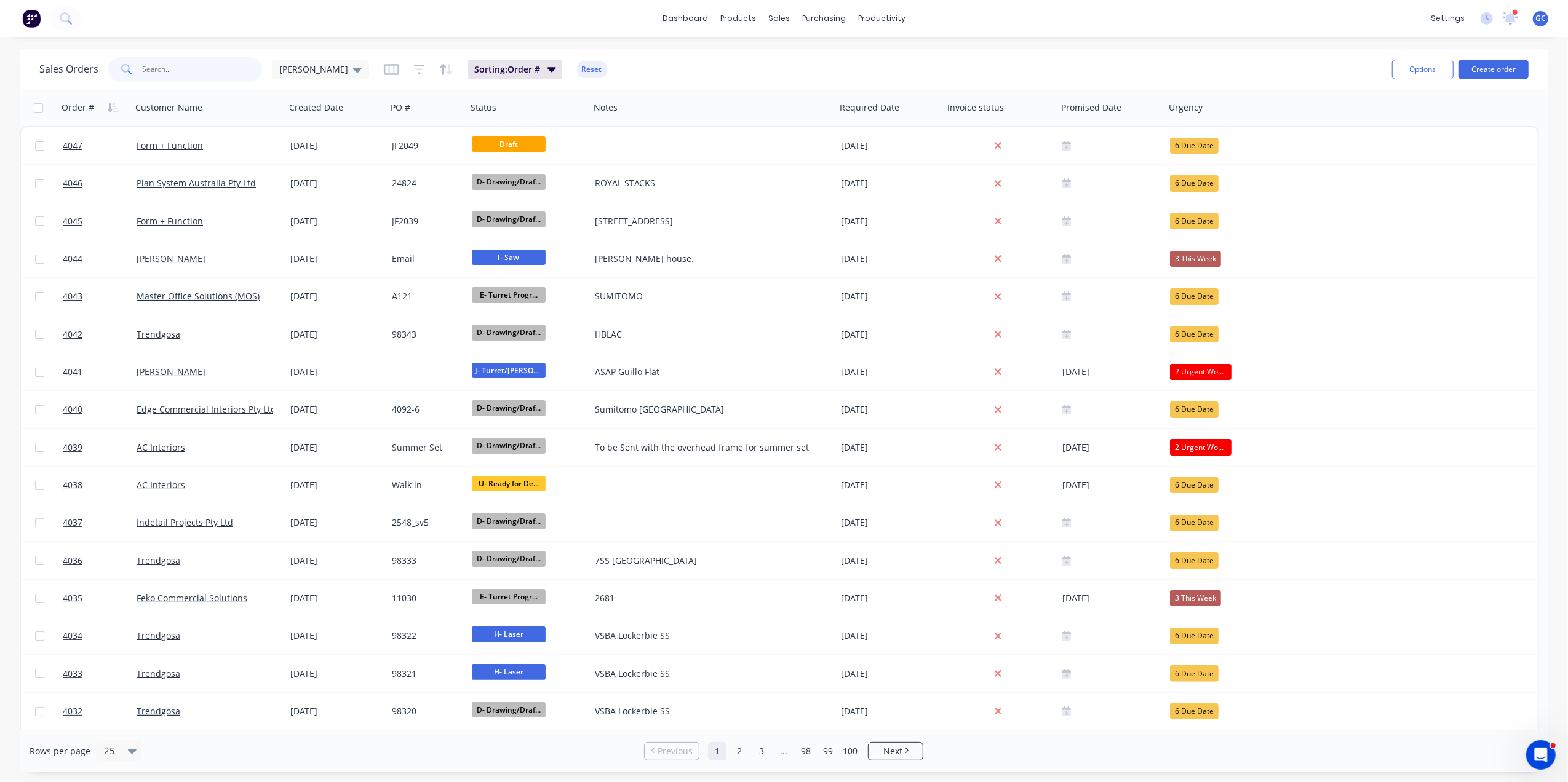
click at [186, 63] on input "text" at bounding box center [203, 69] width 120 height 25
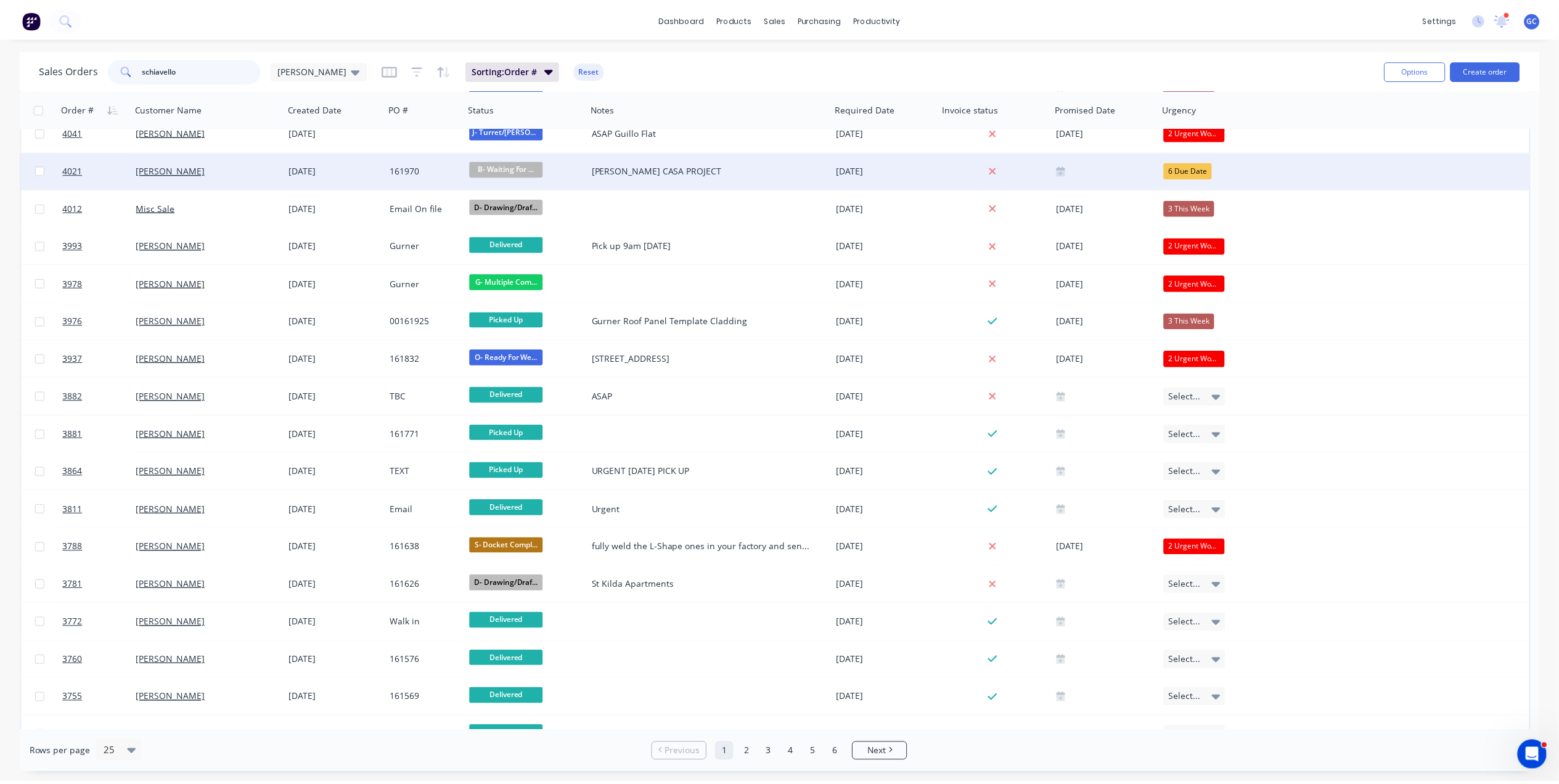
scroll to position [82, 0]
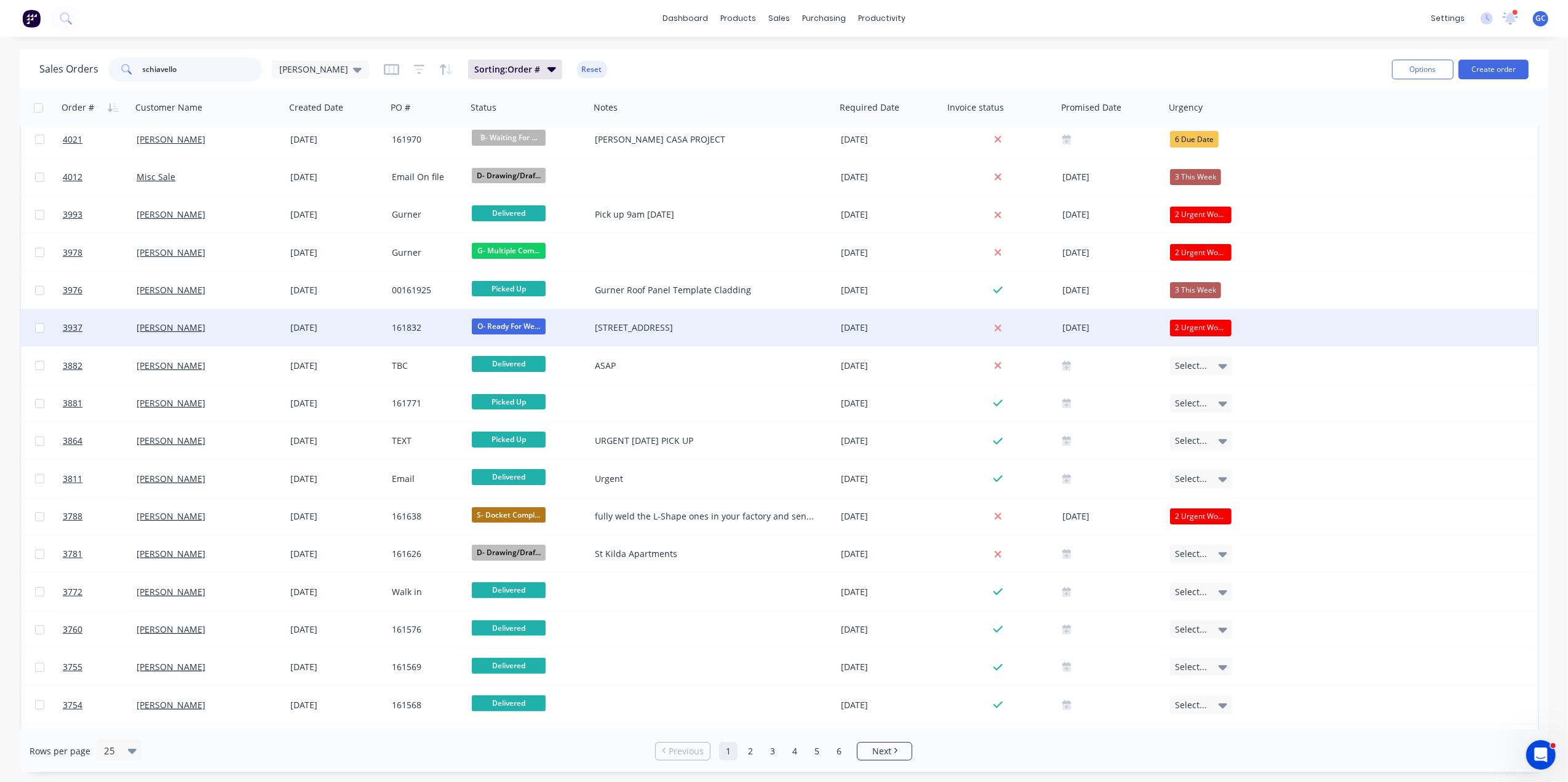
type input "schiavello"
click at [259, 329] on div "[PERSON_NAME]" at bounding box center [205, 327] width 137 height 12
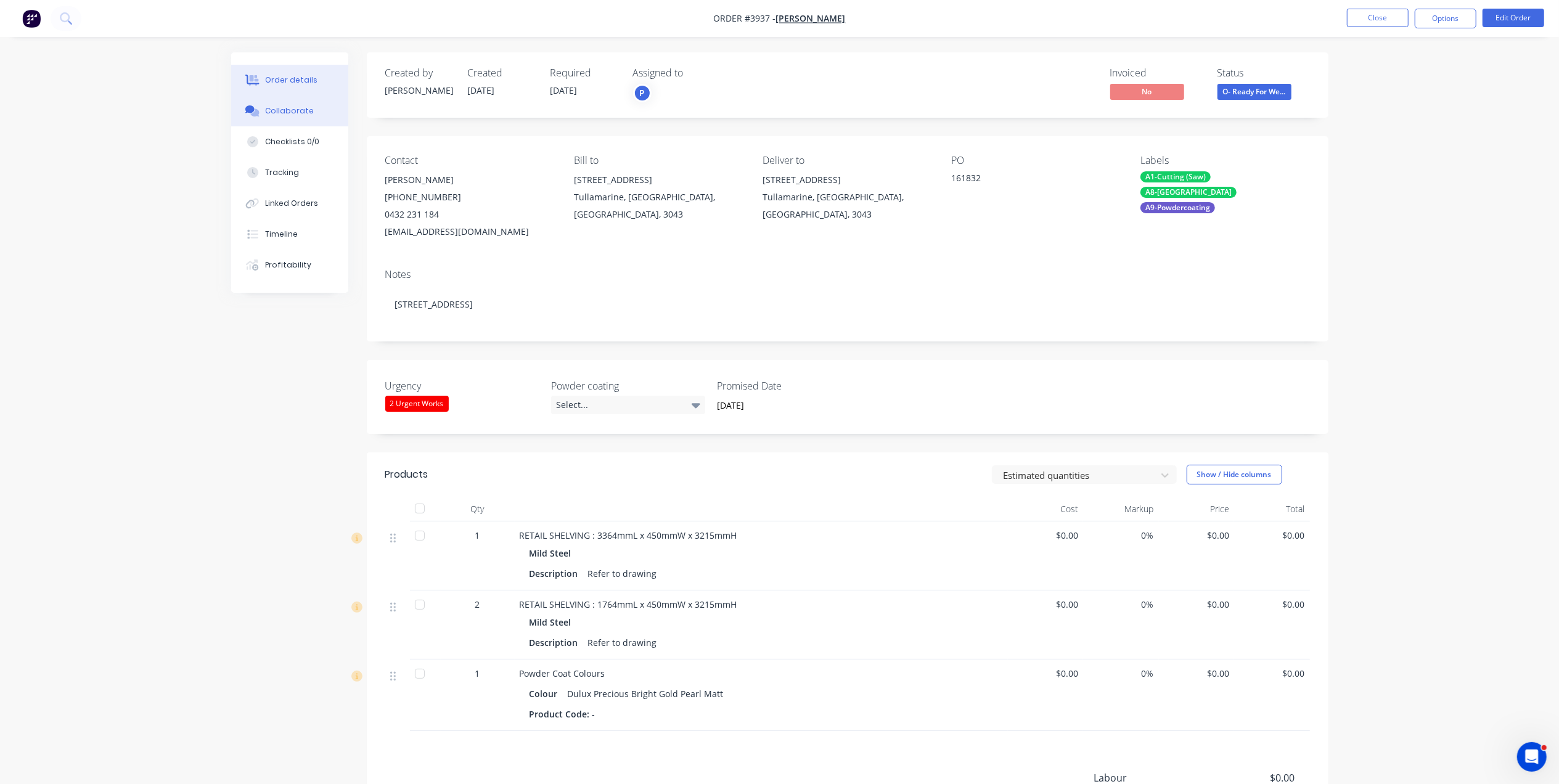
click at [302, 107] on div "Collaborate" at bounding box center [290, 111] width 49 height 11
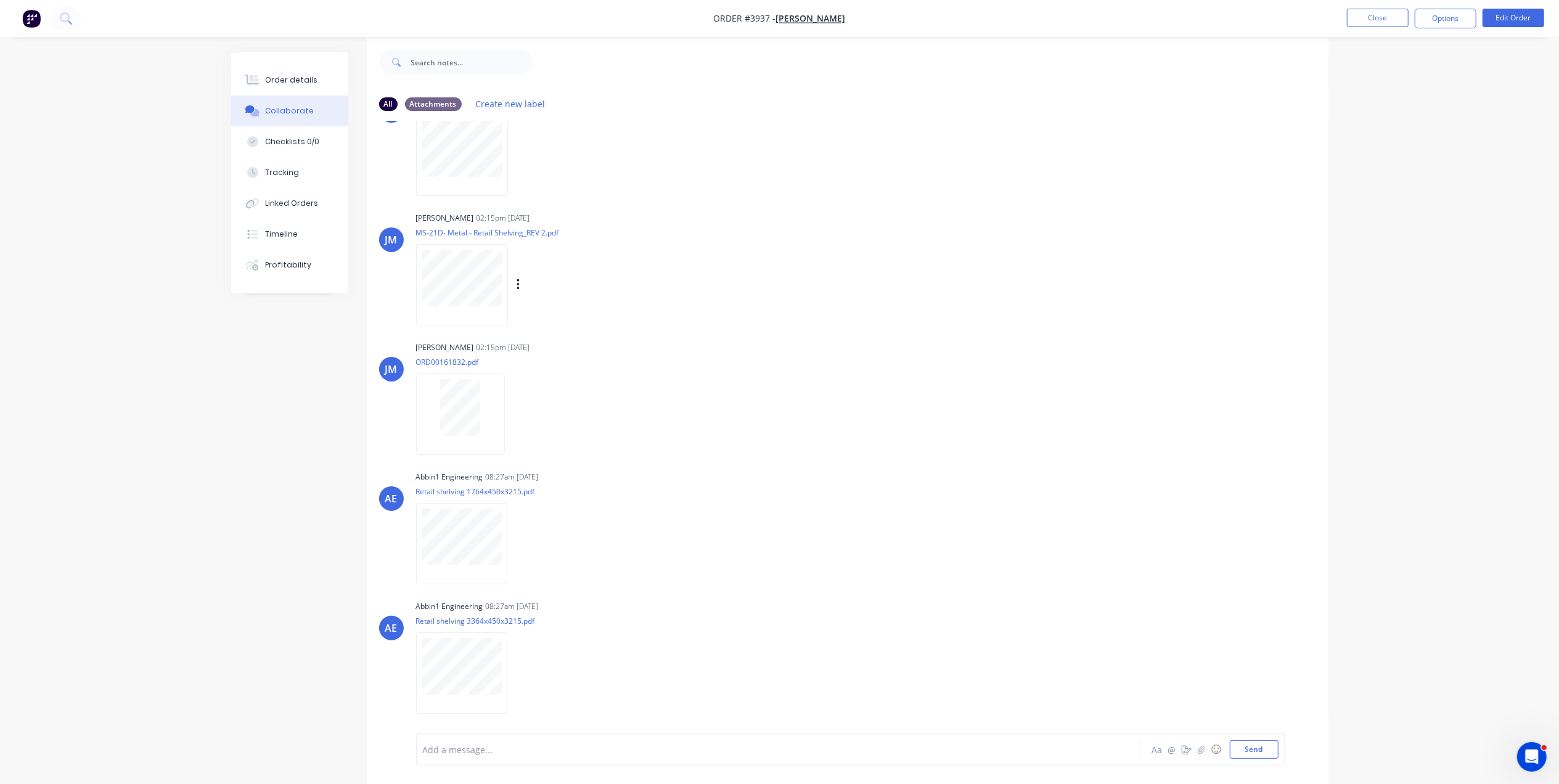
scroll to position [20, 0]
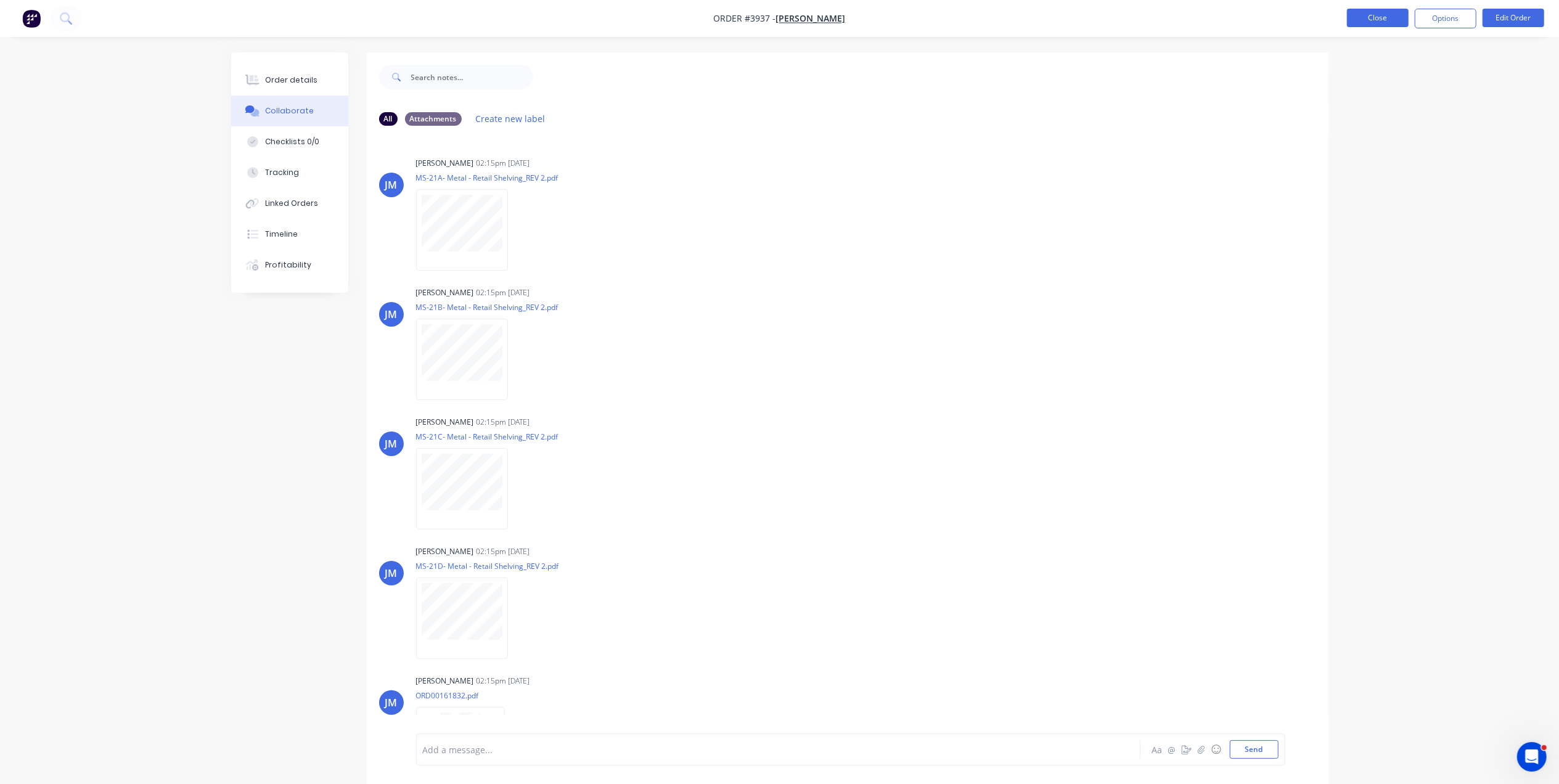
click at [1380, 14] on button "Close" at bounding box center [1377, 18] width 61 height 18
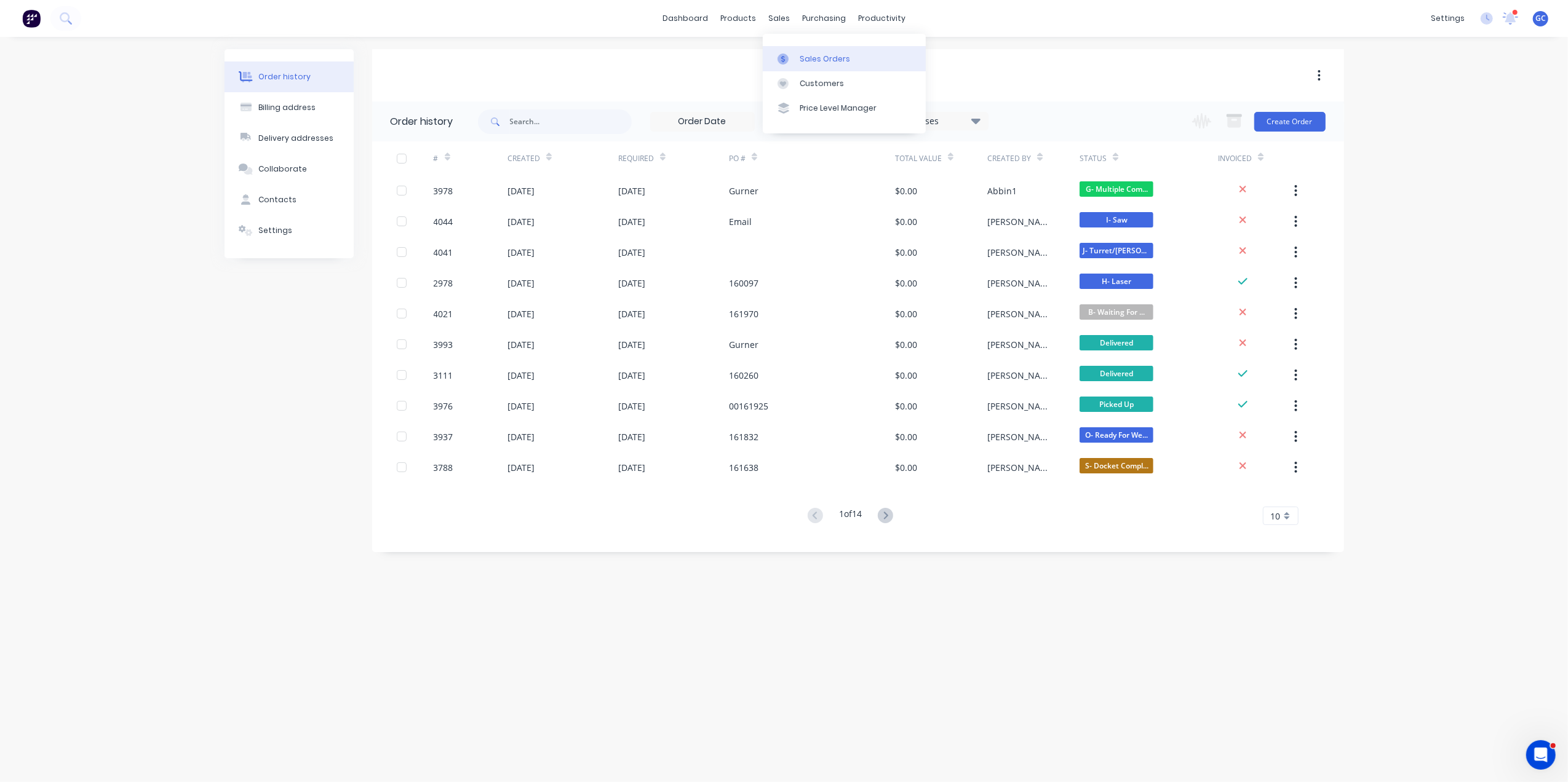
click at [805, 59] on div "Sales Orders" at bounding box center [825, 59] width 51 height 11
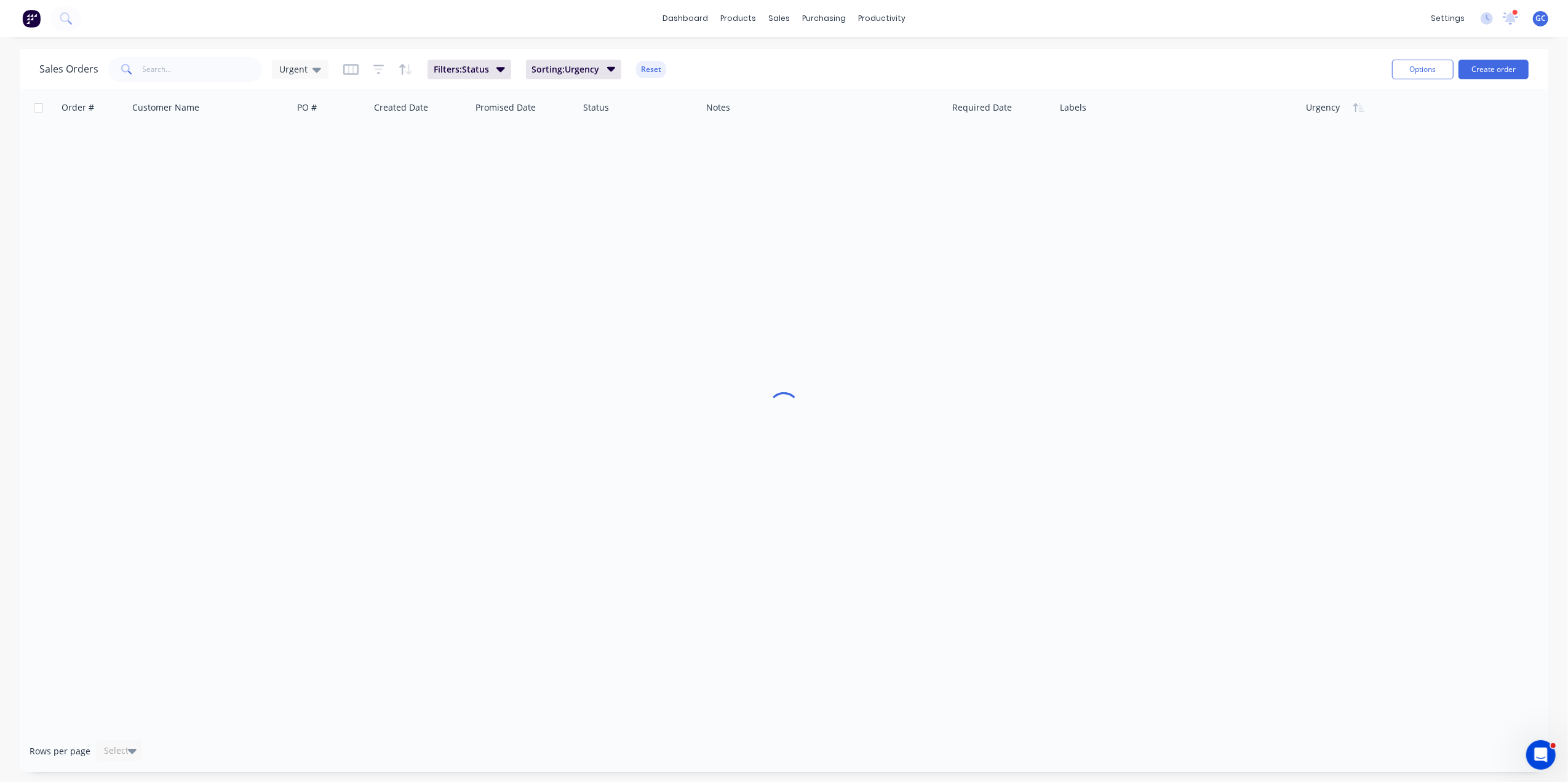
click at [208, 55] on div "Sales Orders Urgent Filters: Status Sorting: Urgency Reset" at bounding box center [710, 69] width 1343 height 30
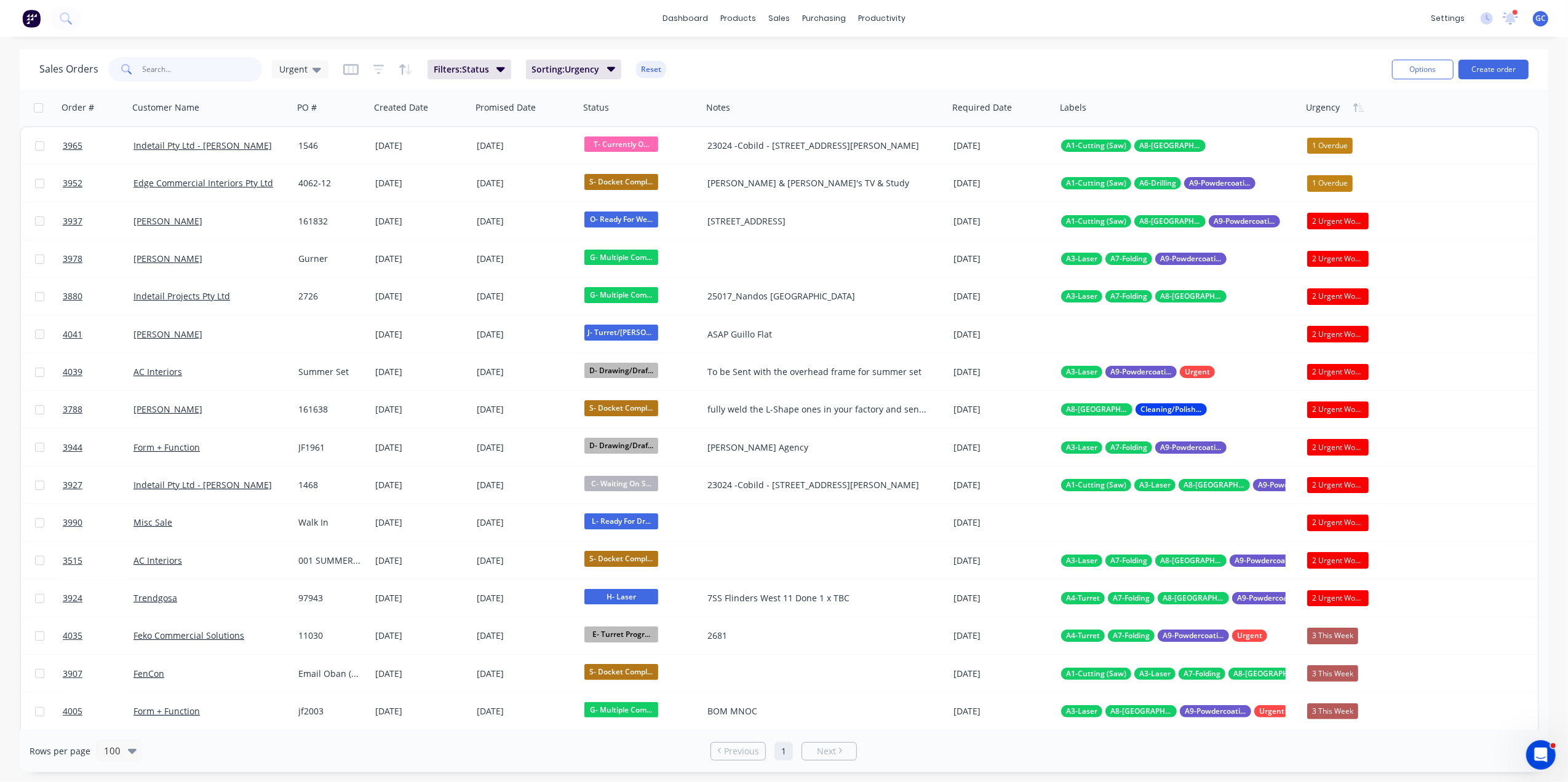
click at [205, 61] on input "text" at bounding box center [203, 69] width 120 height 25
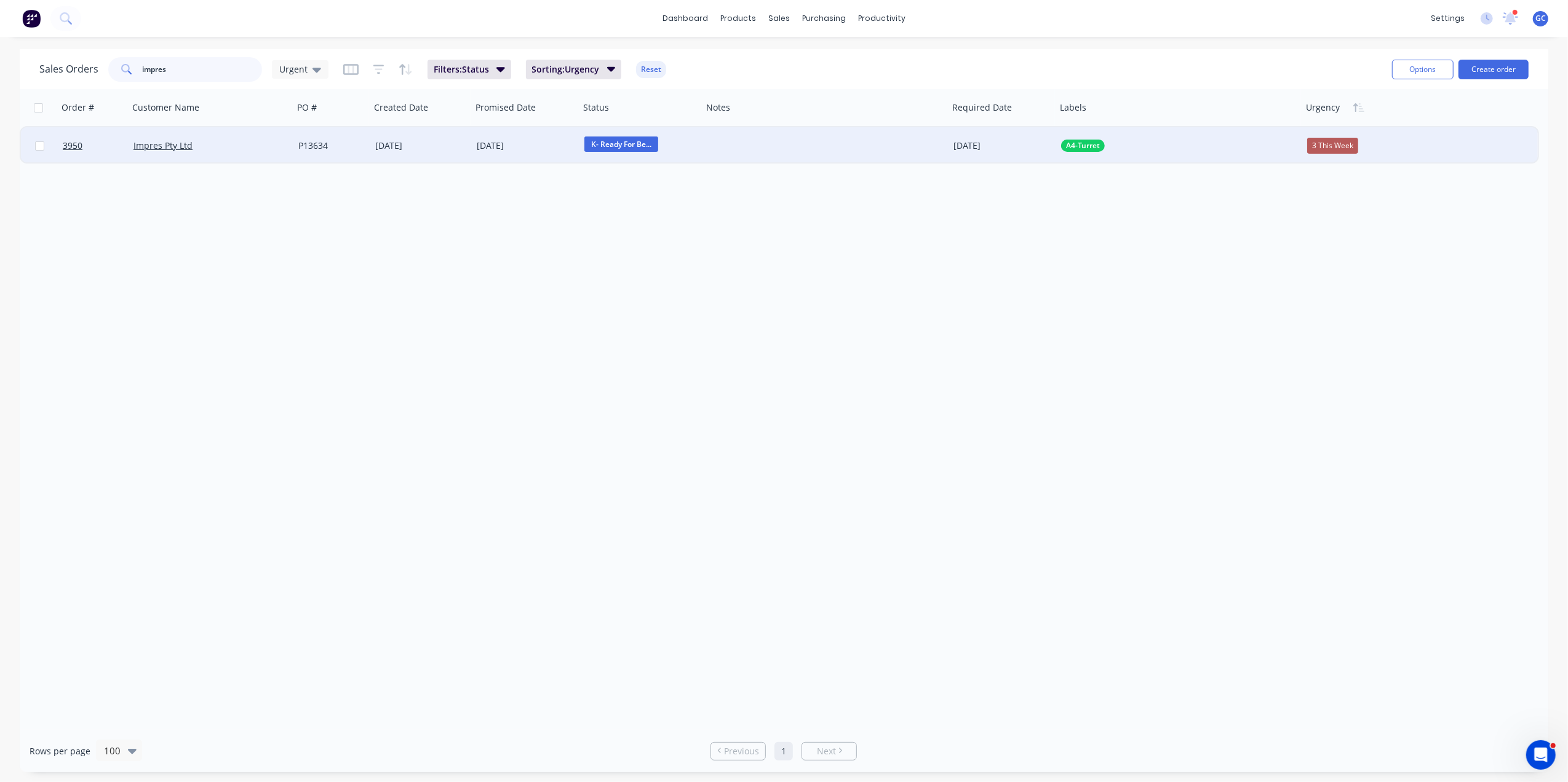
type input "impres"
click at [230, 141] on div "Impres Pty Ltd" at bounding box center [207, 145] width 147 height 12
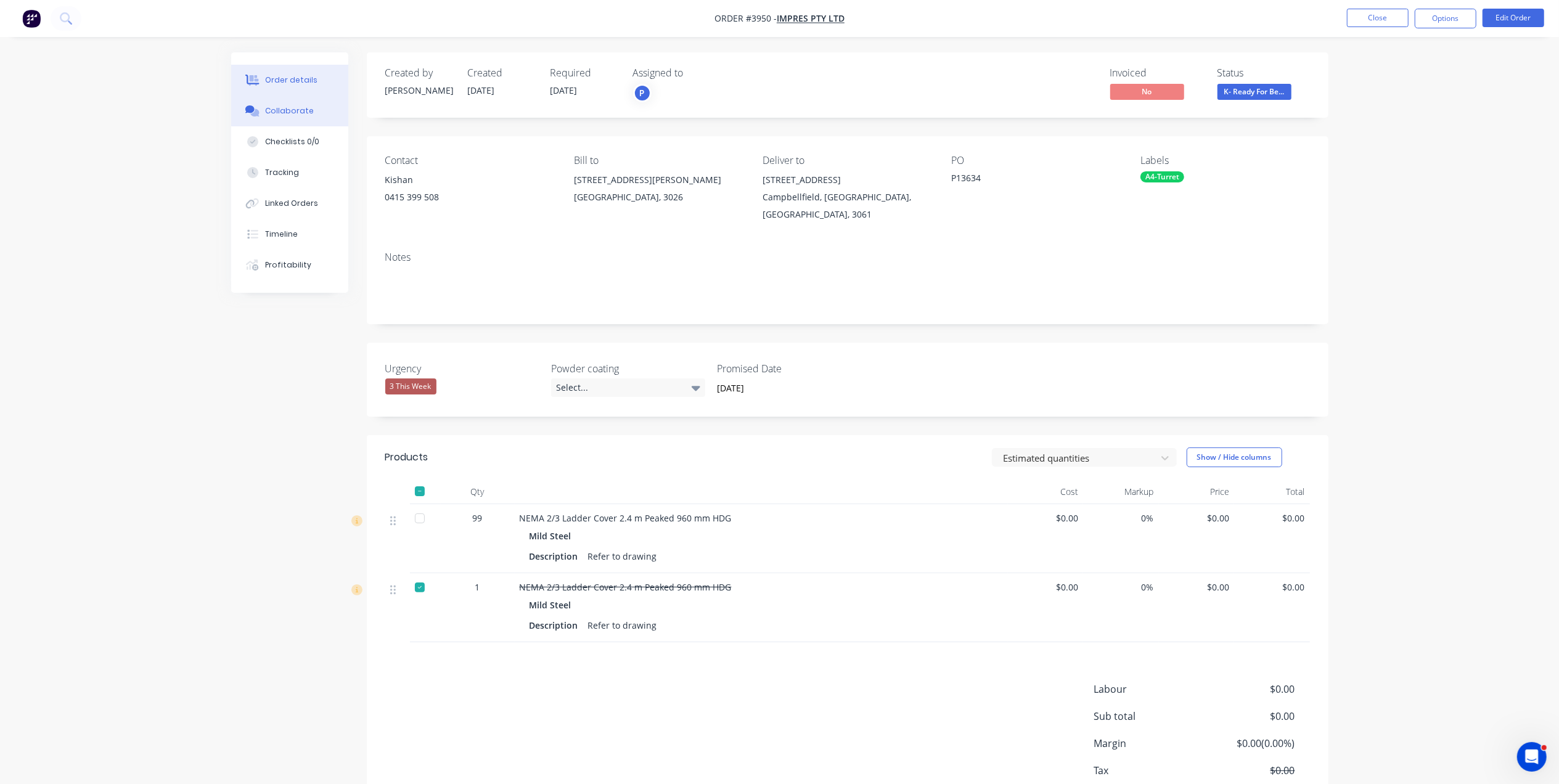
click at [311, 111] on button "Collaborate" at bounding box center [289, 111] width 117 height 31
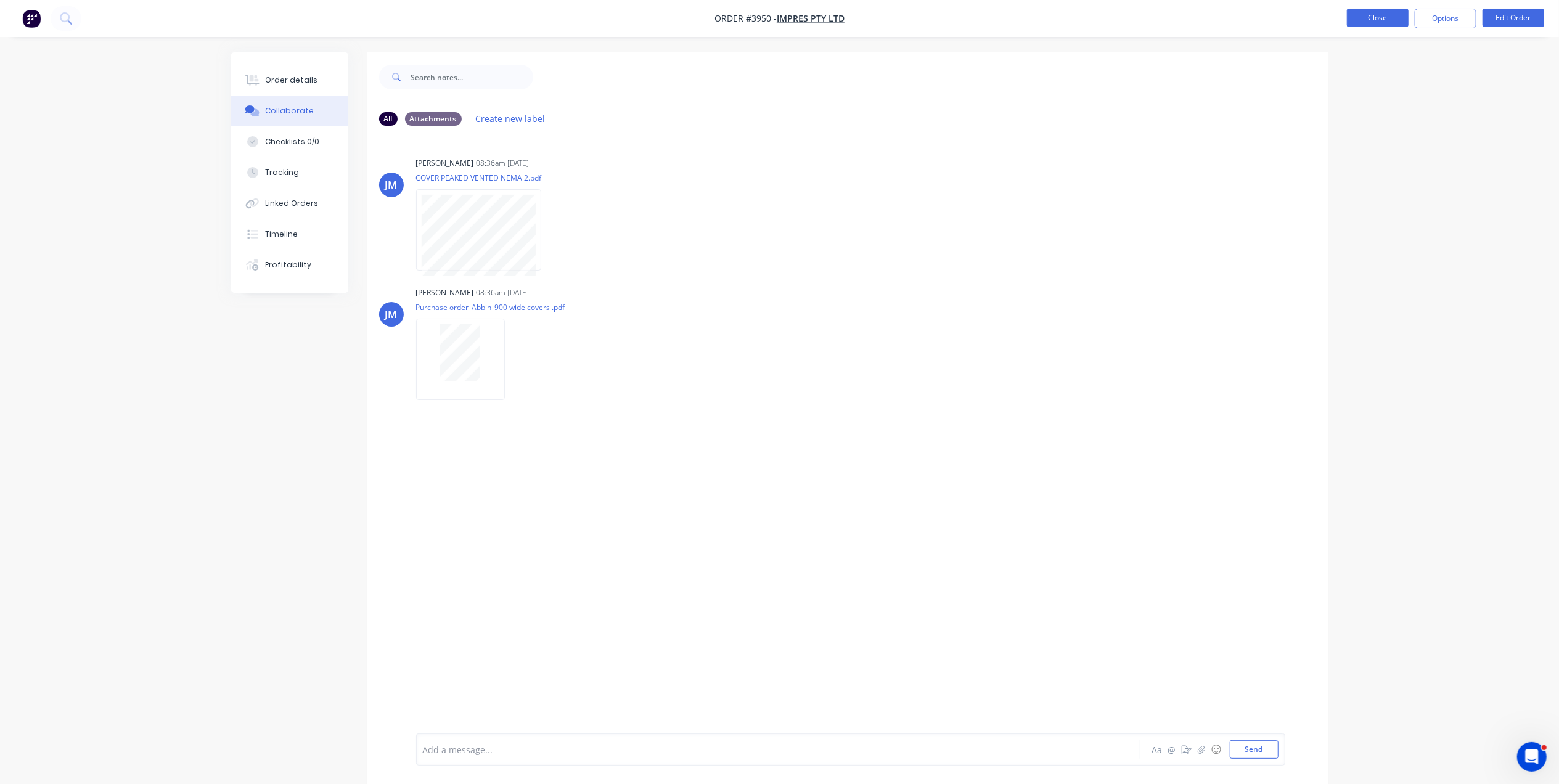
click at [1394, 15] on button "Close" at bounding box center [1377, 18] width 61 height 18
